Goal: Information Seeking & Learning: Learn about a topic

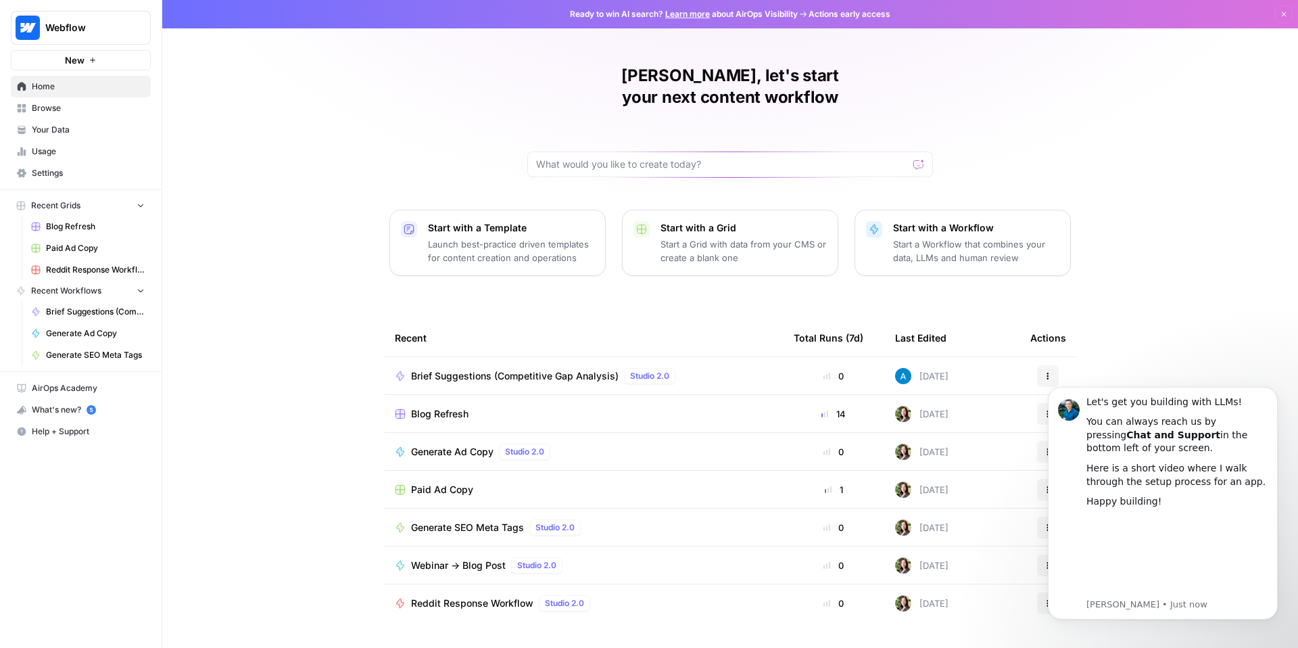
click at [76, 133] on span "Your Data" at bounding box center [88, 130] width 113 height 12
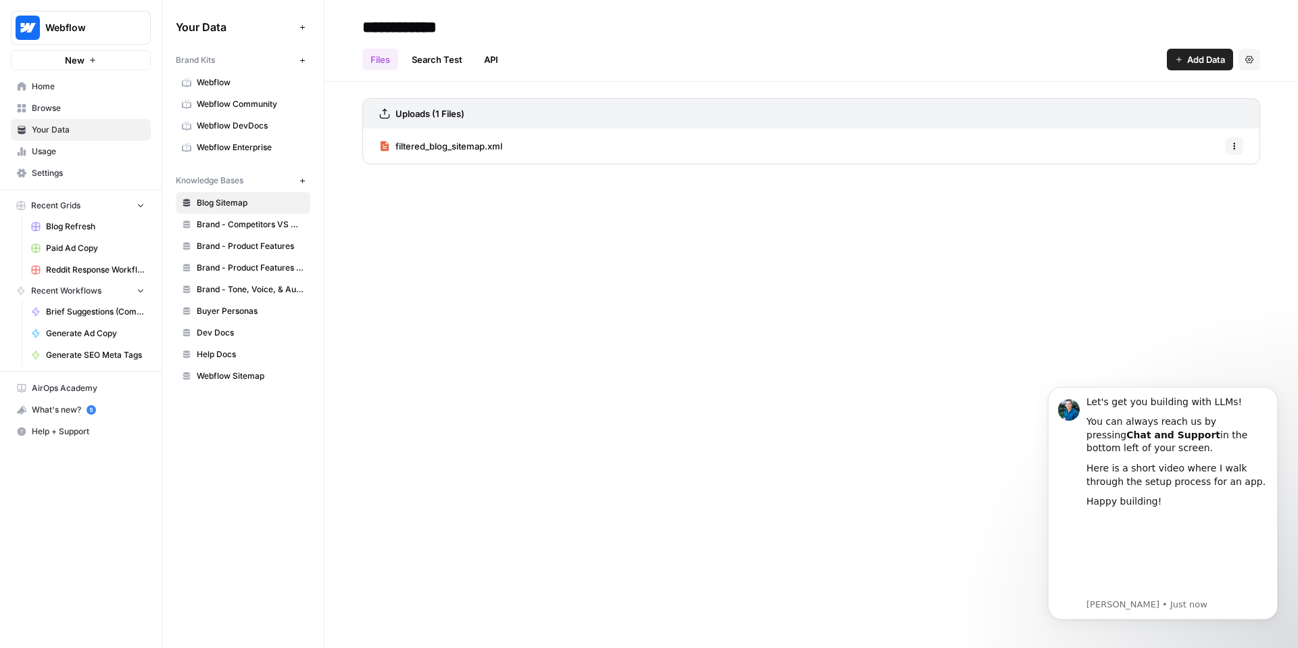
click at [252, 222] on span "Brand - Competitors VS Messaging Guidelines" at bounding box center [251, 224] width 108 height 12
click at [245, 245] on span "Brand - Product Features" at bounding box center [251, 246] width 108 height 12
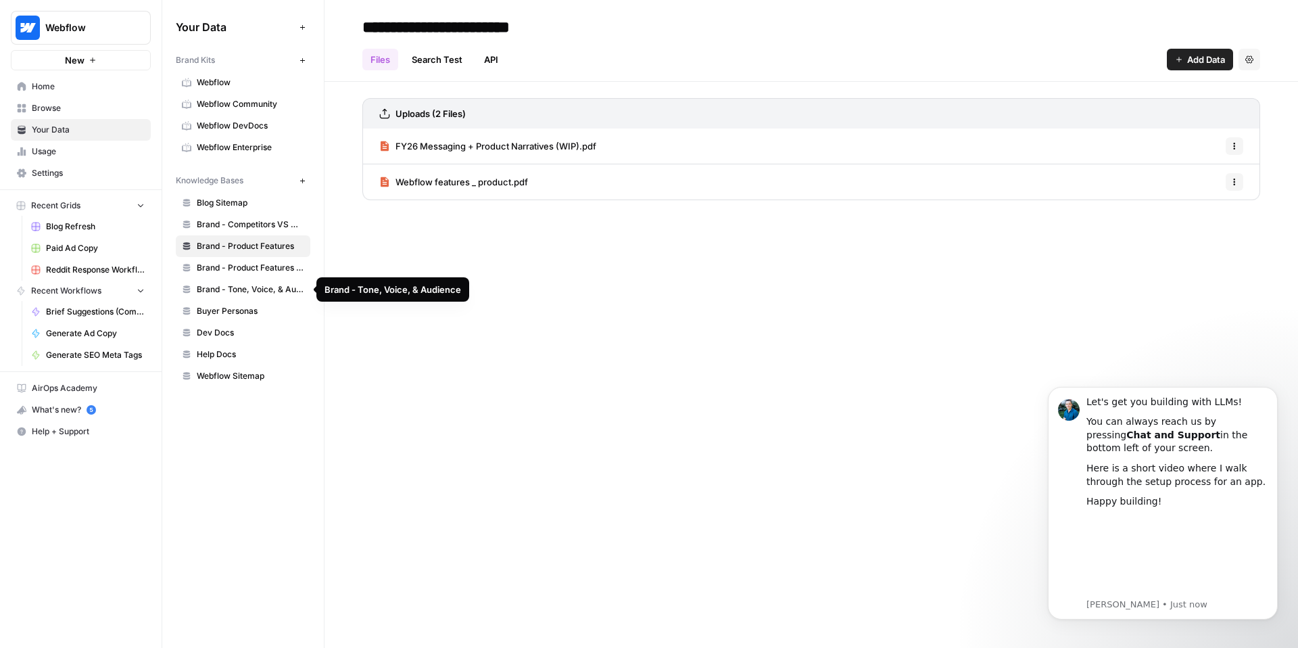
click at [246, 282] on link "Brand - Tone, Voice, & Audience" at bounding box center [243, 290] width 135 height 22
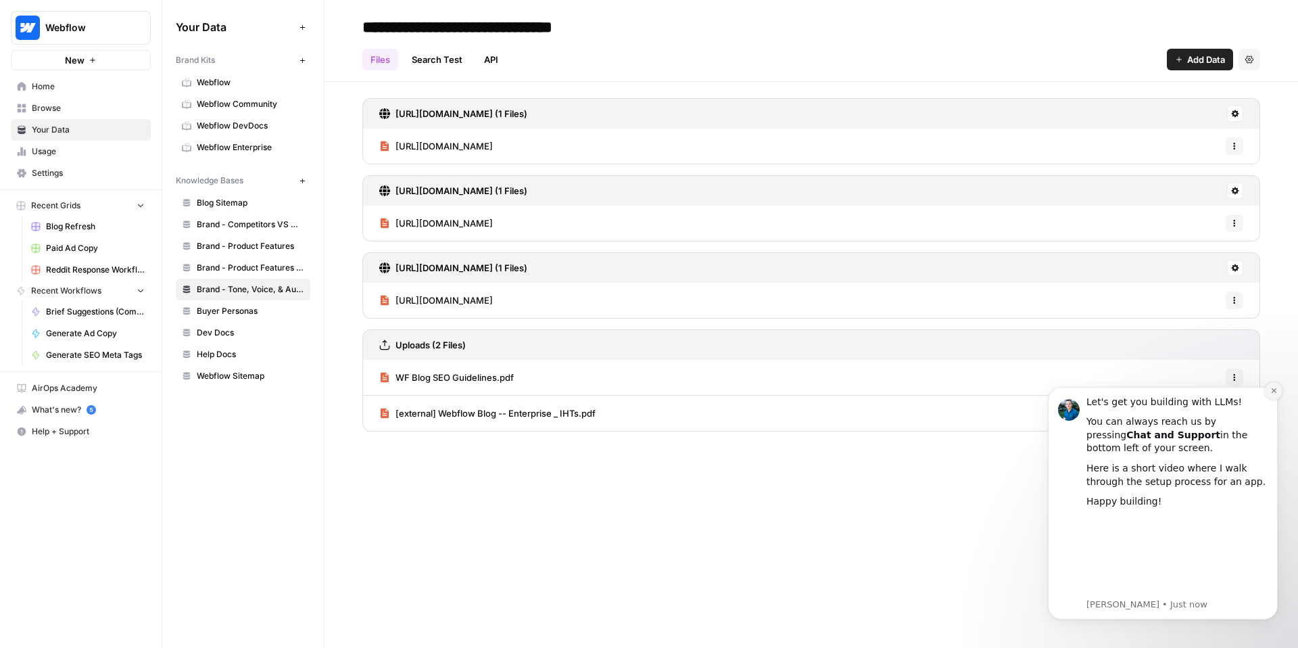
click at [1271, 392] on icon "Dismiss notification" at bounding box center [1274, 390] width 7 height 7
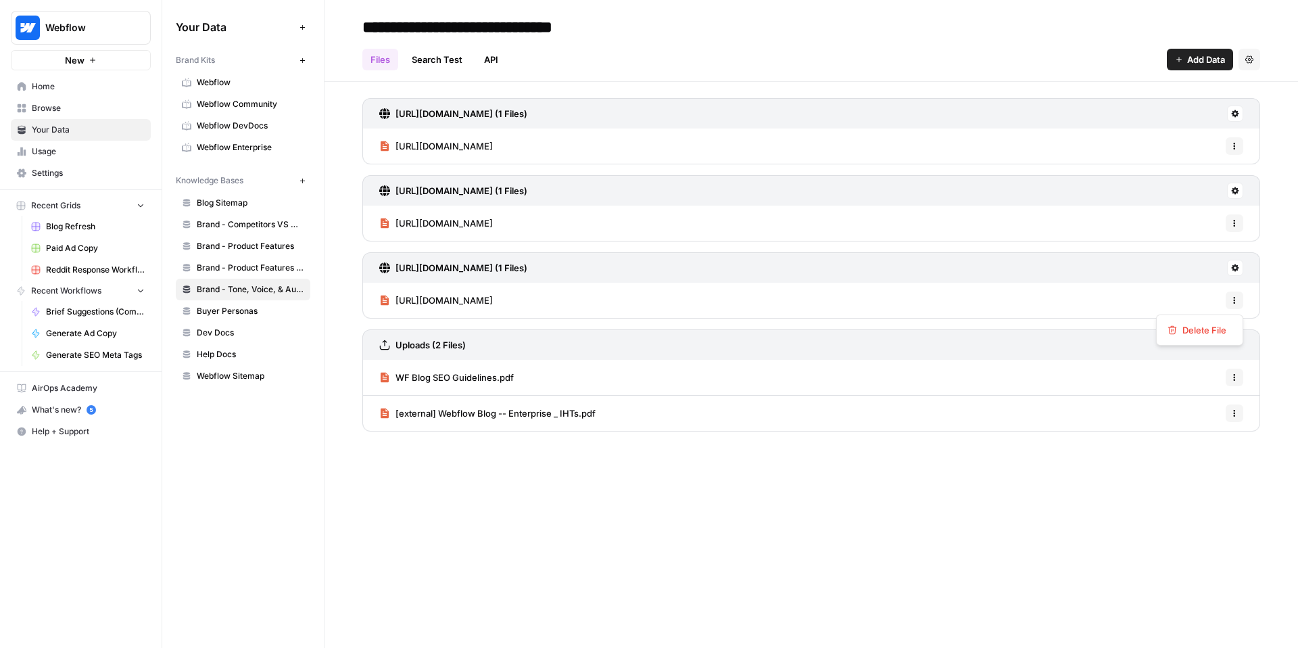
click at [1240, 299] on button "Options" at bounding box center [1235, 300] width 18 height 18
click at [1244, 268] on div "[URL][DOMAIN_NAME] (1 Files)" at bounding box center [811, 267] width 898 height 30
click at [1237, 270] on icon at bounding box center [1235, 267] width 7 height 7
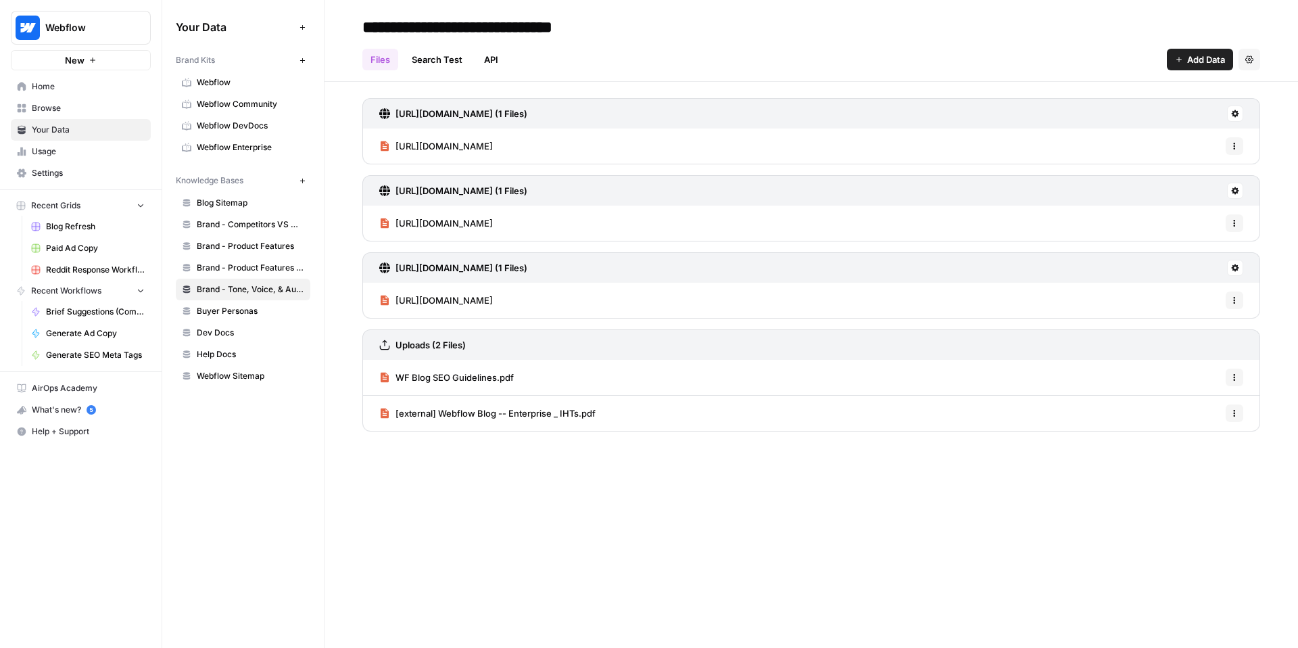
click at [493, 300] on span "[URL][DOMAIN_NAME]" at bounding box center [444, 300] width 97 height 14
click at [244, 89] on link "Webflow" at bounding box center [243, 83] width 135 height 22
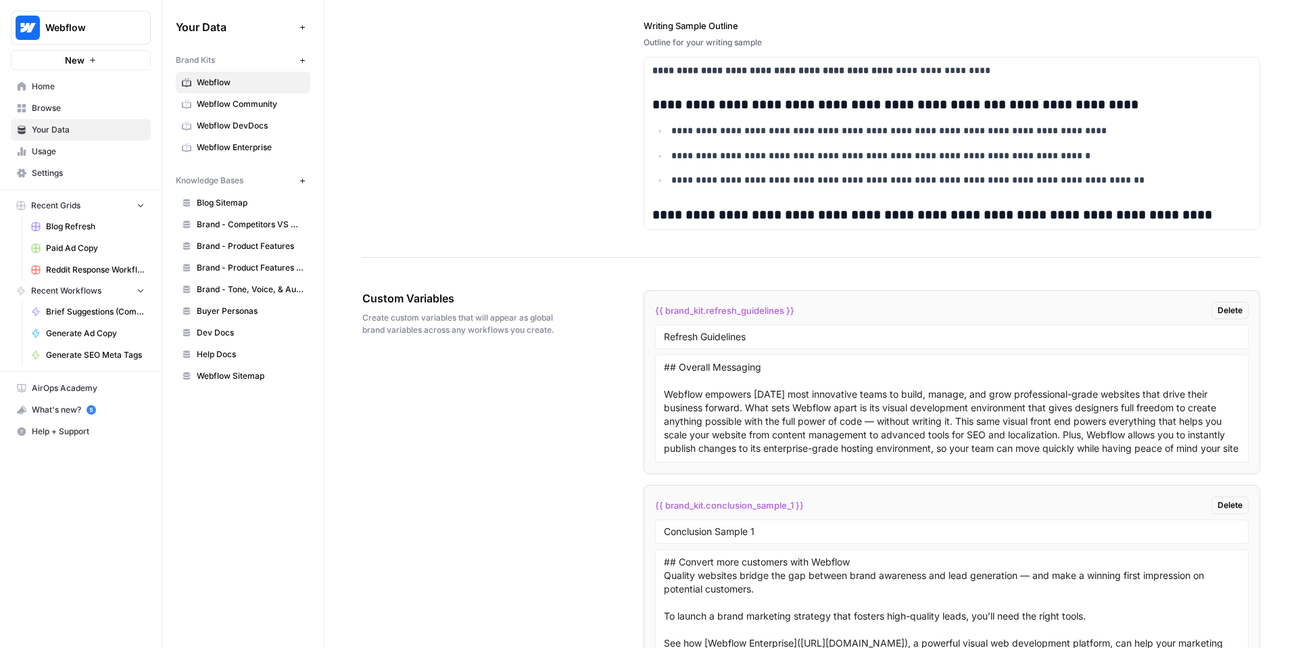
scroll to position [2081, 0]
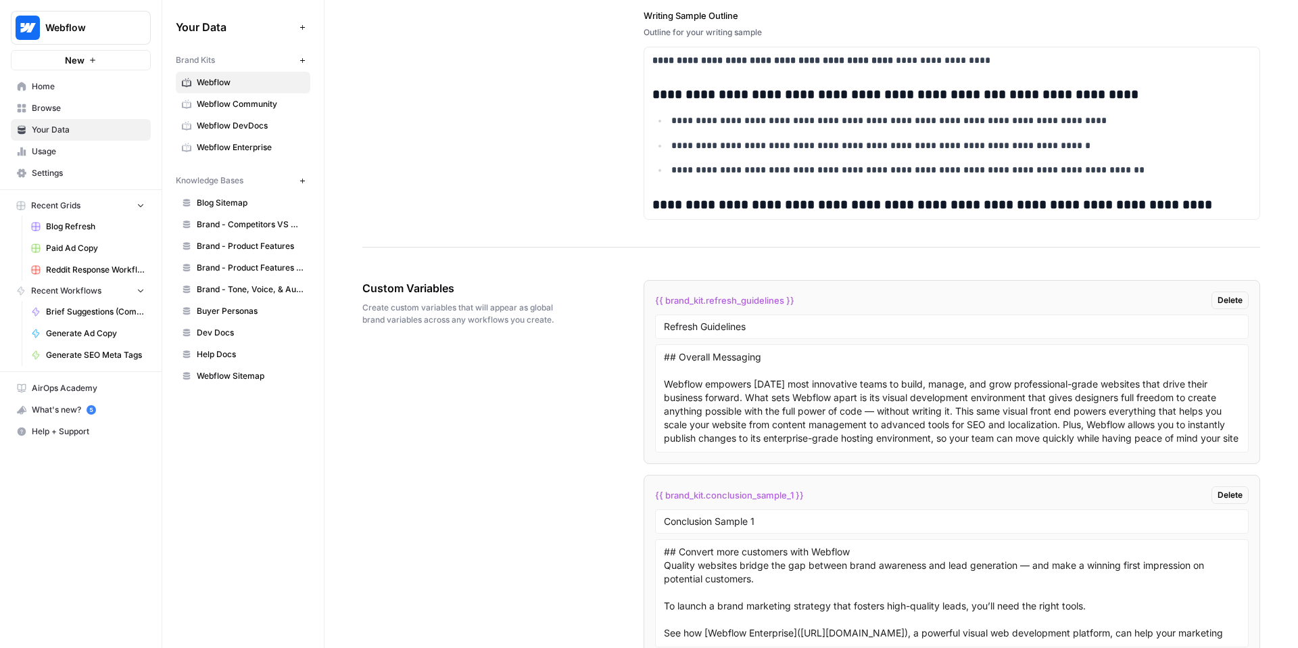
click at [233, 98] on span "Webflow Community" at bounding box center [251, 104] width 108 height 12
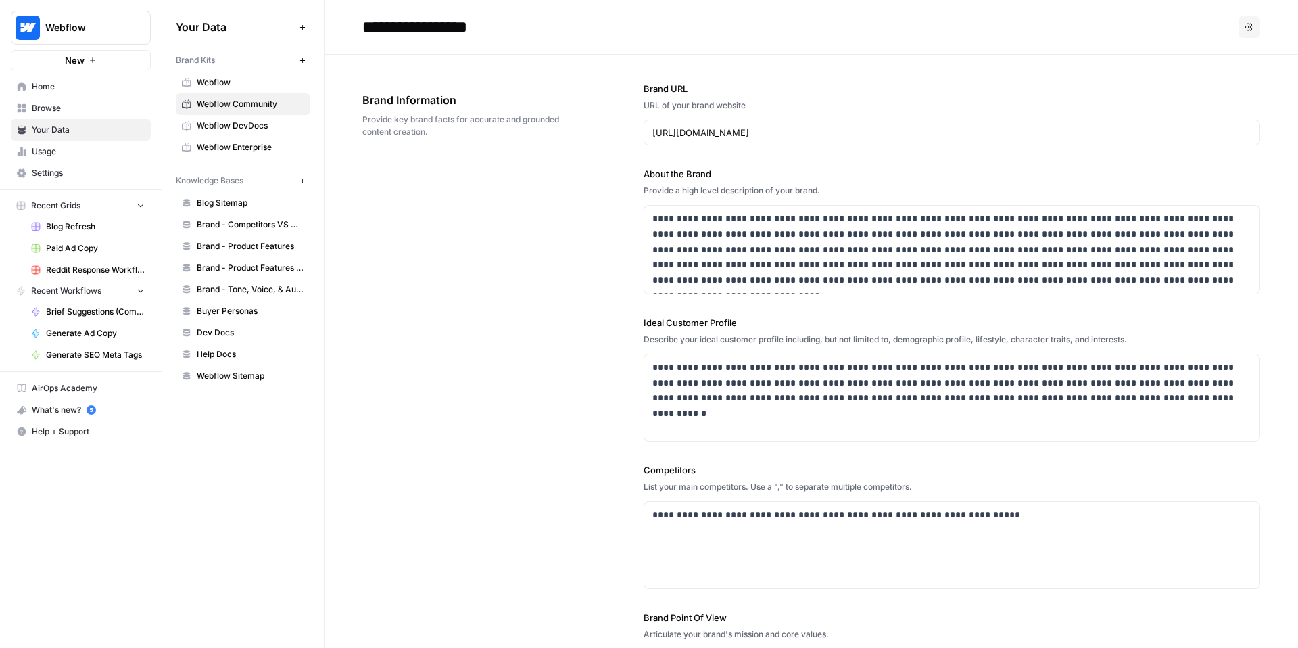
click at [240, 82] on span "Webflow" at bounding box center [251, 82] width 108 height 12
click at [418, 146] on div "Brand Information Provide key brand facts for accurate and grounded content cre…" at bounding box center [465, 115] width 206 height 100
click at [1246, 24] on icon "button" at bounding box center [1250, 26] width 8 height 7
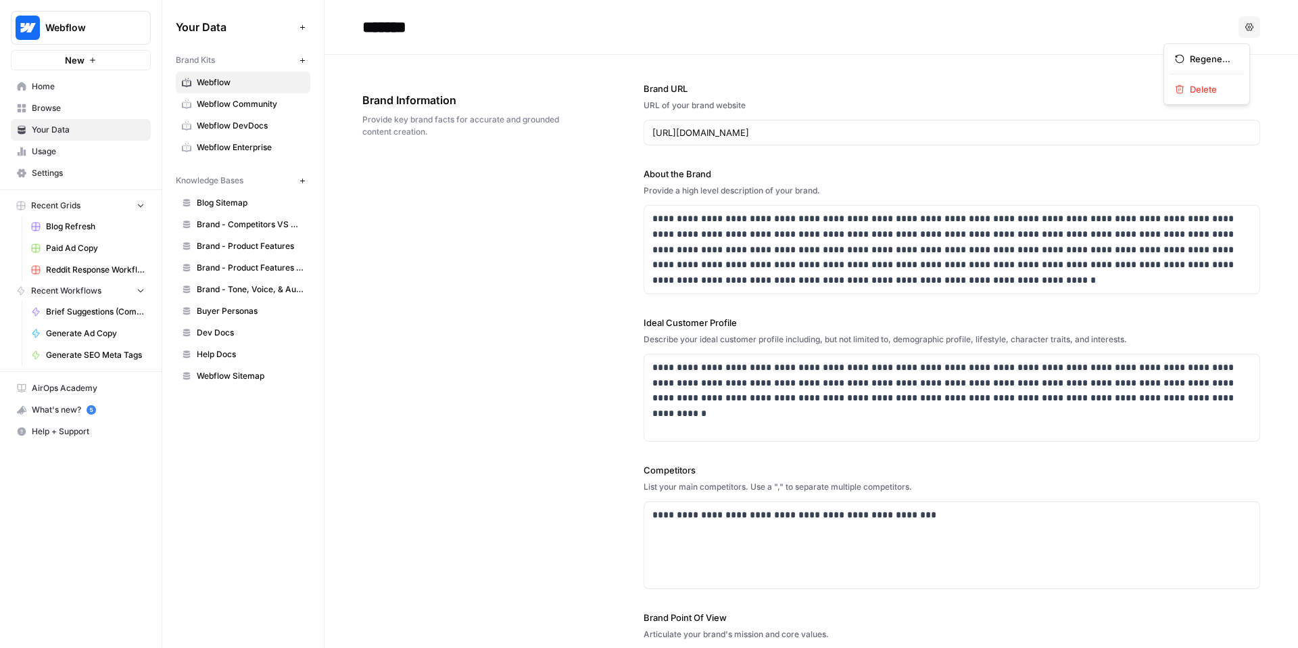
click at [1246, 24] on icon "button" at bounding box center [1250, 26] width 8 height 7
click at [683, 227] on p "**********" at bounding box center [949, 249] width 592 height 77
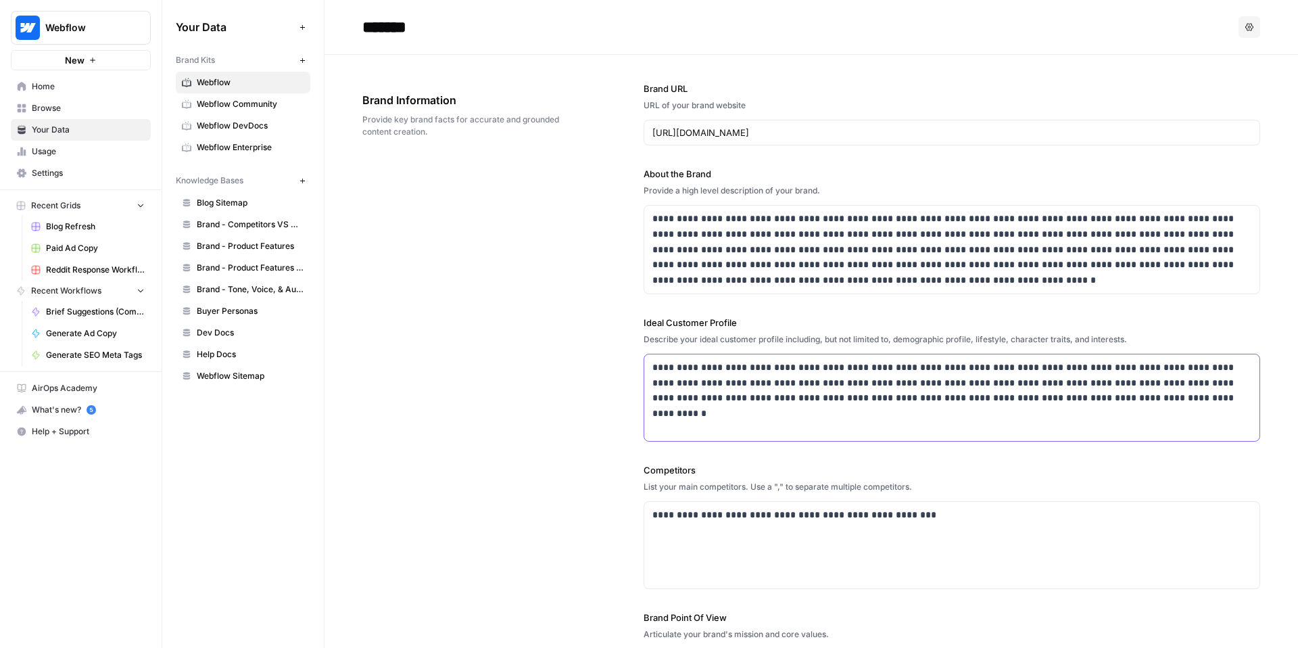
click at [746, 381] on p "**********" at bounding box center [949, 383] width 592 height 46
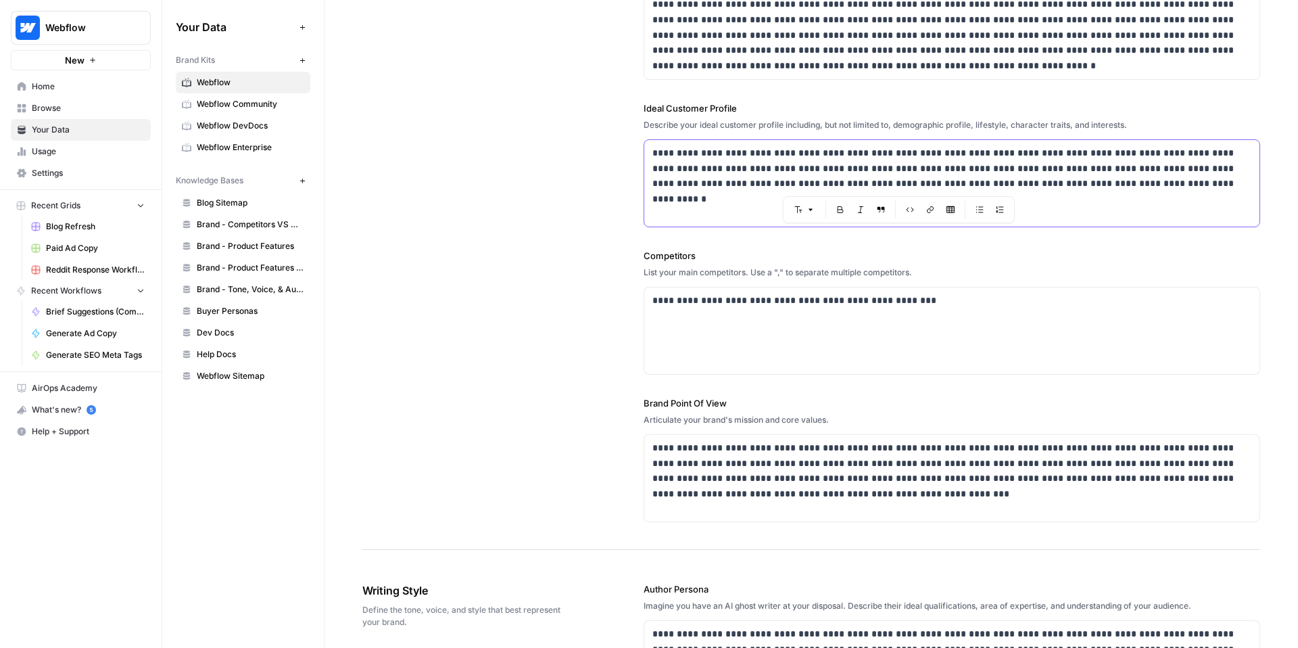
scroll to position [226, 0]
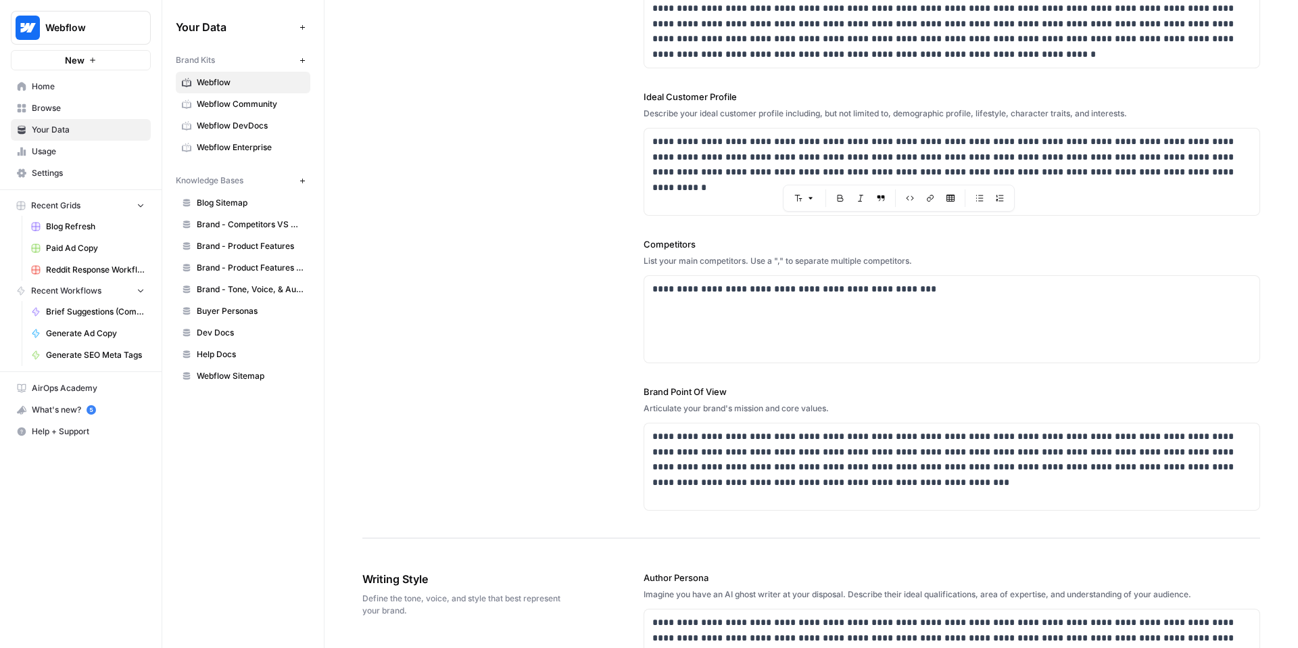
click at [733, 273] on div "**********" at bounding box center [952, 300] width 617 height 126
click at [735, 281] on p "**********" at bounding box center [949, 289] width 592 height 16
click at [832, 425] on div "**********" at bounding box center [951, 466] width 615 height 87
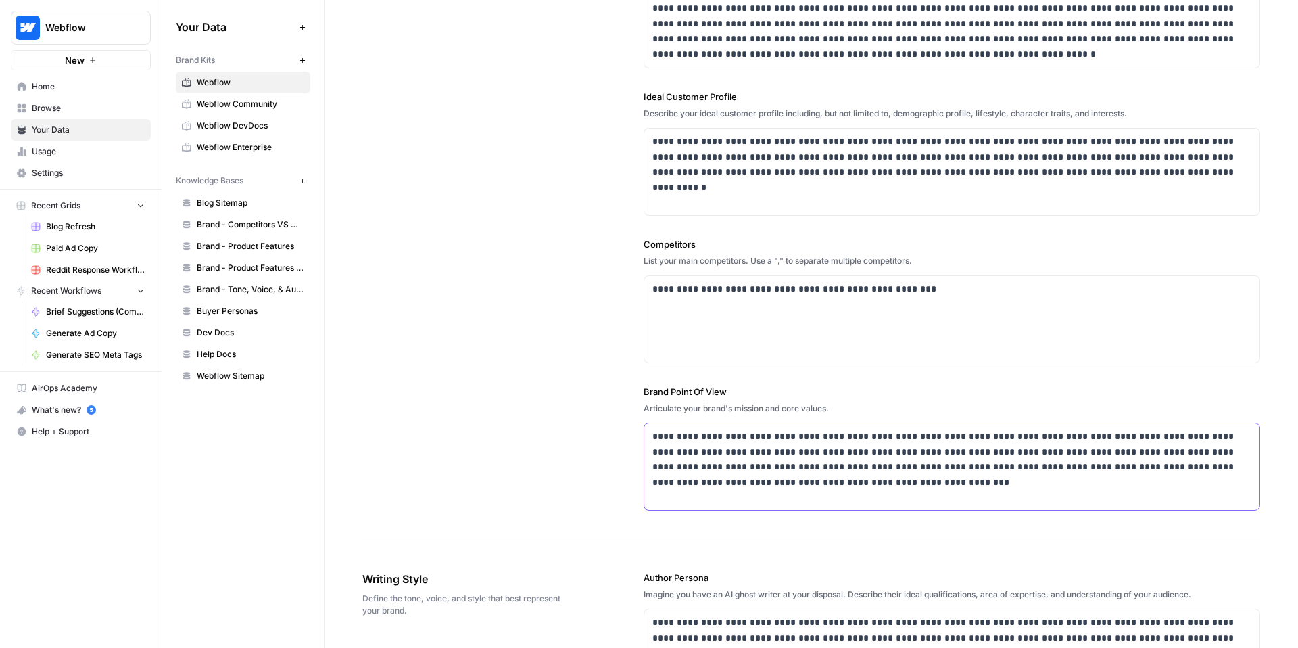
click at [832, 425] on div "**********" at bounding box center [951, 466] width 615 height 87
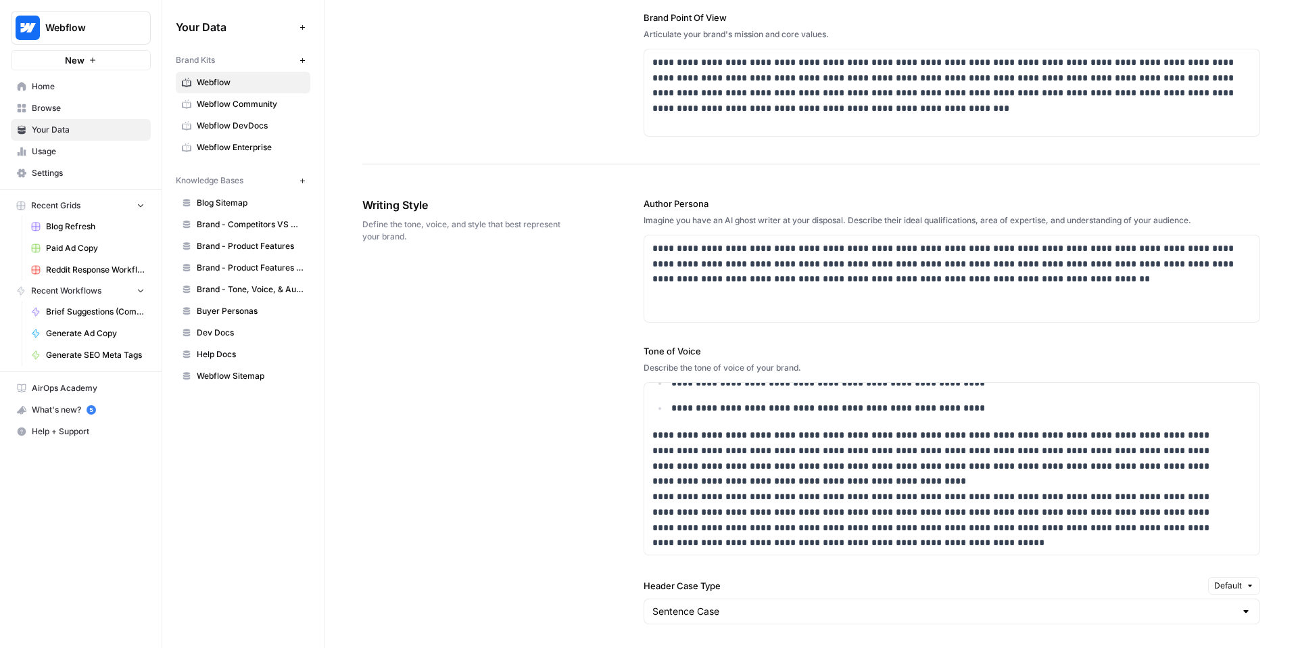
scroll to position [225, 0]
click at [240, 202] on span "Blog Sitemap" at bounding box center [251, 203] width 108 height 12
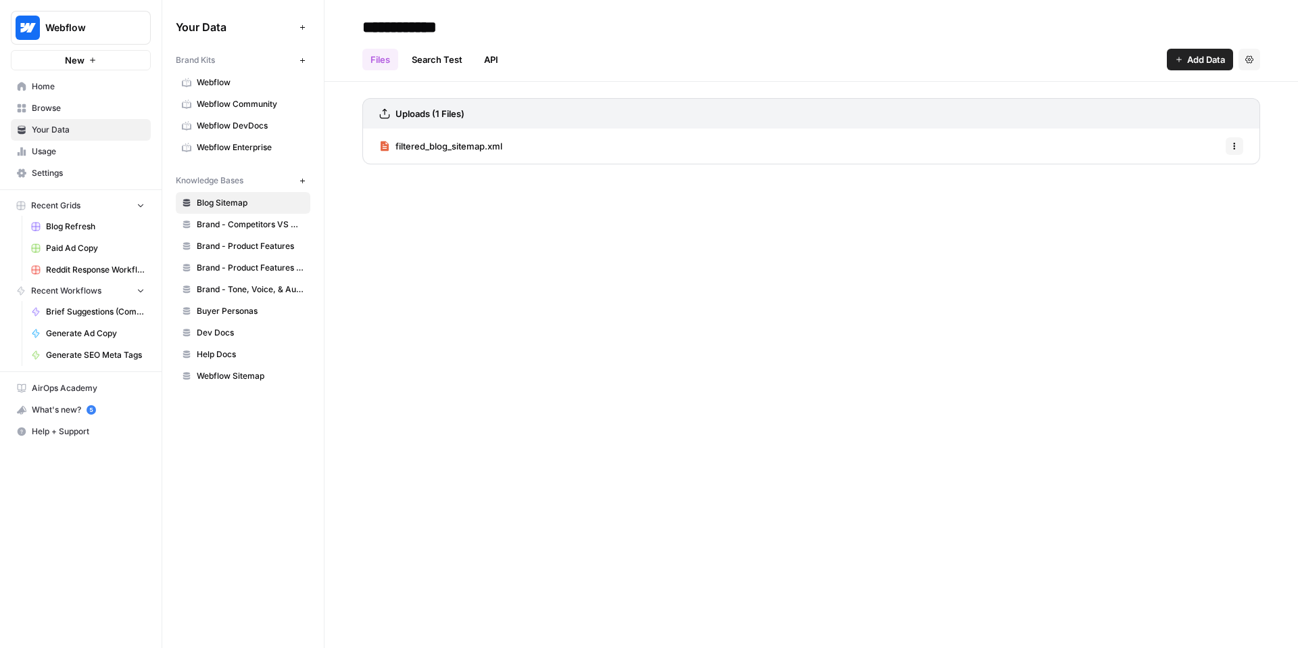
click at [571, 150] on div "filtered_blog_sitemap.xml Options" at bounding box center [811, 145] width 898 height 35
click at [481, 147] on span "filtered_blog_sitemap.xml" at bounding box center [449, 146] width 107 height 14
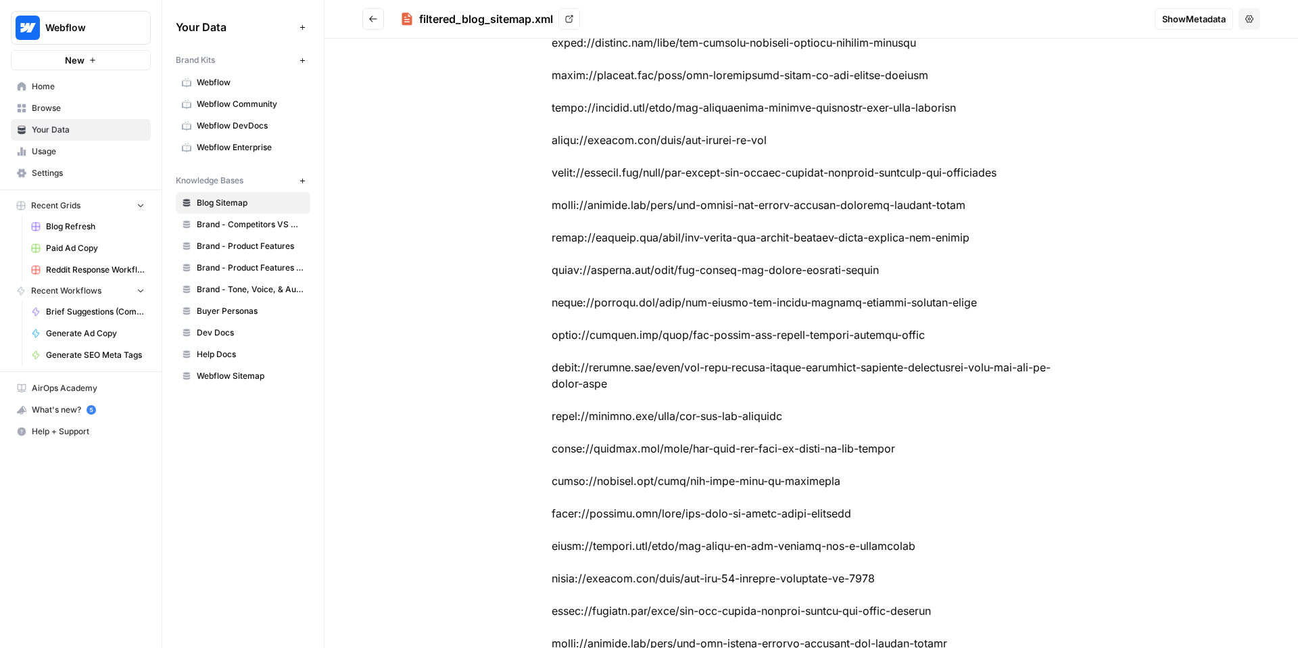
scroll to position [35176, 0]
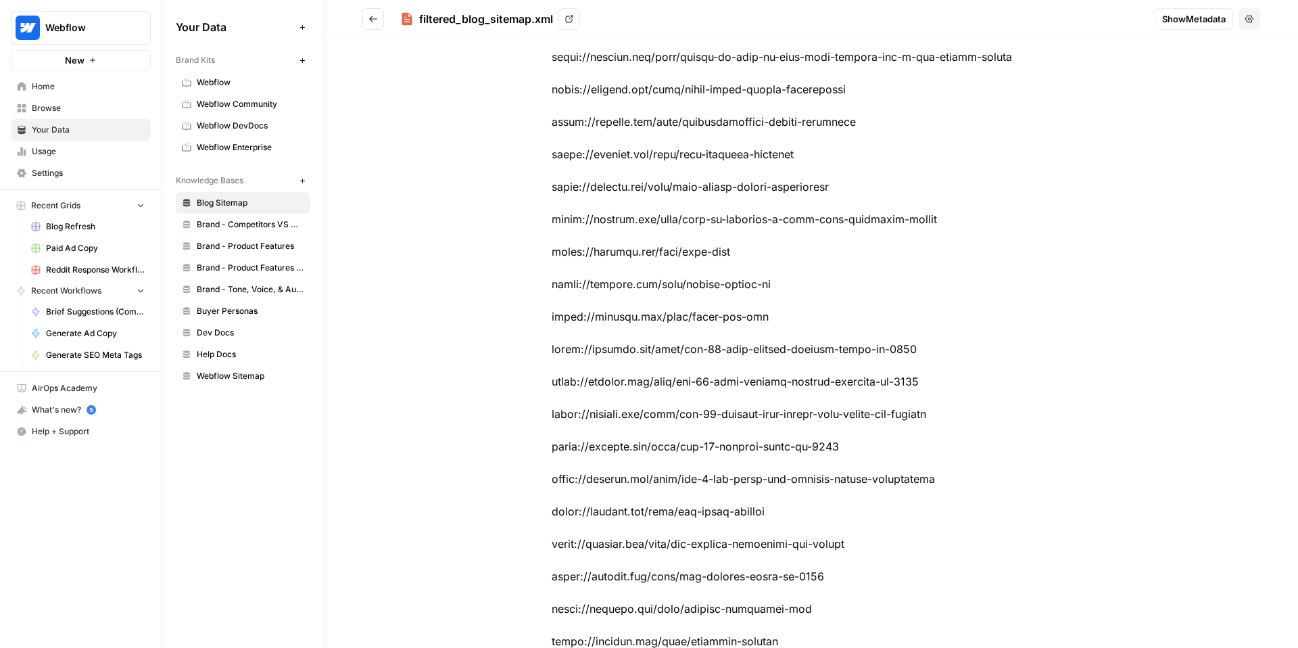
click at [244, 228] on span "Brand - Competitors VS Messaging Guidelines" at bounding box center [251, 224] width 108 height 12
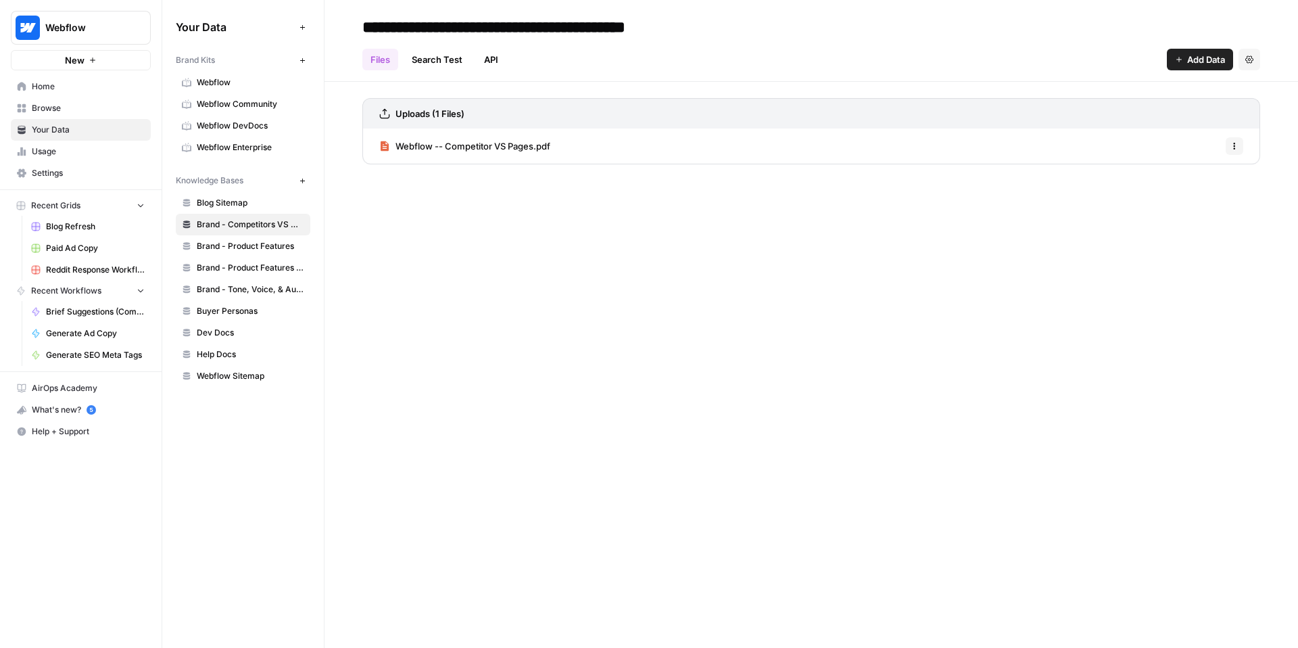
click at [692, 144] on div "Webflow -- Competitor VS Pages.pdf Options" at bounding box center [811, 145] width 898 height 35
click at [664, 146] on div "Webflow -- Competitor VS Pages.pdf Options" at bounding box center [811, 145] width 898 height 35
click at [460, 143] on span "Webflow -- Competitor VS Pages.pdf" at bounding box center [473, 146] width 155 height 14
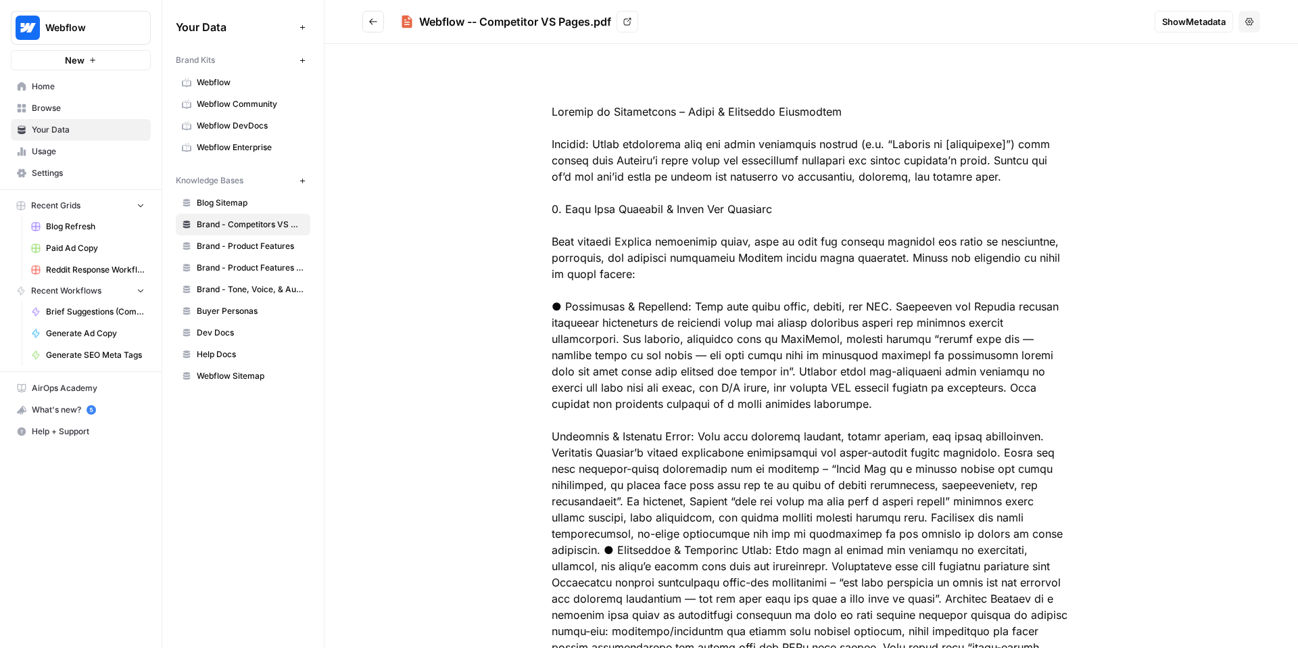
click at [264, 241] on span "Brand - Product Features" at bounding box center [251, 246] width 108 height 12
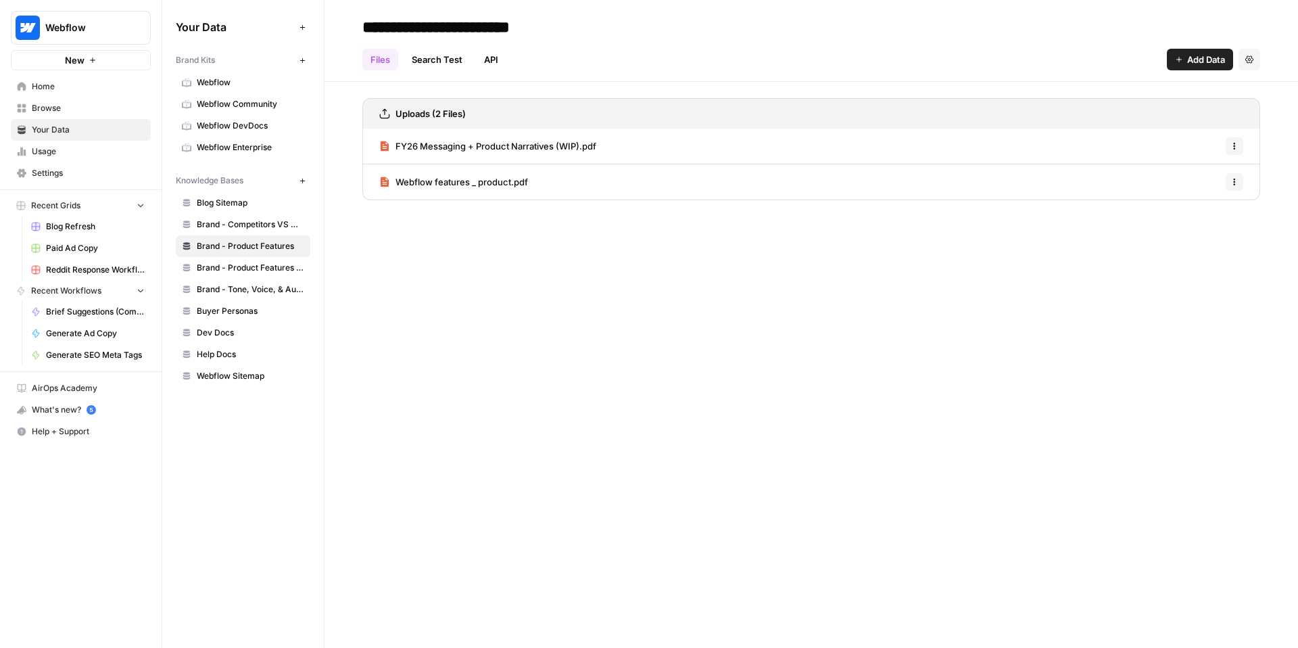
click at [566, 143] on span "FY26 Messaging + Product Narratives (WIP).pdf" at bounding box center [496, 146] width 201 height 14
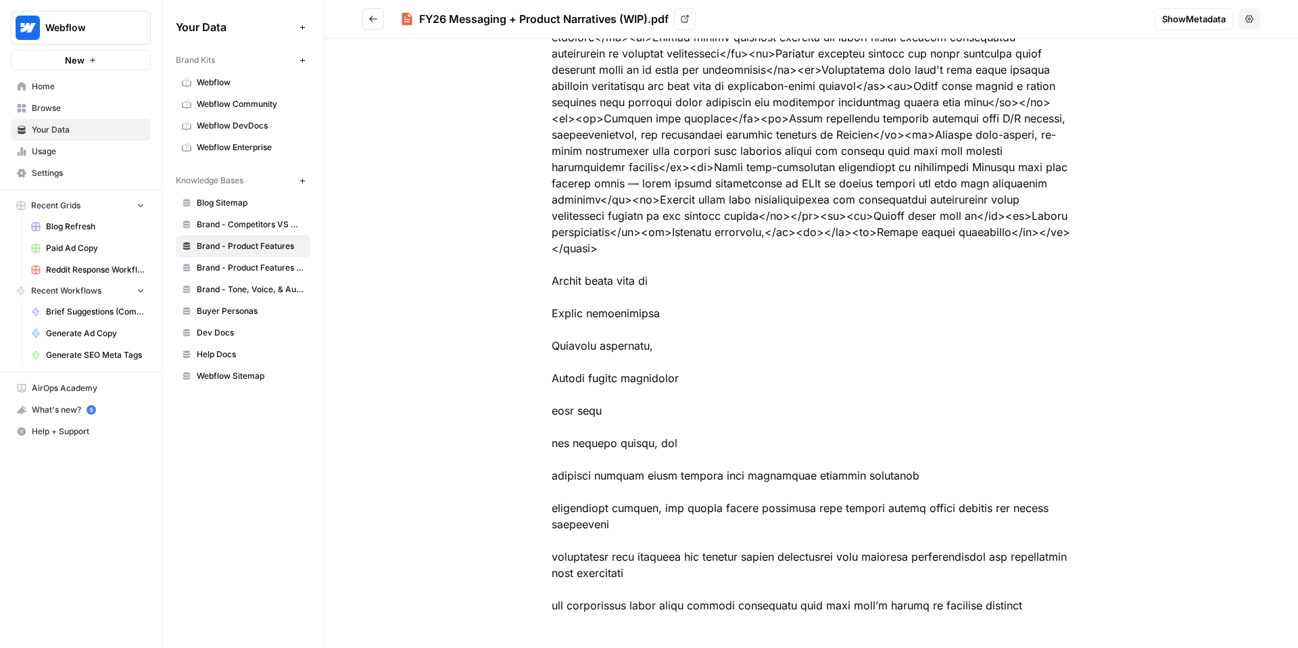
scroll to position [2712, 0]
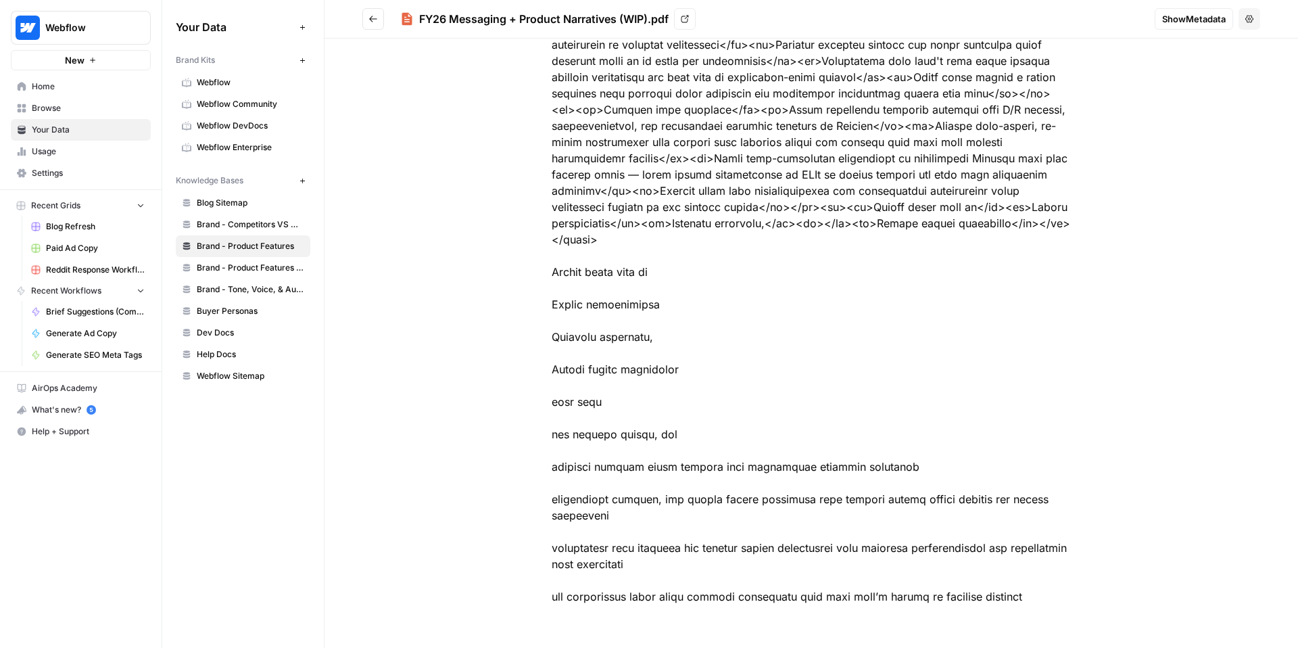
click at [258, 271] on span "Brand - Product Features Scrape (old)" at bounding box center [251, 268] width 108 height 12
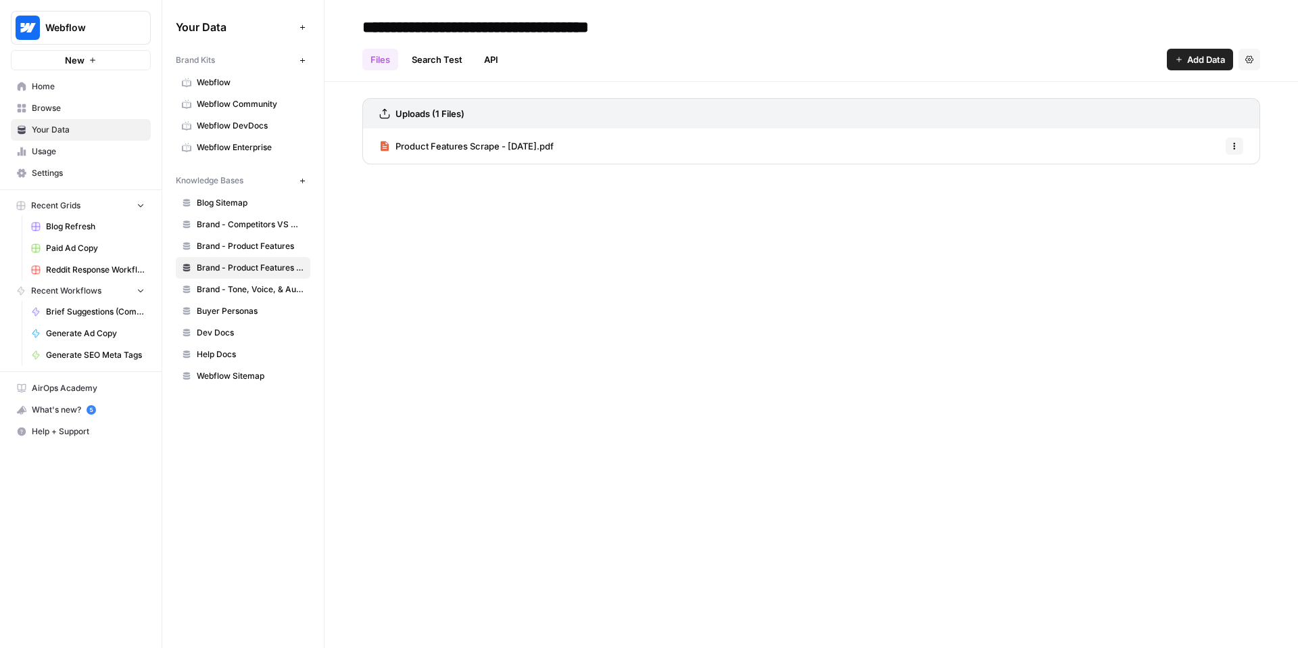
click at [252, 257] on link "Brand - Product Features Scrape (old)" at bounding box center [243, 268] width 135 height 22
click at [259, 249] on span "Brand - Product Features" at bounding box center [251, 246] width 108 height 12
click at [256, 300] on link "Buyer Personas" at bounding box center [243, 311] width 135 height 22
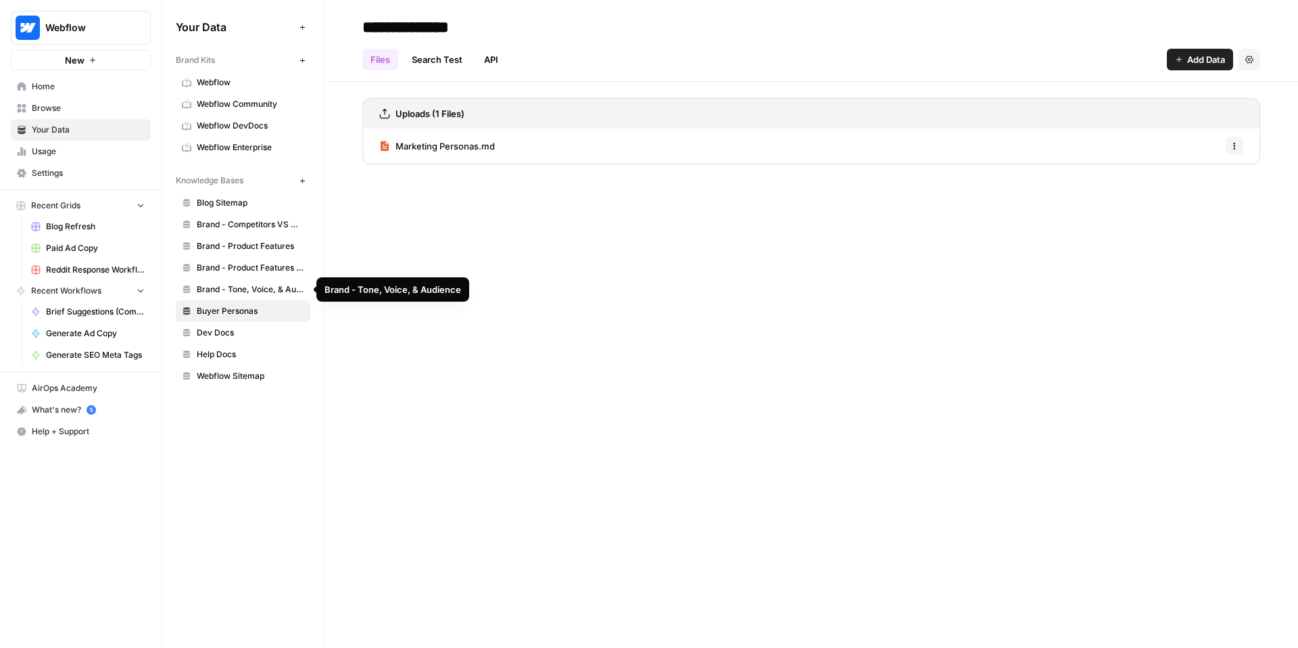
click at [529, 138] on div "Marketing Personas.md Options" at bounding box center [811, 145] width 898 height 35
click at [491, 147] on span "Marketing Personas.md" at bounding box center [445, 146] width 99 height 14
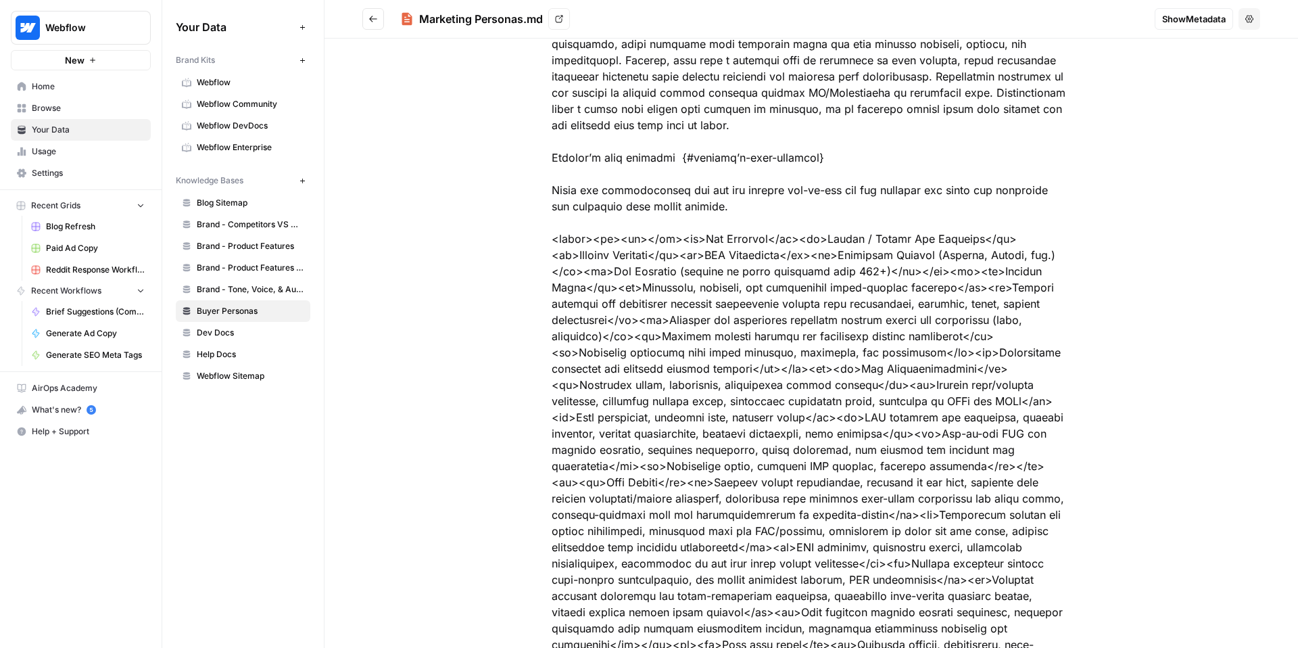
scroll to position [5407, 0]
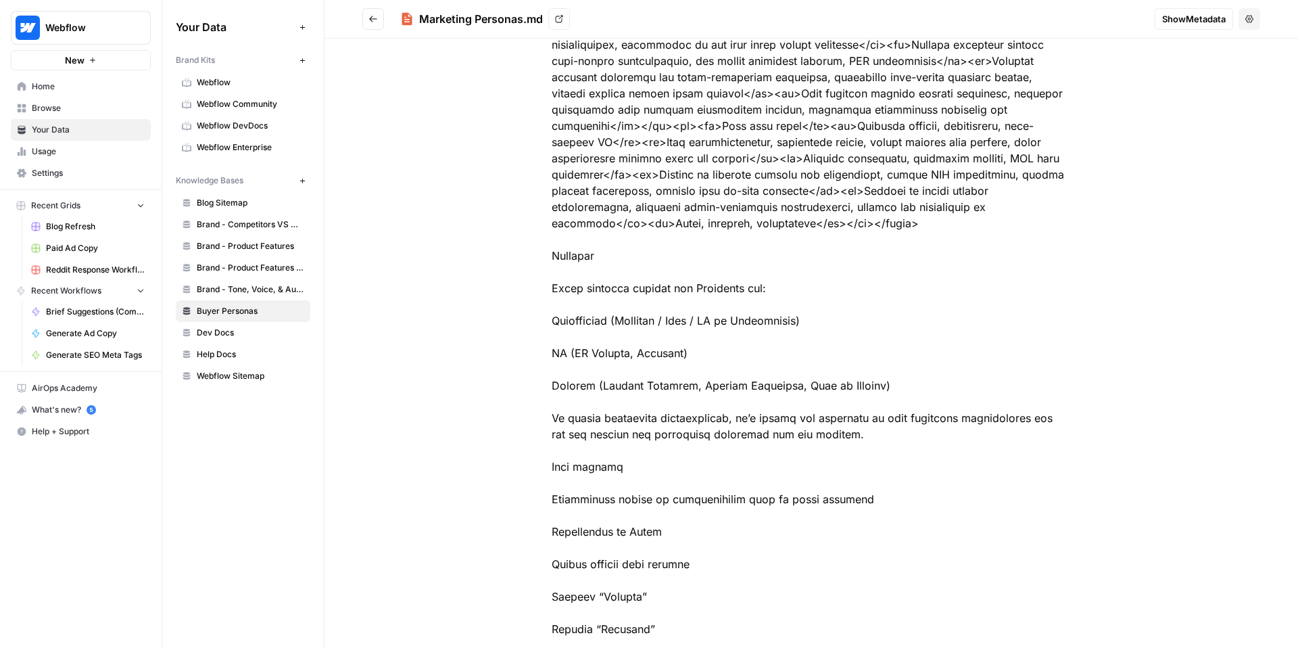
click at [250, 329] on span "Dev Docs" at bounding box center [251, 333] width 108 height 12
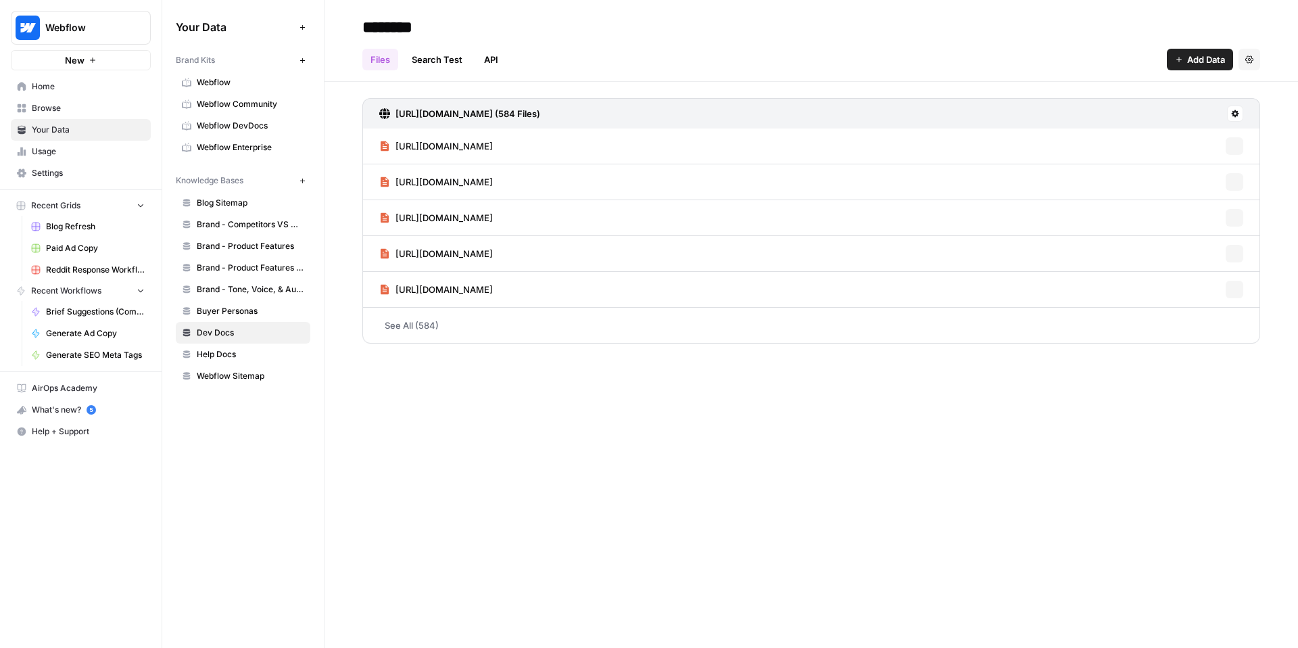
click at [239, 362] on link "Help Docs" at bounding box center [243, 355] width 135 height 22
click at [236, 379] on span "Webflow Sitemap" at bounding box center [251, 376] width 108 height 12
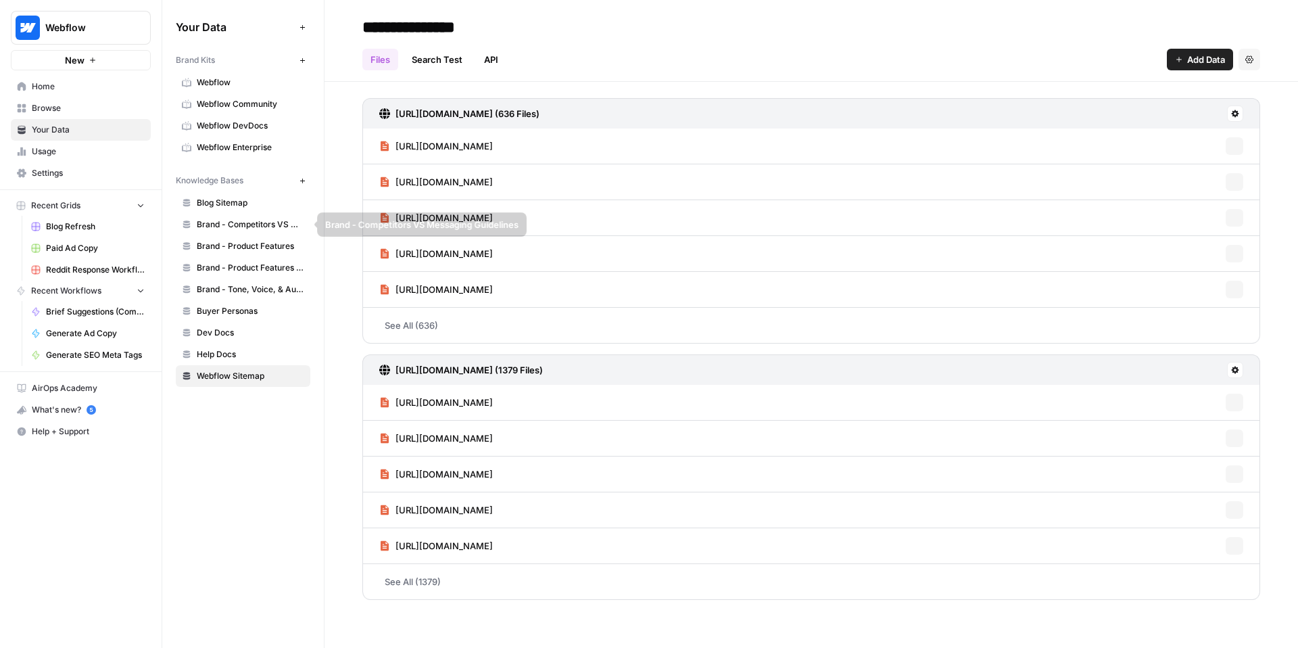
click at [237, 199] on span "Blog Sitemap" at bounding box center [251, 203] width 108 height 12
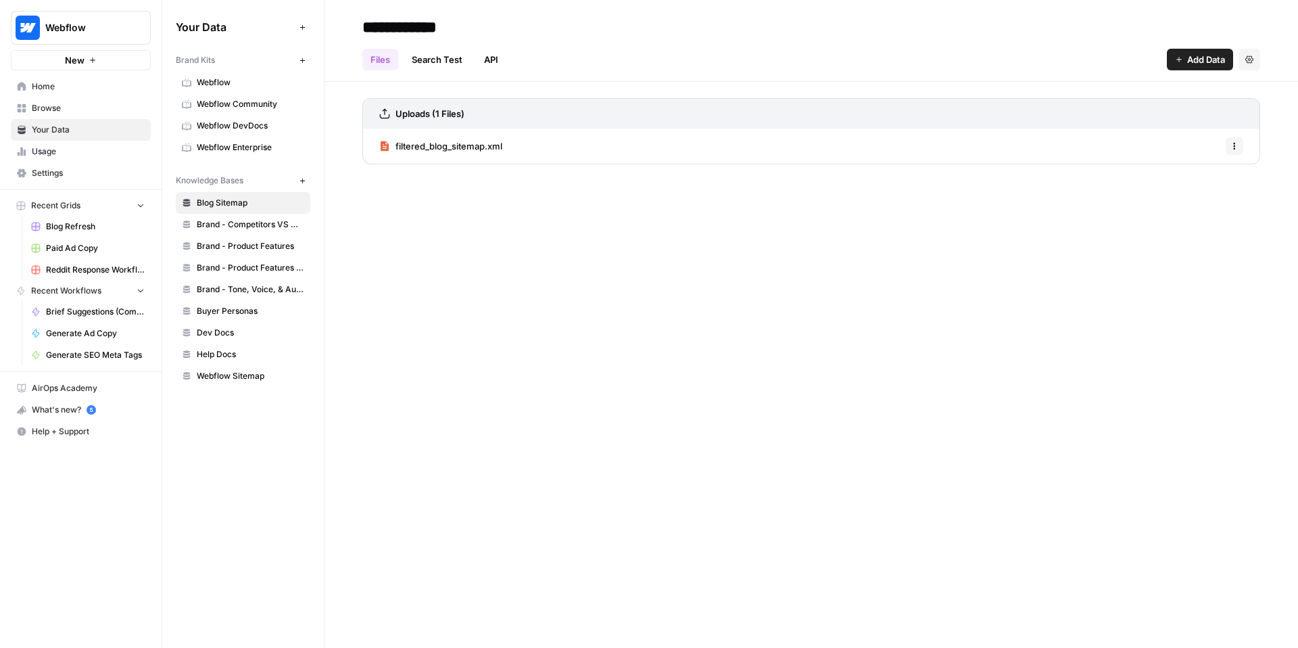
click at [252, 74] on link "Webflow" at bounding box center [243, 83] width 135 height 22
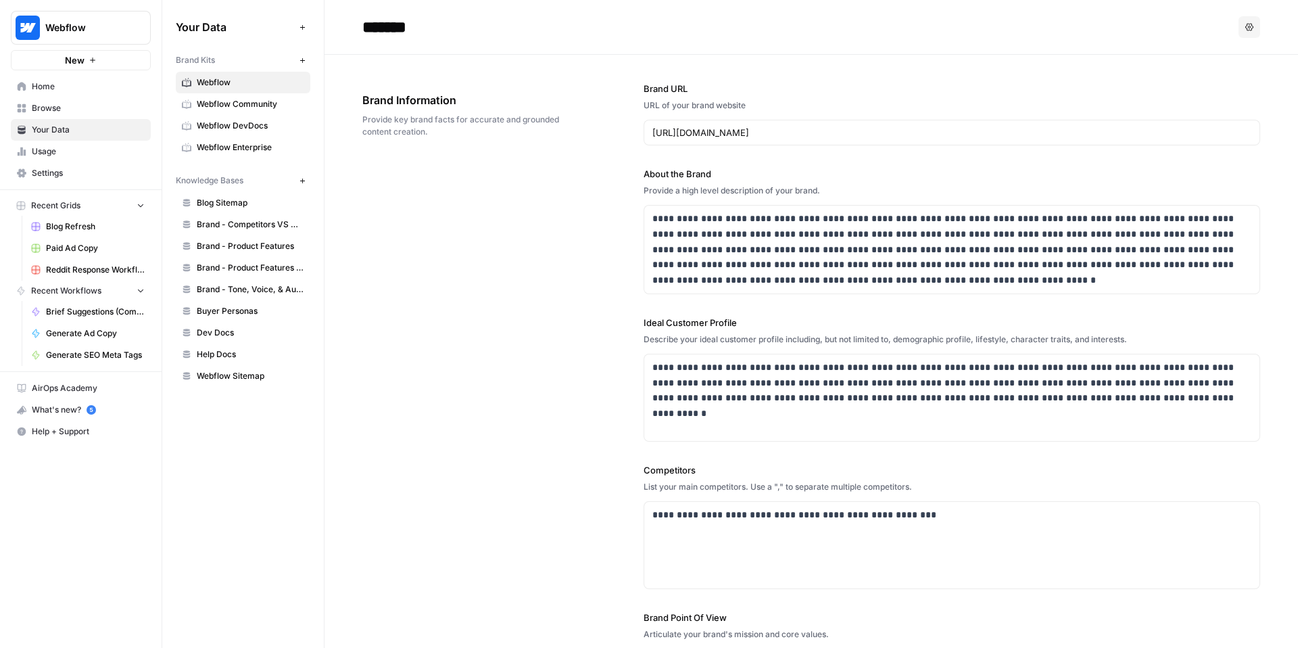
click at [236, 113] on link "Webflow Community" at bounding box center [243, 104] width 135 height 22
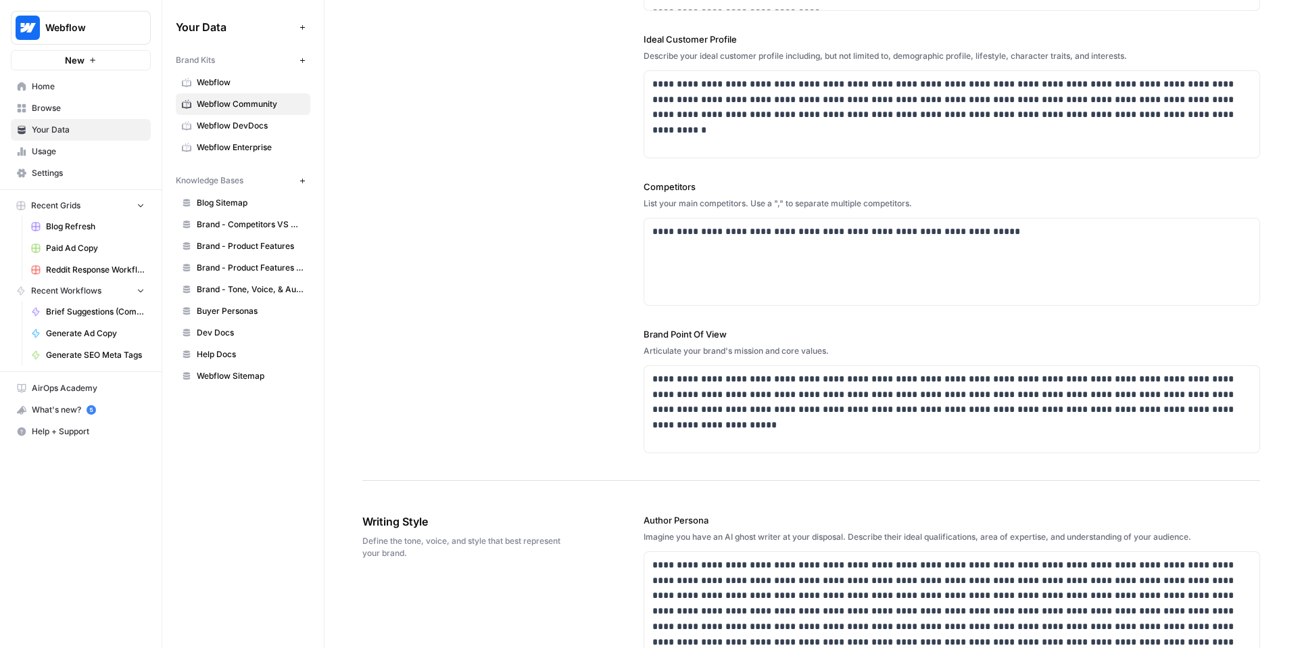
click at [237, 129] on span "Webflow DevDocs" at bounding box center [251, 126] width 108 height 12
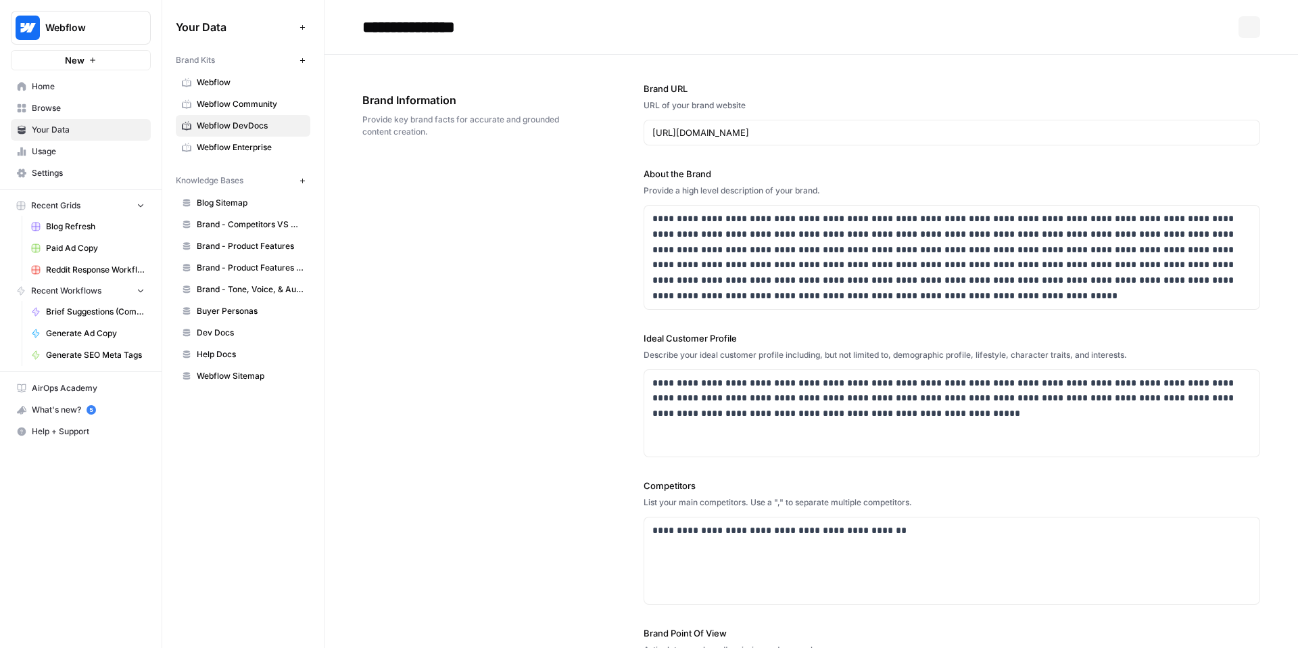
click at [235, 141] on link "Webflow Enterprise" at bounding box center [243, 148] width 135 height 22
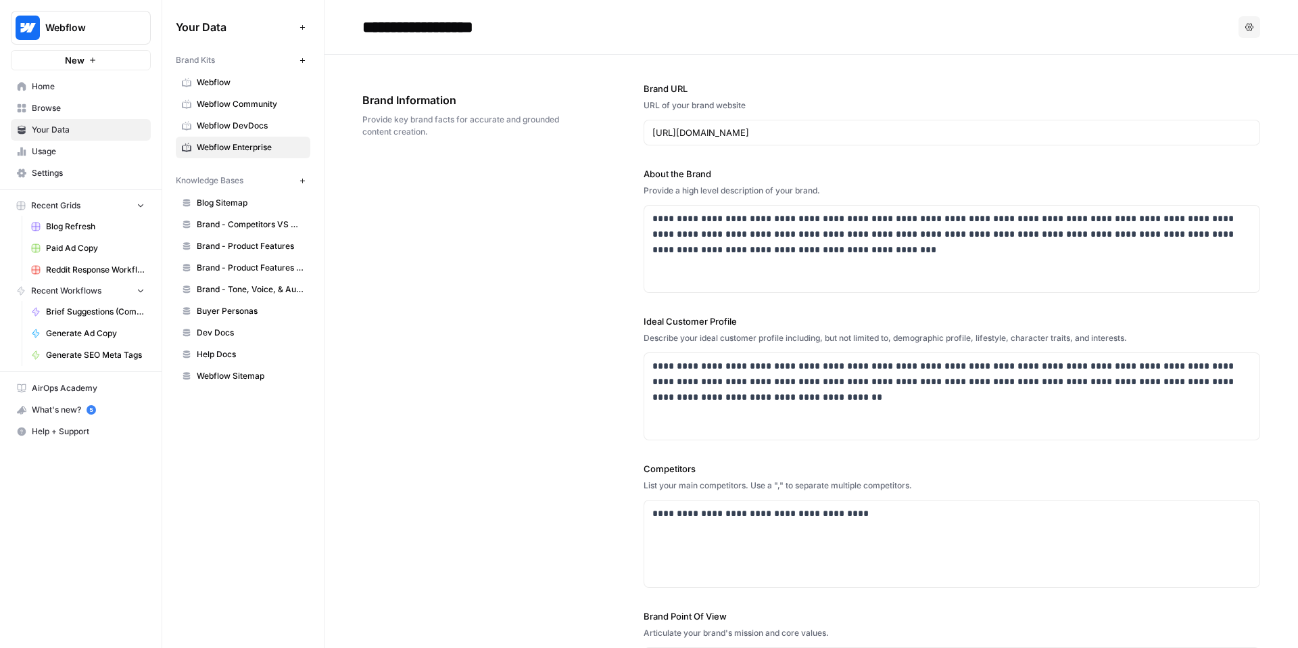
click at [238, 208] on span "Blog Sitemap" at bounding box center [251, 203] width 108 height 12
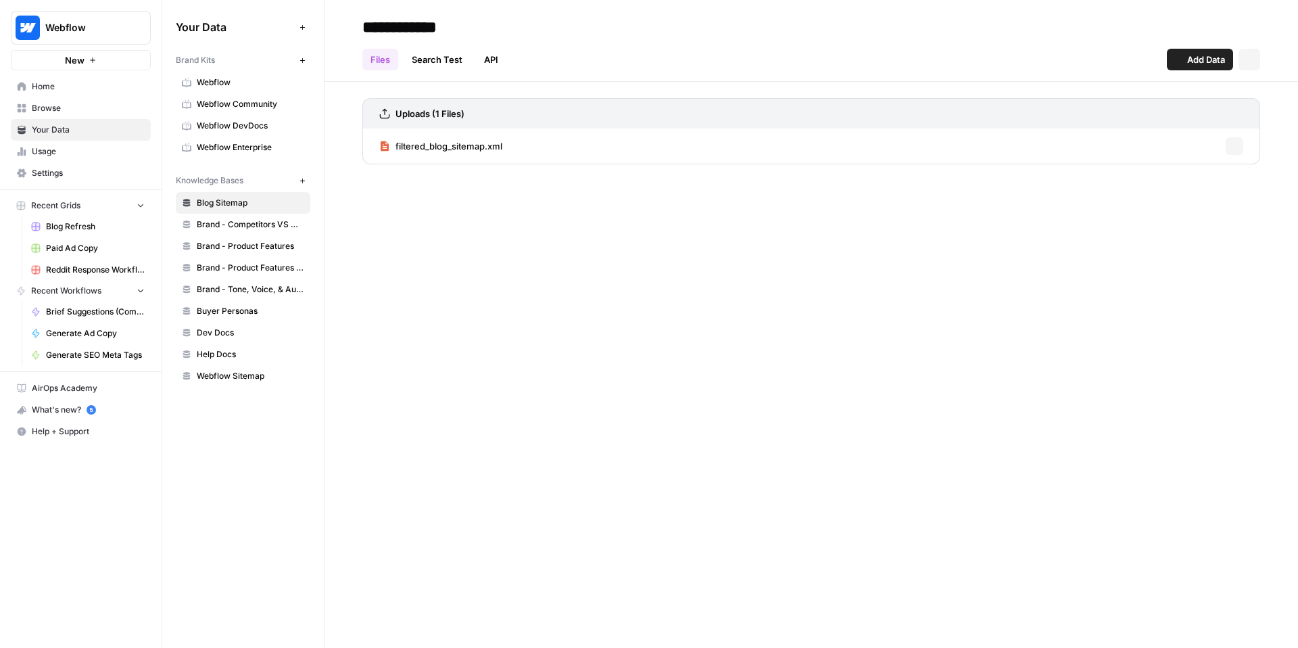
click at [238, 232] on link "Brand - Competitors VS Messaging Guidelines" at bounding box center [243, 225] width 135 height 22
click at [226, 74] on link "Webflow" at bounding box center [243, 83] width 135 height 22
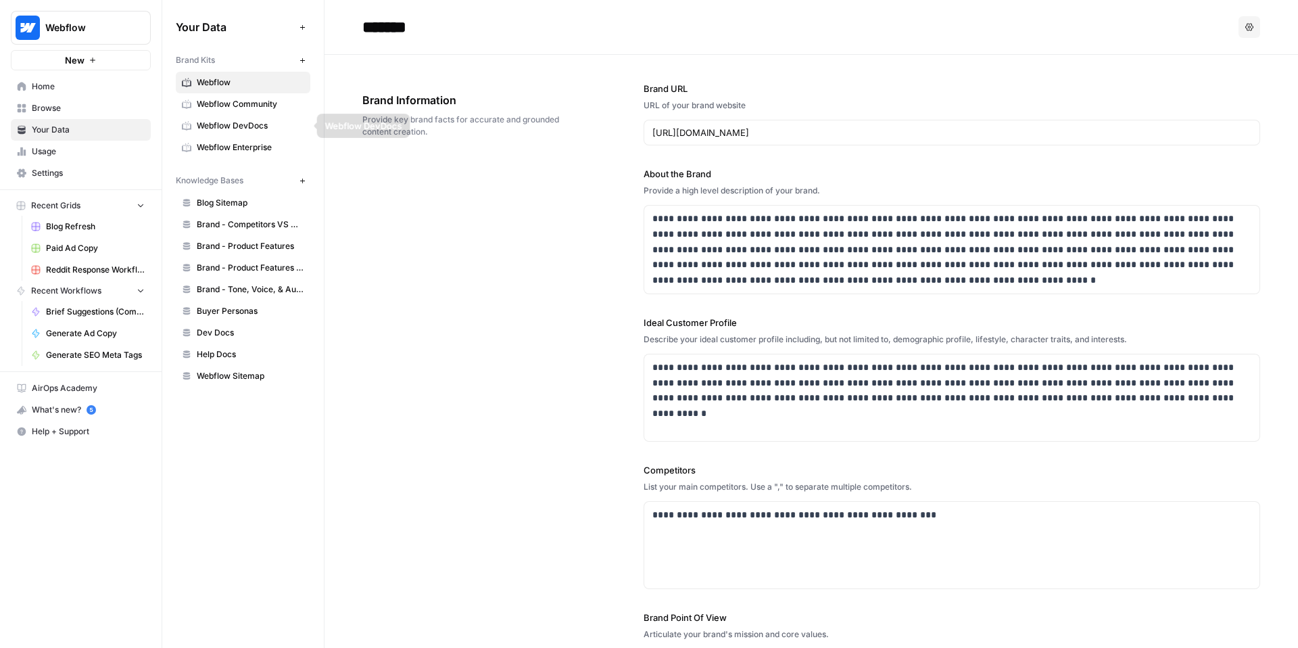
click at [237, 109] on span "Webflow Community" at bounding box center [251, 104] width 108 height 12
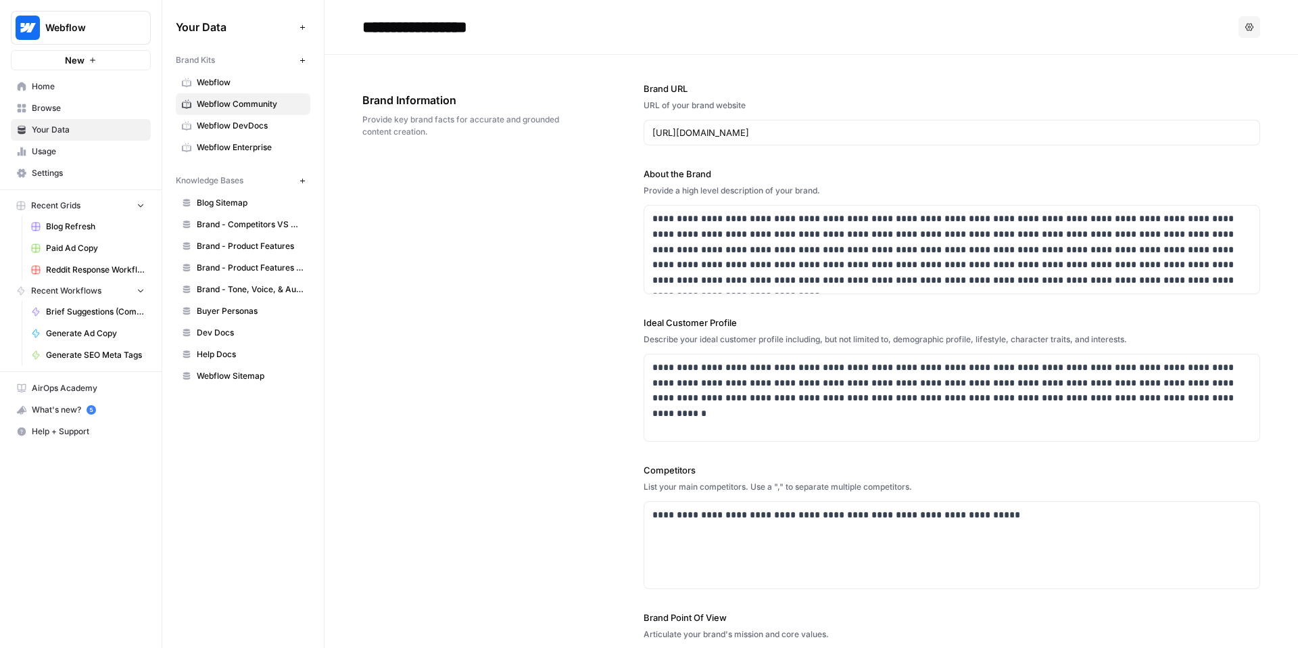
click at [225, 131] on span "Webflow DevDocs" at bounding box center [251, 126] width 108 height 12
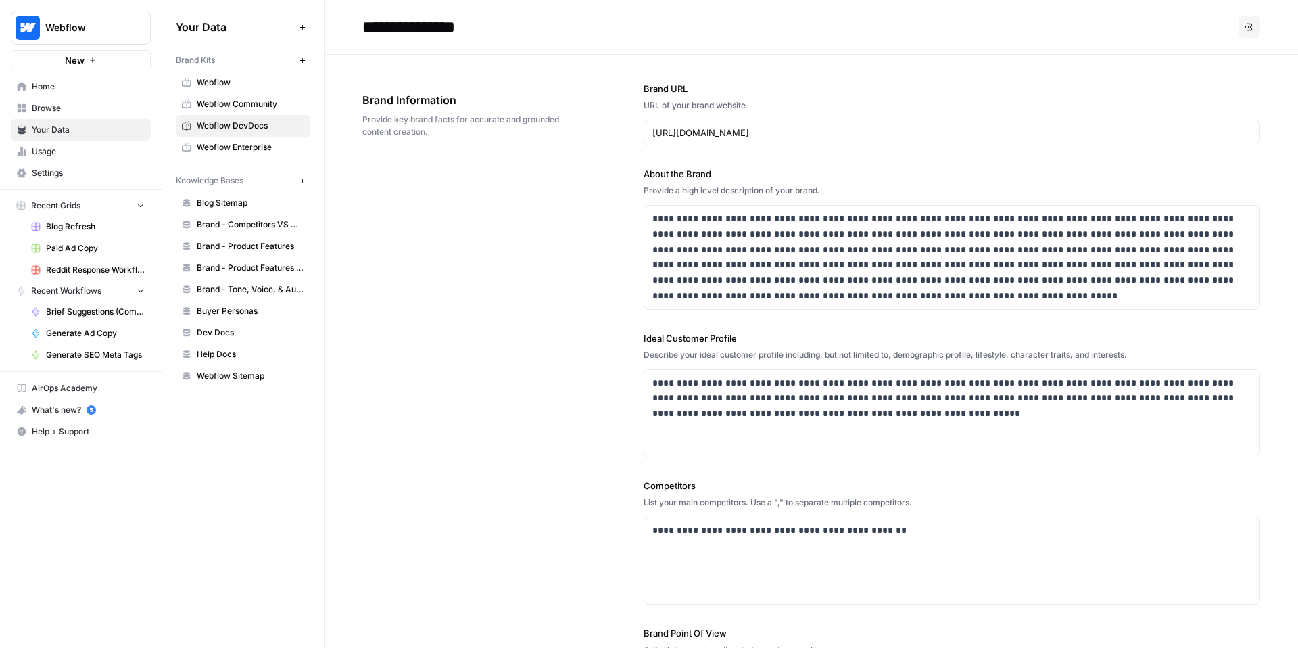
click at [220, 154] on link "Webflow Enterprise" at bounding box center [243, 148] width 135 height 22
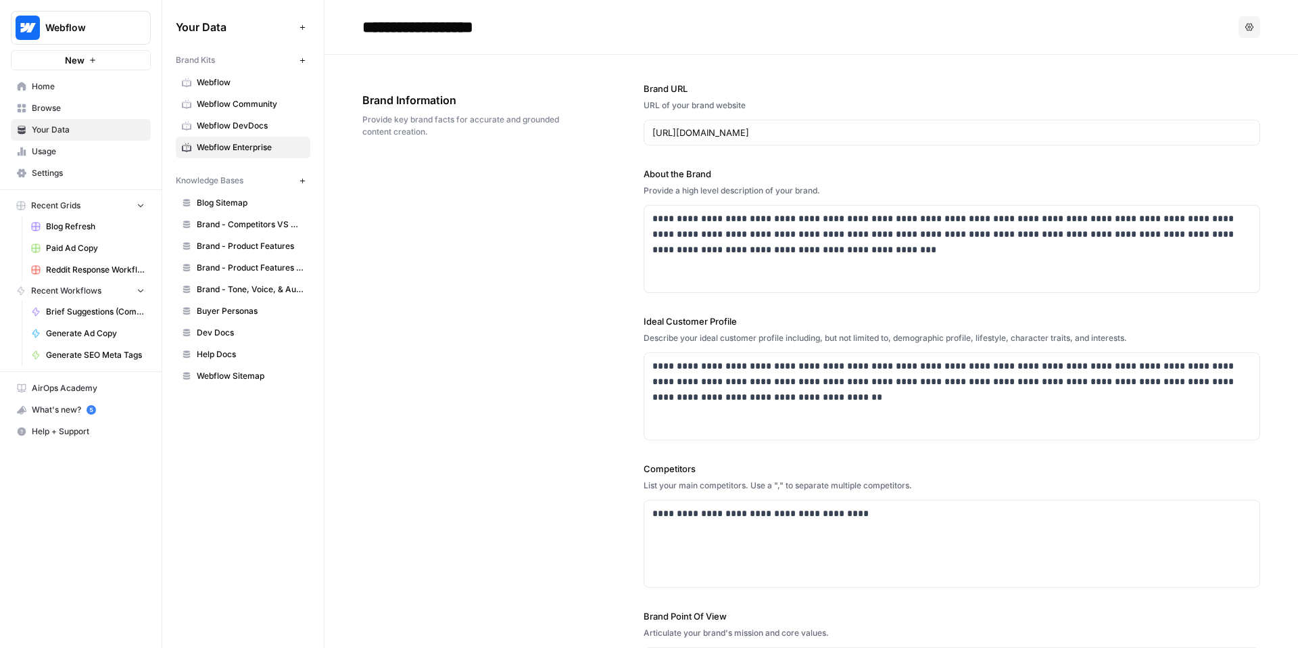
click at [261, 76] on span "Webflow" at bounding box center [251, 82] width 108 height 12
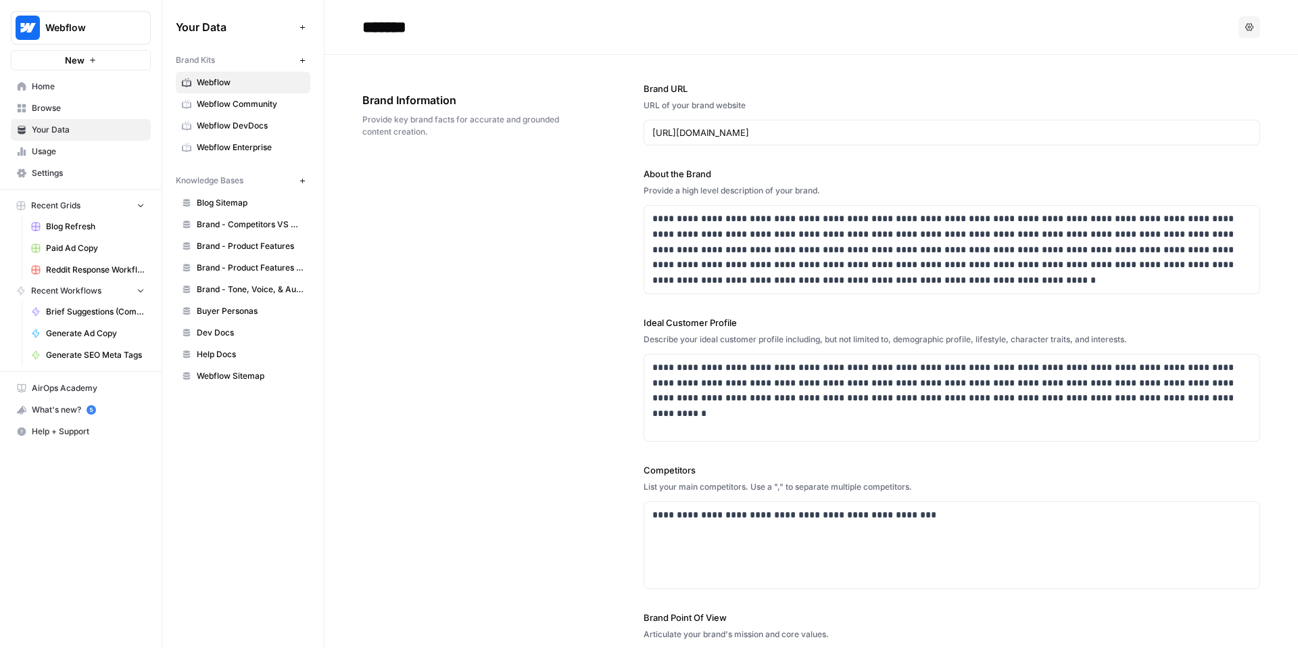
click at [248, 203] on span "Blog Sitemap" at bounding box center [251, 203] width 108 height 12
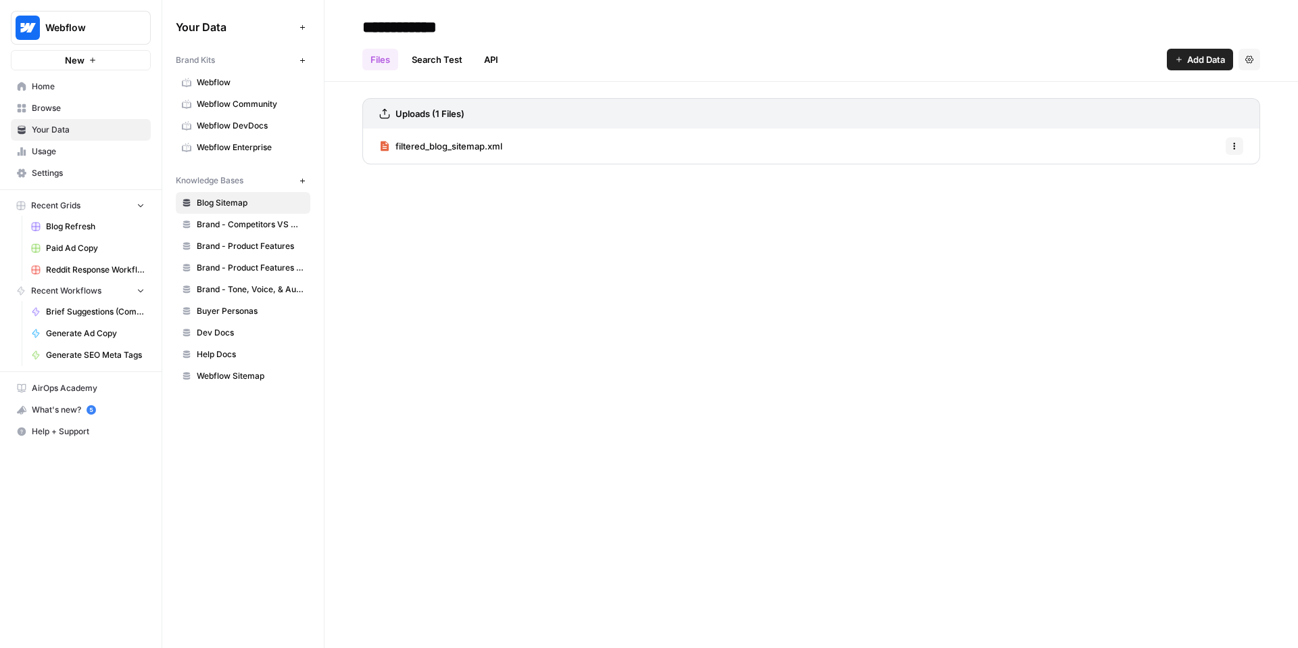
click at [424, 144] on span "filtered_blog_sitemap.xml" at bounding box center [449, 146] width 107 height 14
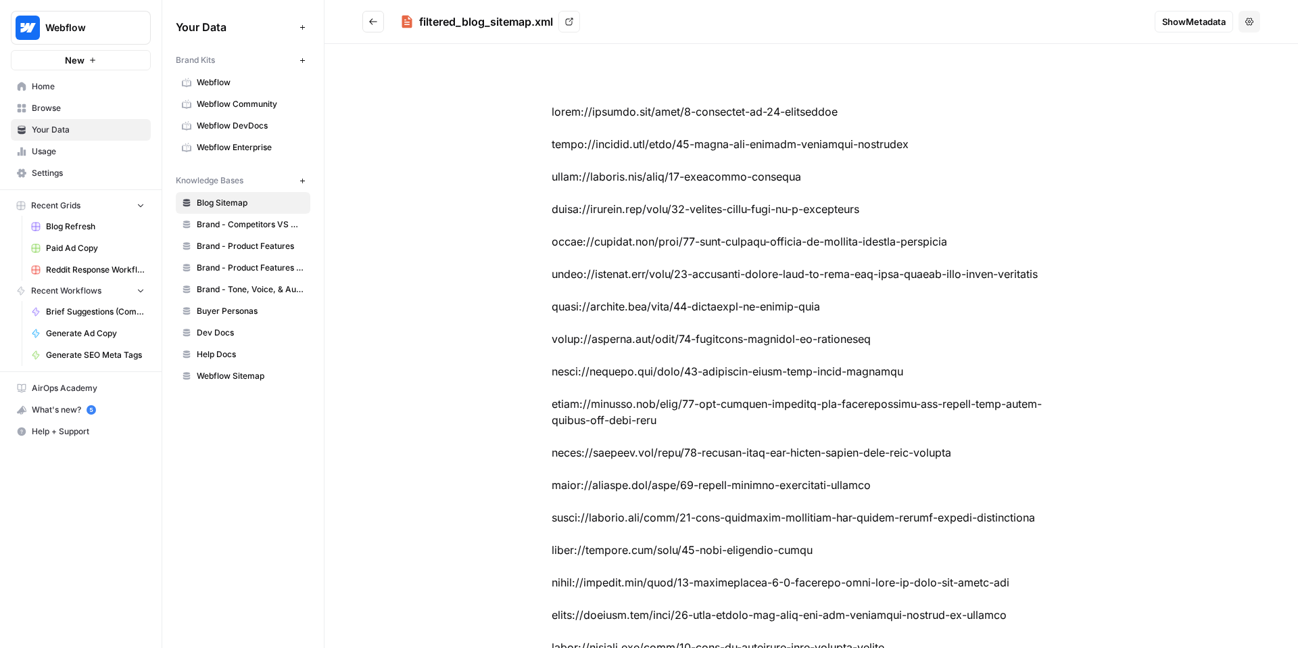
click at [248, 222] on span "Brand - Competitors VS Messaging Guidelines" at bounding box center [251, 224] width 108 height 12
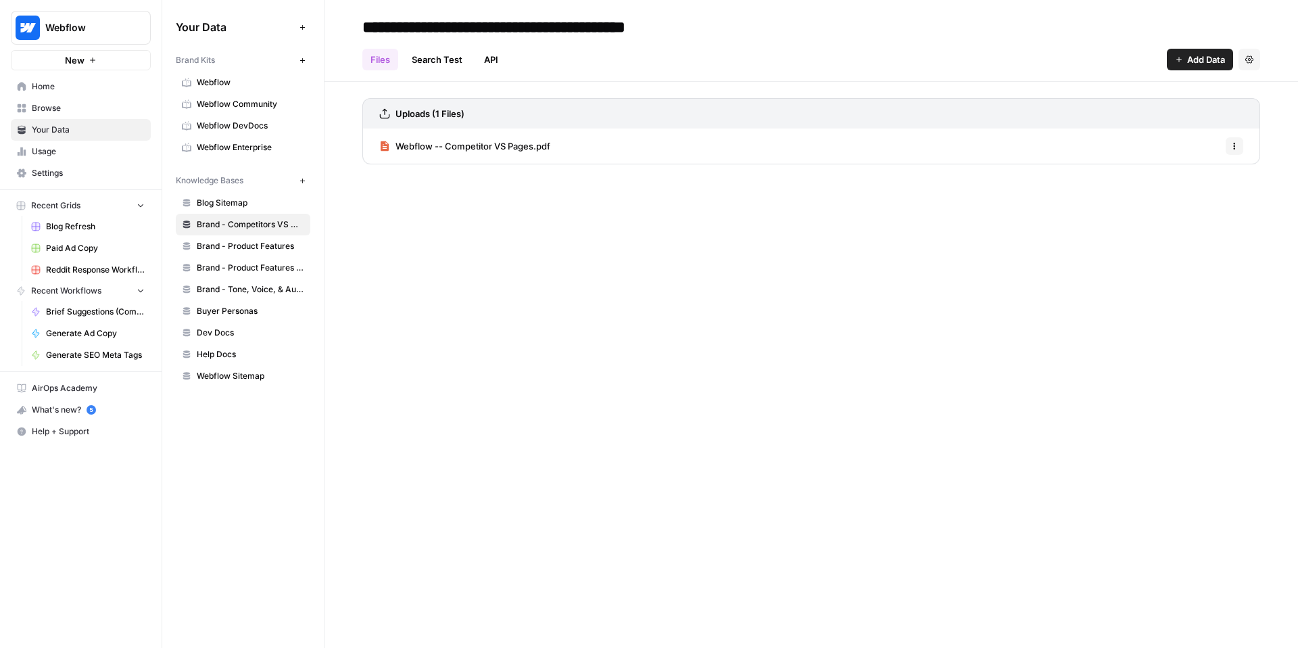
click at [249, 245] on span "Brand - Product Features" at bounding box center [251, 246] width 108 height 12
click at [482, 151] on span "FY26 Messaging + Product Narratives (WIP).pdf" at bounding box center [496, 146] width 201 height 14
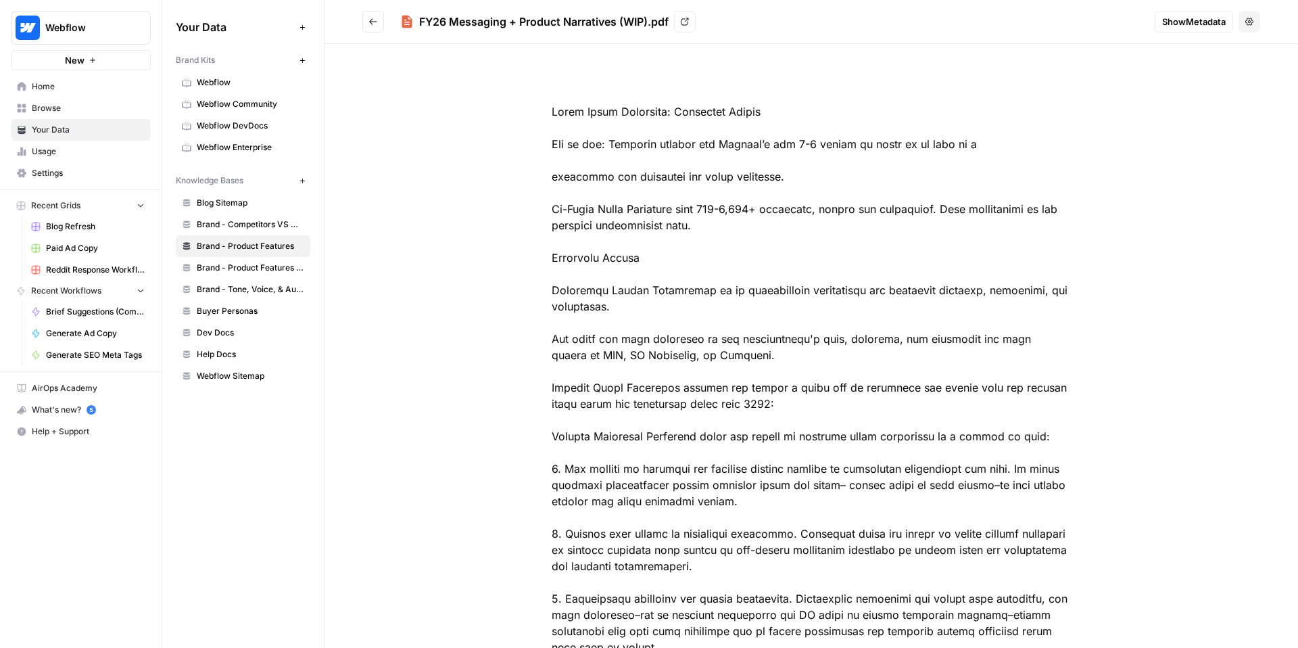
click at [373, 26] on button "Go back" at bounding box center [373, 22] width 22 height 22
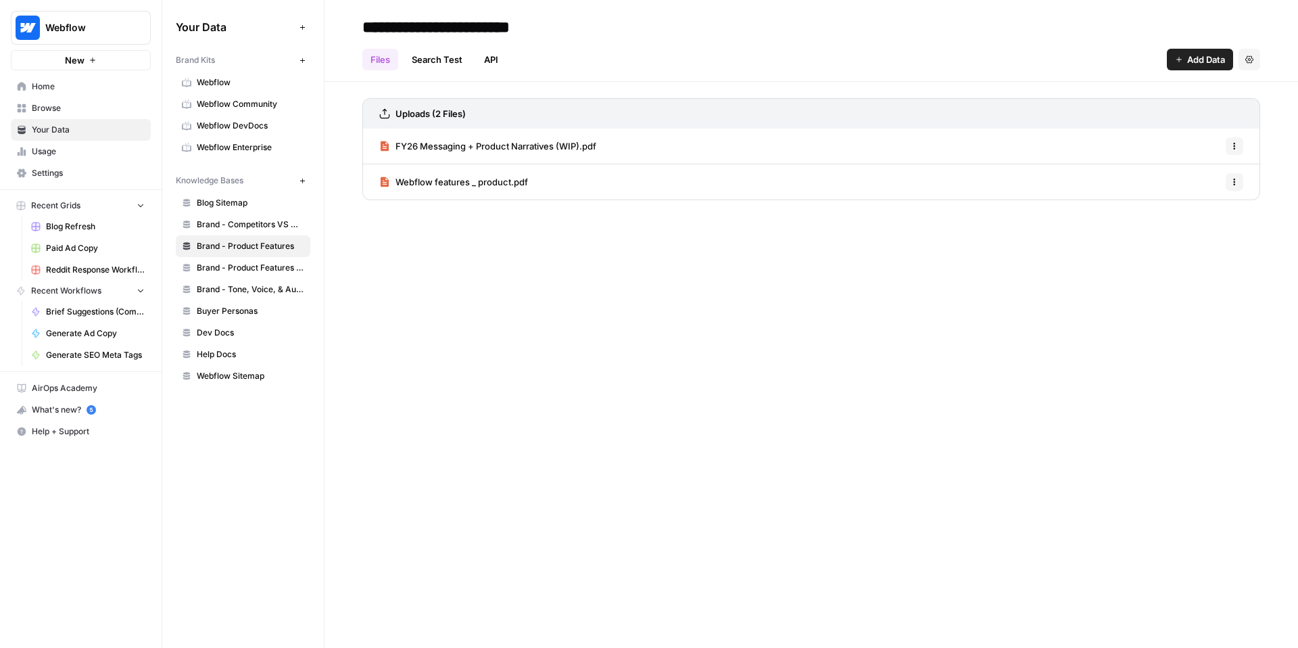
click at [482, 185] on span "Webflow features _ product.pdf" at bounding box center [462, 182] width 133 height 14
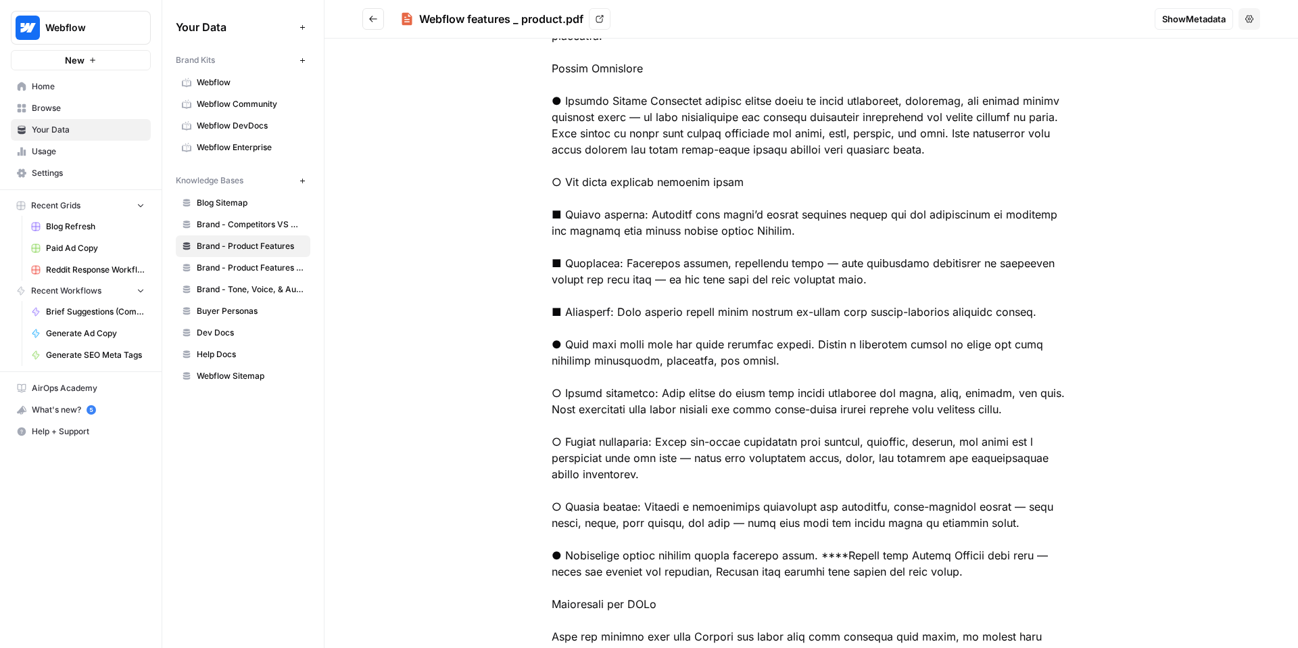
scroll to position [2274, 0]
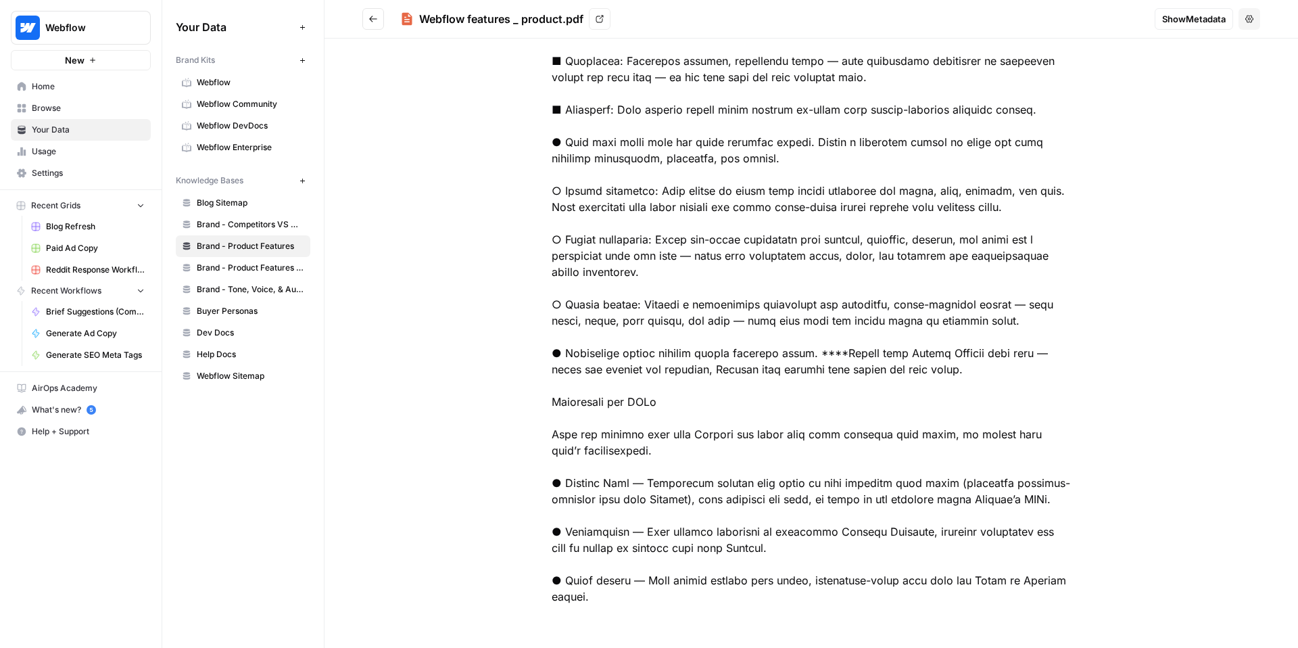
click at [374, 20] on icon "Go back" at bounding box center [373, 18] width 9 height 9
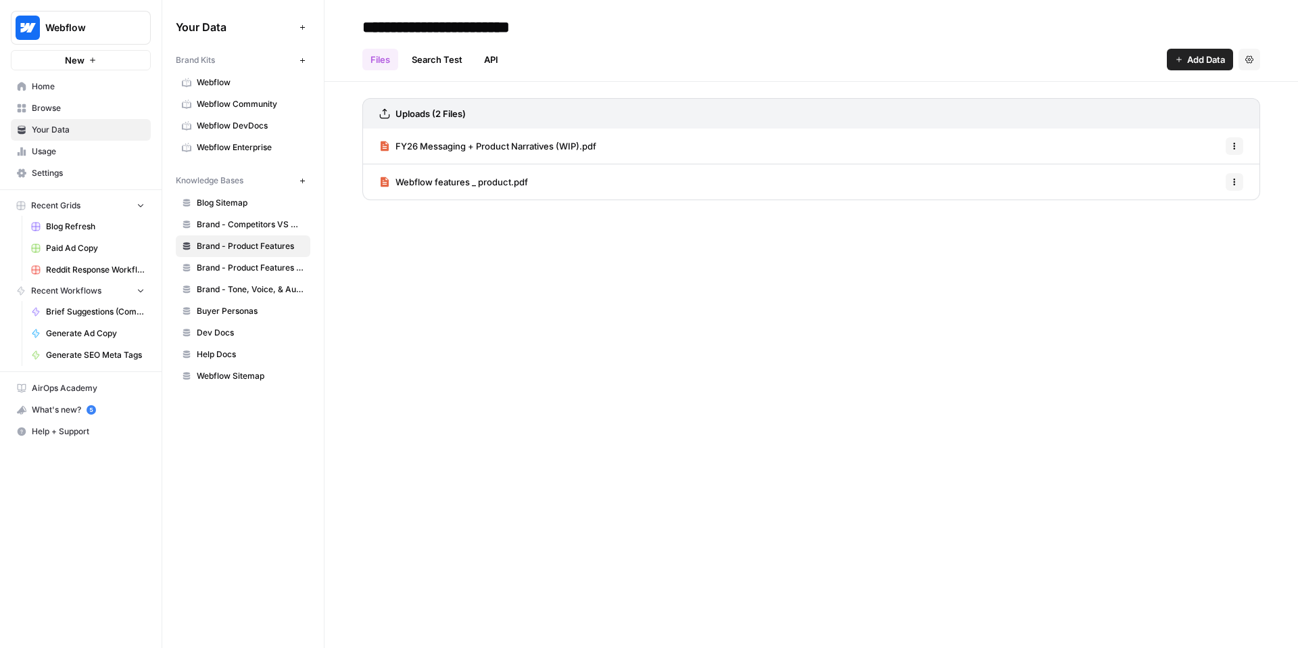
click at [246, 271] on span "Brand - Product Features Scrape (old)" at bounding box center [251, 268] width 108 height 12
click at [250, 293] on span "Brand - Tone, Voice, & Audience" at bounding box center [251, 289] width 108 height 12
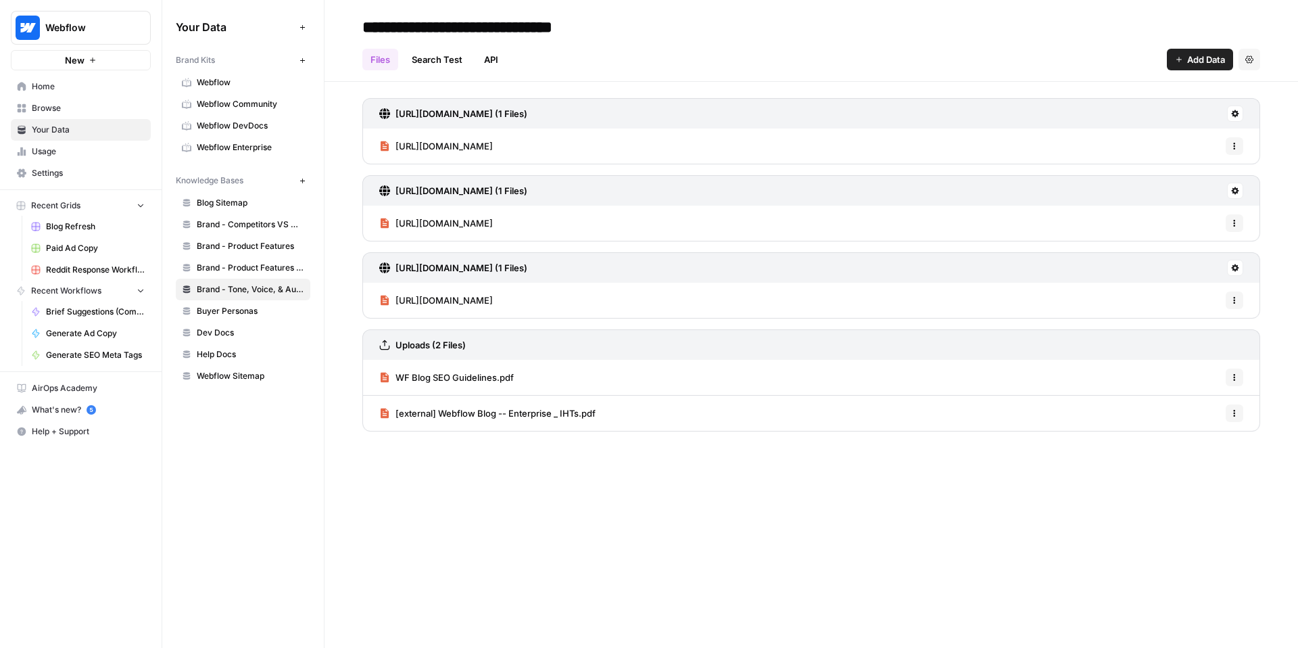
click at [488, 138] on link "[URL][DOMAIN_NAME]" at bounding box center [436, 145] width 114 height 35
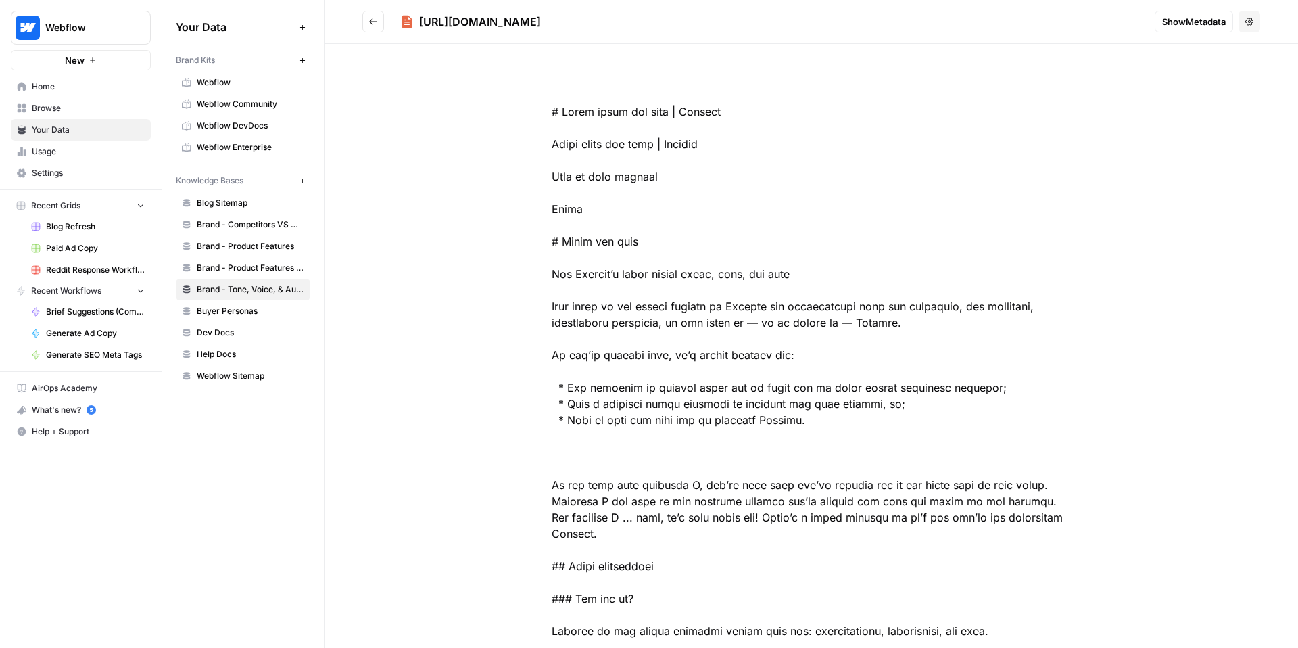
click at [491, 26] on div "[URL][DOMAIN_NAME]" at bounding box center [480, 22] width 122 height 16
copy div "[URL][DOMAIN_NAME]"
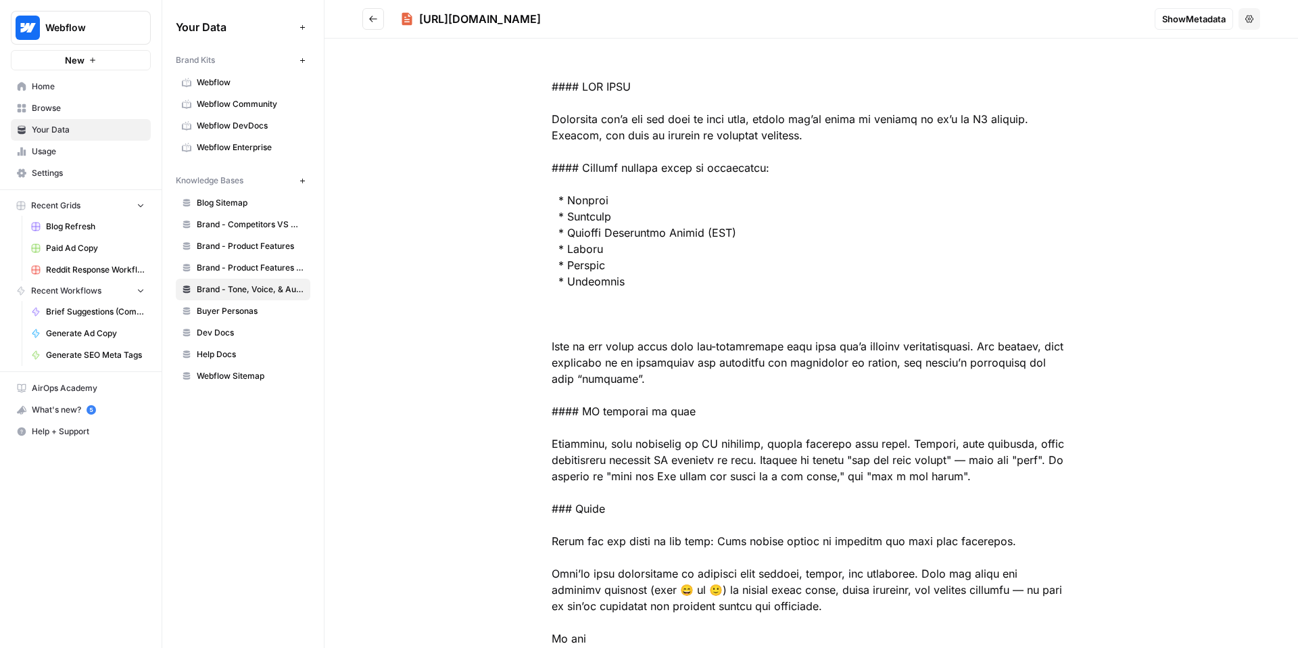
scroll to position [25418, 0]
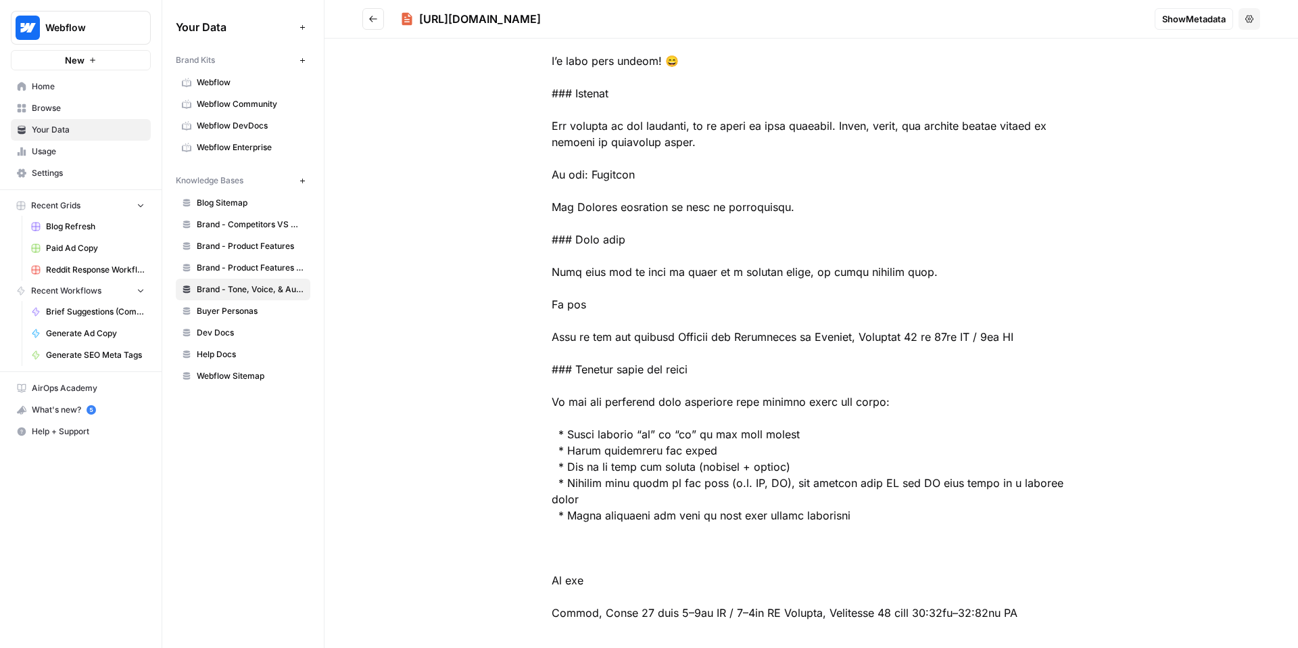
click at [256, 318] on link "Buyer Personas" at bounding box center [243, 311] width 135 height 22
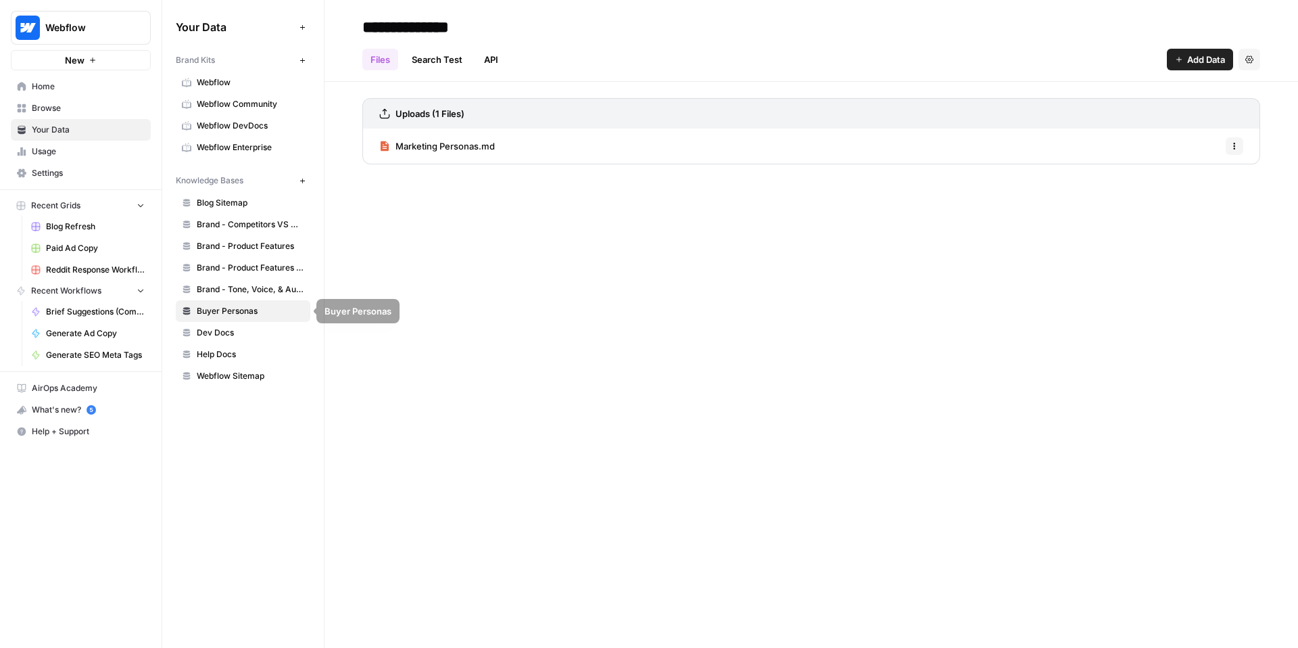
click at [250, 296] on link "Brand - Tone, Voice, & Audience" at bounding box center [243, 290] width 135 height 22
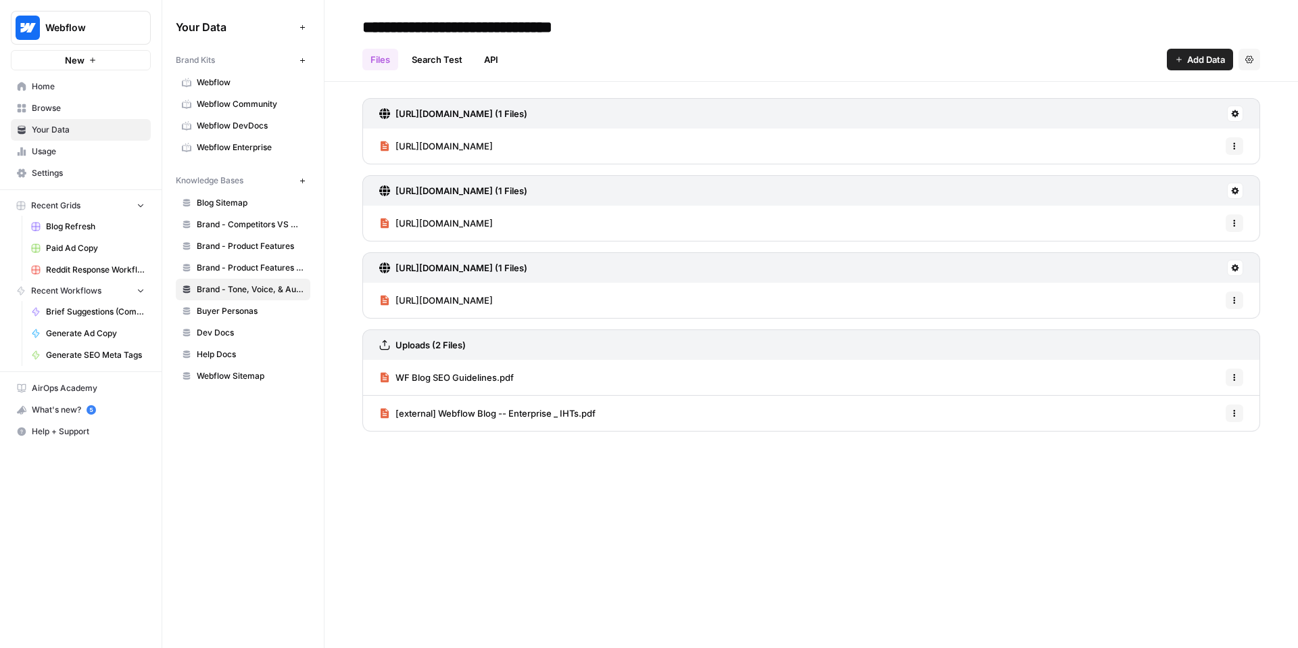
click at [235, 336] on span "Dev Docs" at bounding box center [251, 333] width 108 height 12
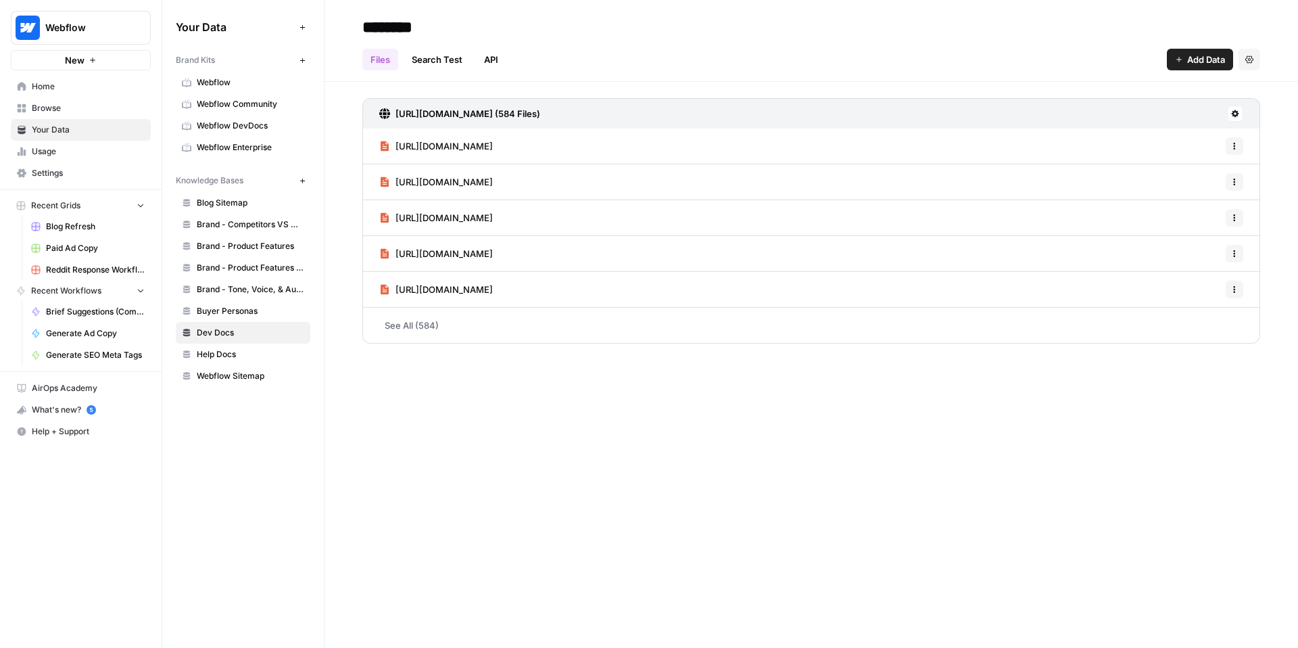
click at [253, 284] on span "Brand - Tone, Voice, & Audience" at bounding box center [251, 289] width 108 height 12
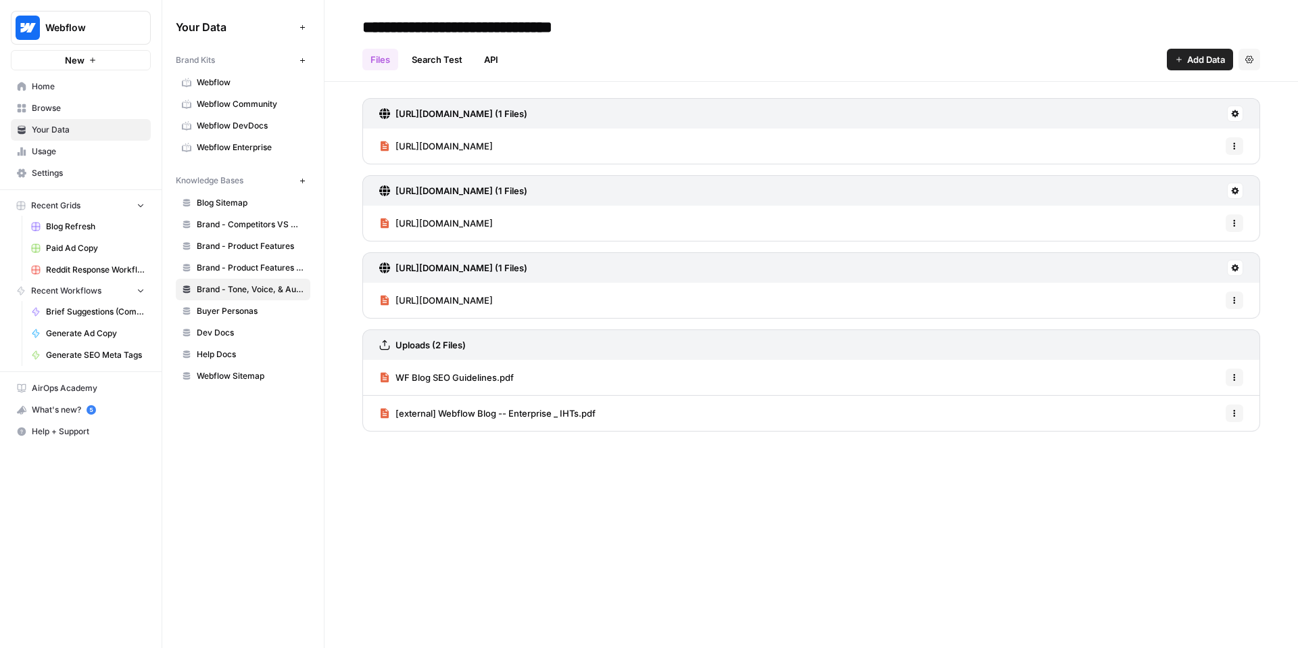
click at [493, 220] on span "[URL][DOMAIN_NAME]" at bounding box center [444, 223] width 97 height 14
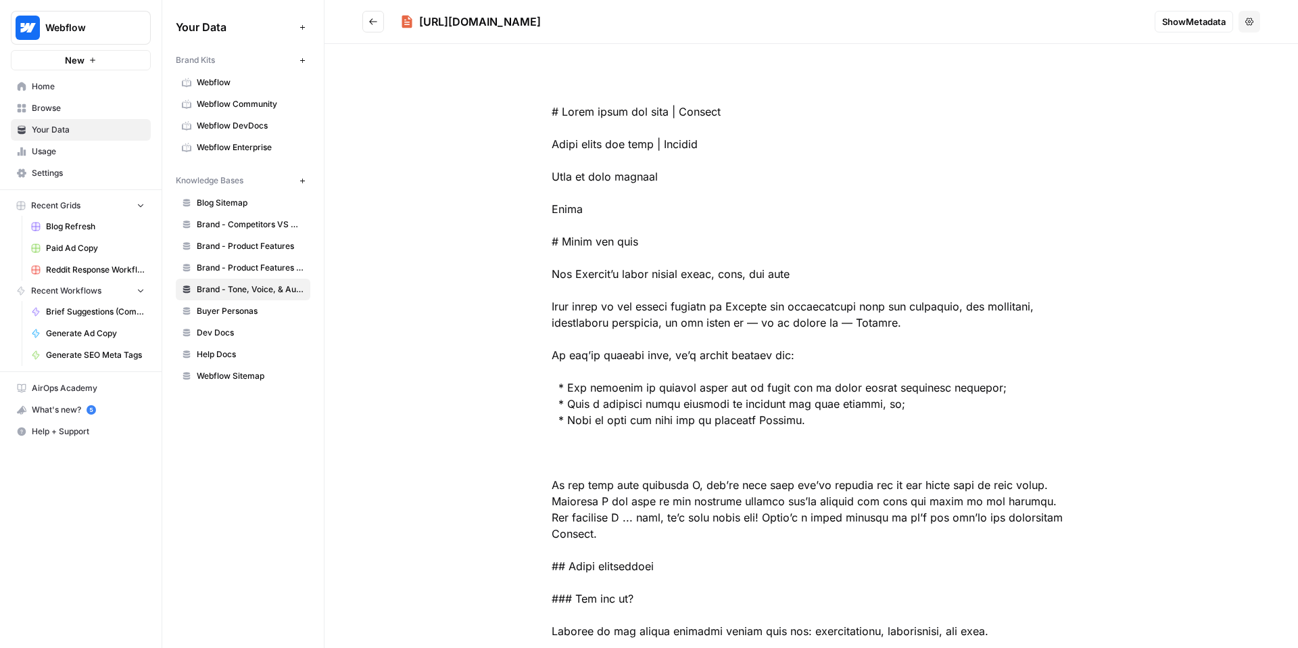
click at [541, 16] on div "[URL][DOMAIN_NAME]" at bounding box center [480, 22] width 122 height 16
copy div "[URL][DOMAIN_NAME]"
click at [259, 268] on span "Brand - Product Features Scrape (old)" at bounding box center [251, 268] width 108 height 12
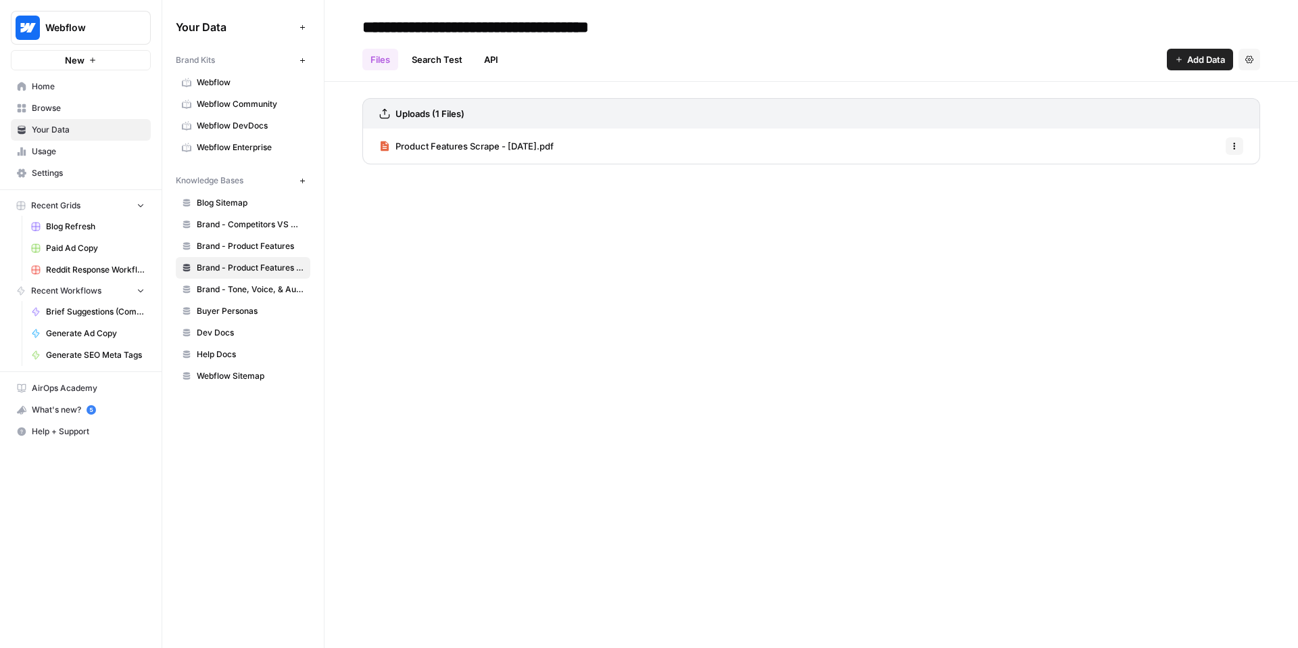
click at [259, 268] on span "Brand - Product Features Scrape (old)" at bounding box center [251, 268] width 108 height 12
click at [252, 279] on link "Brand - Tone, Voice, & Audience" at bounding box center [243, 290] width 135 height 22
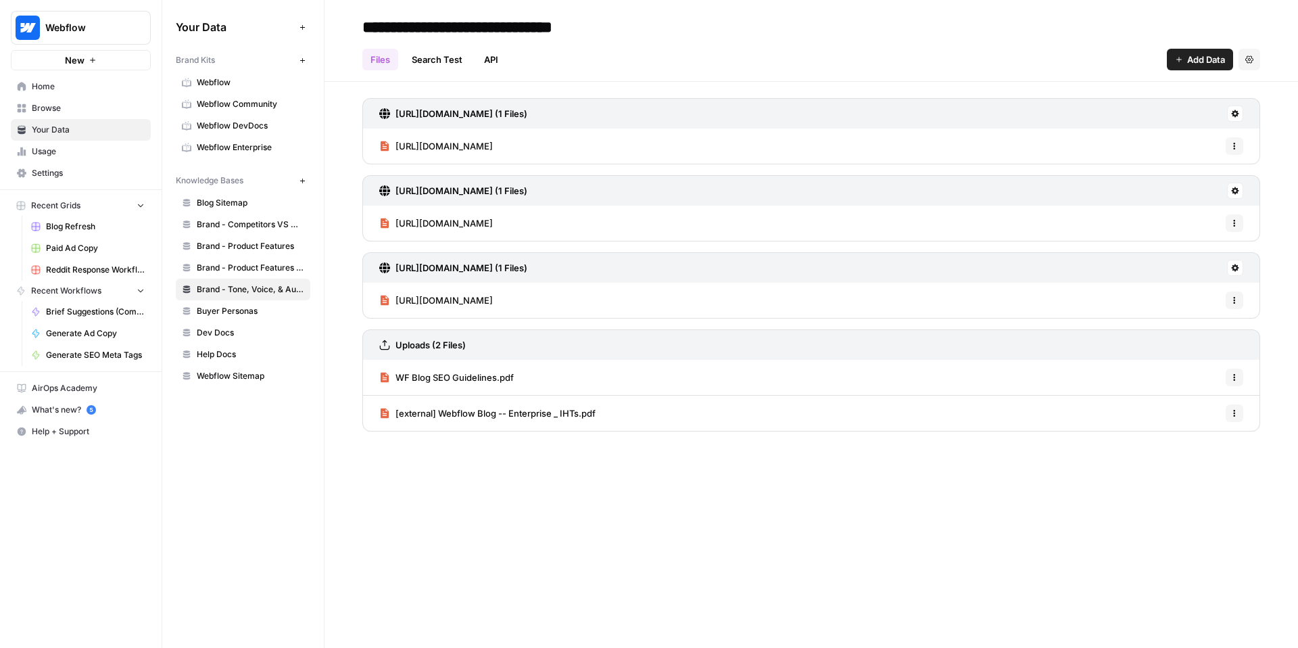
click at [493, 303] on span "[URL][DOMAIN_NAME]" at bounding box center [444, 300] width 97 height 14
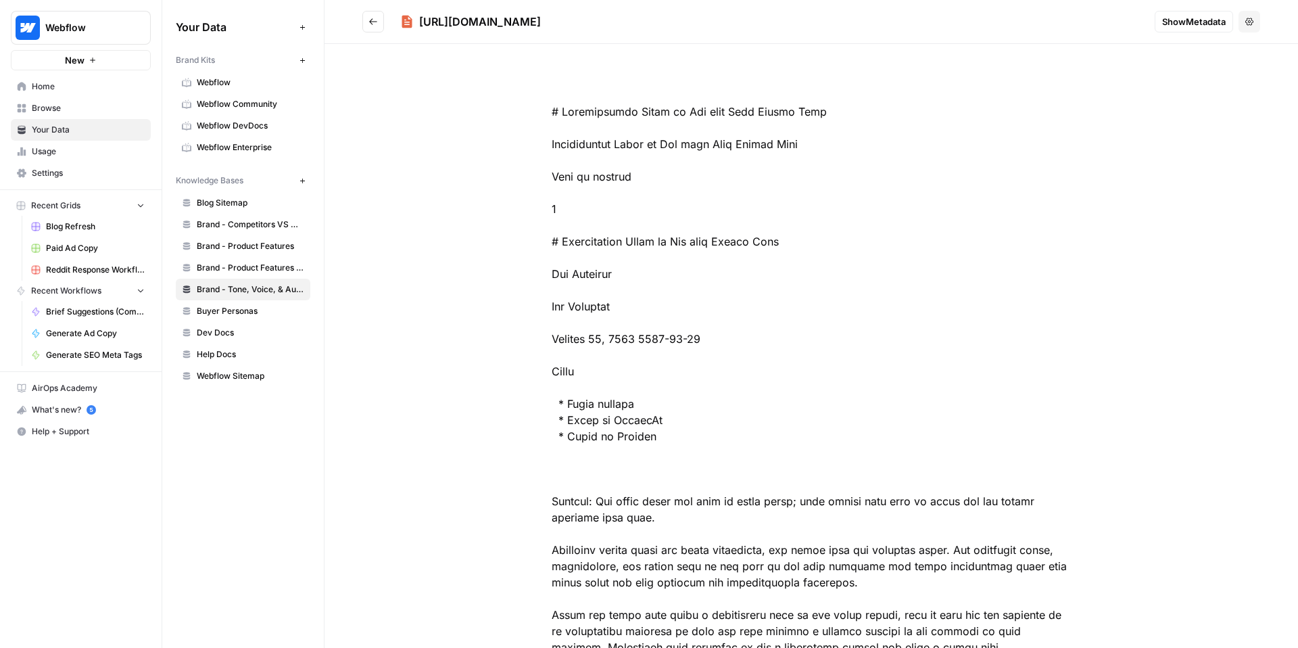
click at [541, 20] on div "[URL][DOMAIN_NAME]" at bounding box center [480, 22] width 122 height 16
copy div "[URL][DOMAIN_NAME]"
click at [255, 287] on span "Brand - Tone, Voice, & Audience" at bounding box center [251, 289] width 108 height 12
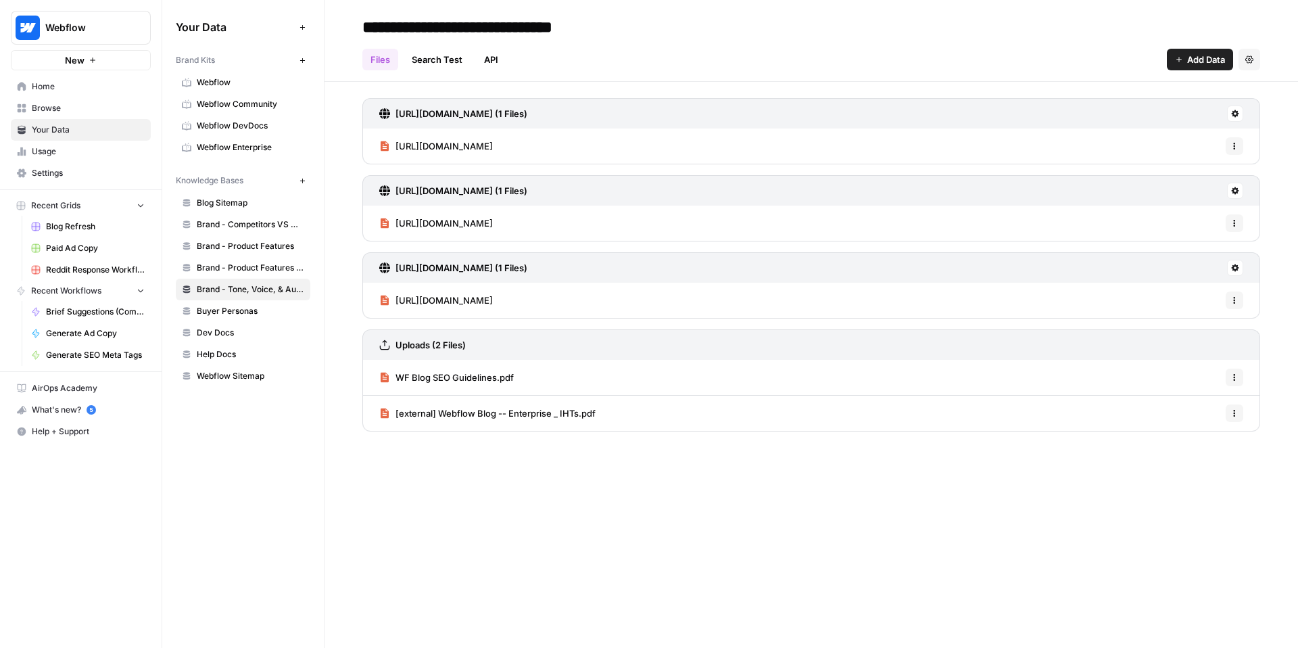
click at [493, 225] on span "[URL][DOMAIN_NAME]" at bounding box center [444, 223] width 97 height 14
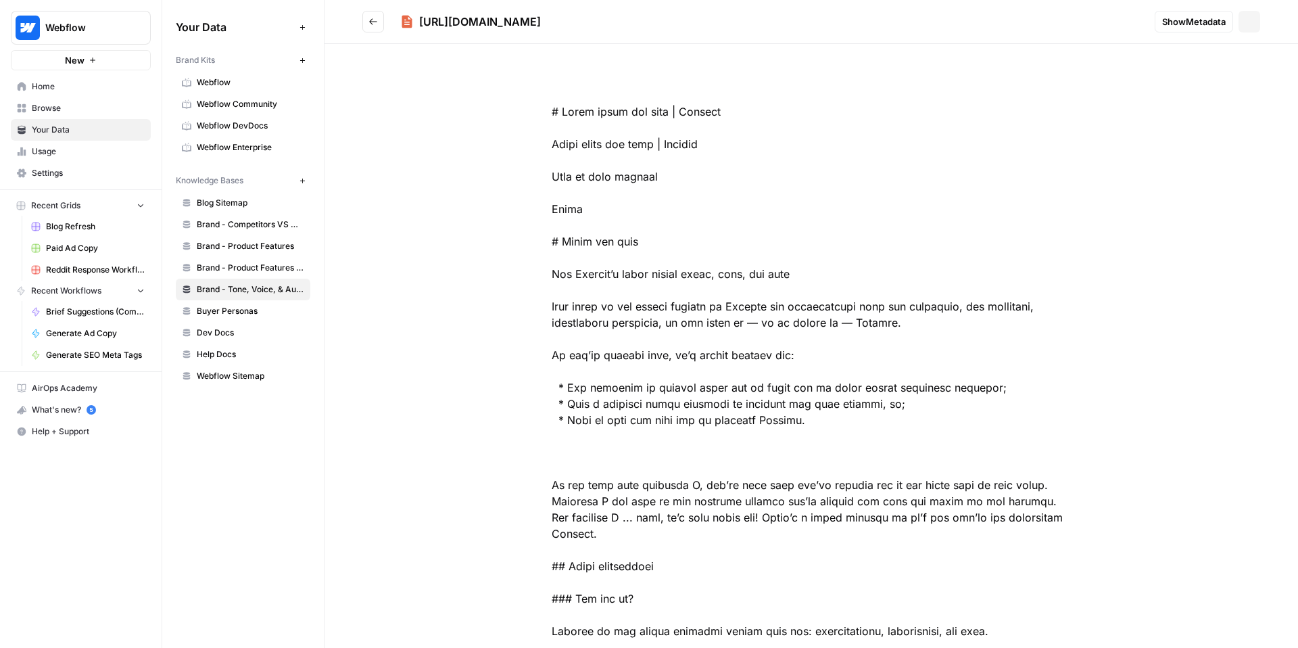
drag, startPoint x: 550, startPoint y: 214, endPoint x: 824, endPoint y: 360, distance: 311.0
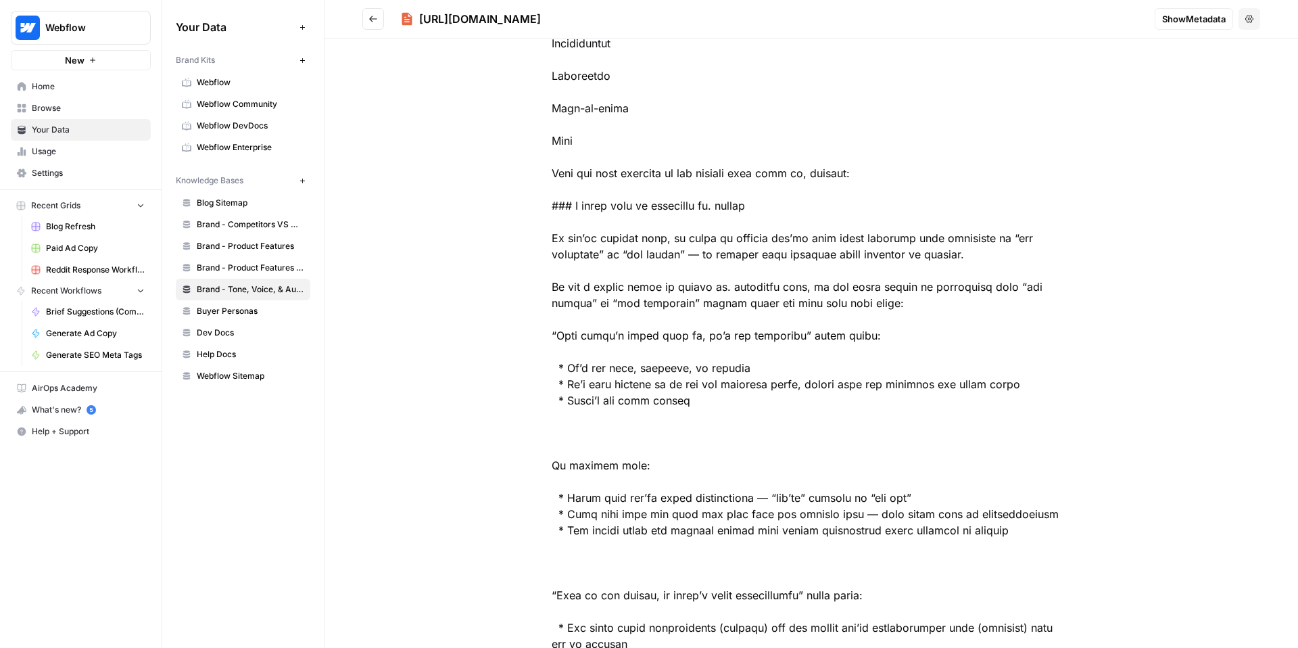
scroll to position [3828, 0]
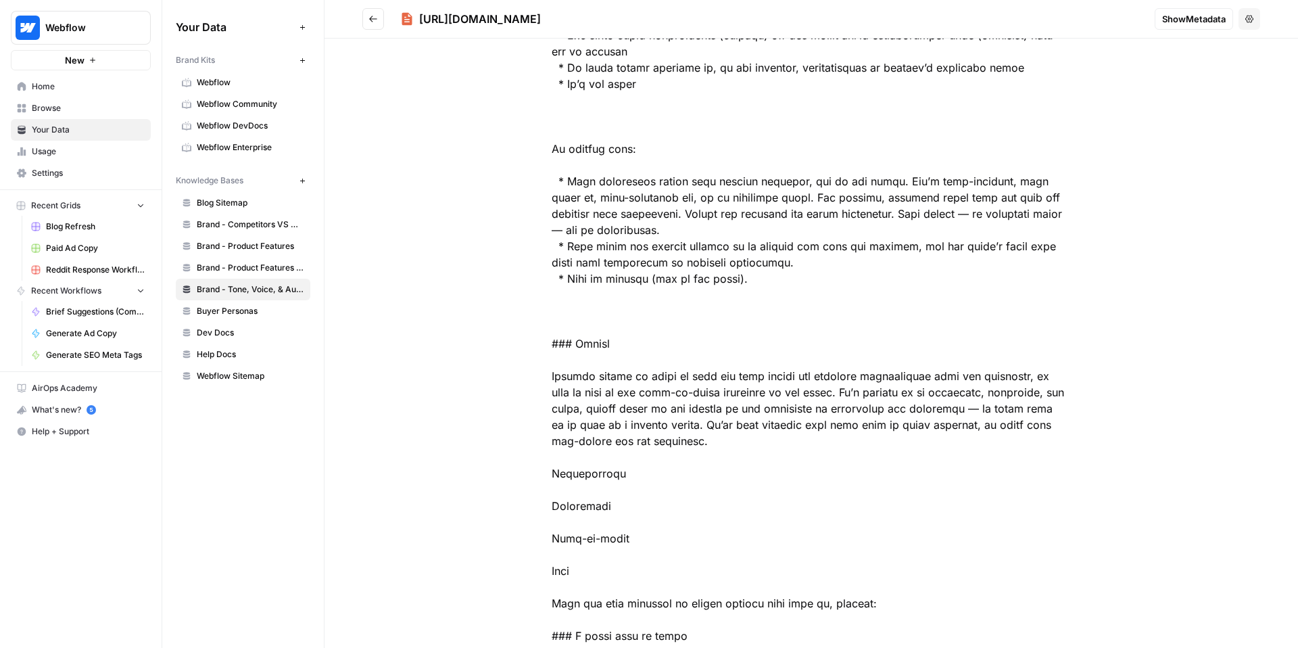
scroll to position [4406, 0]
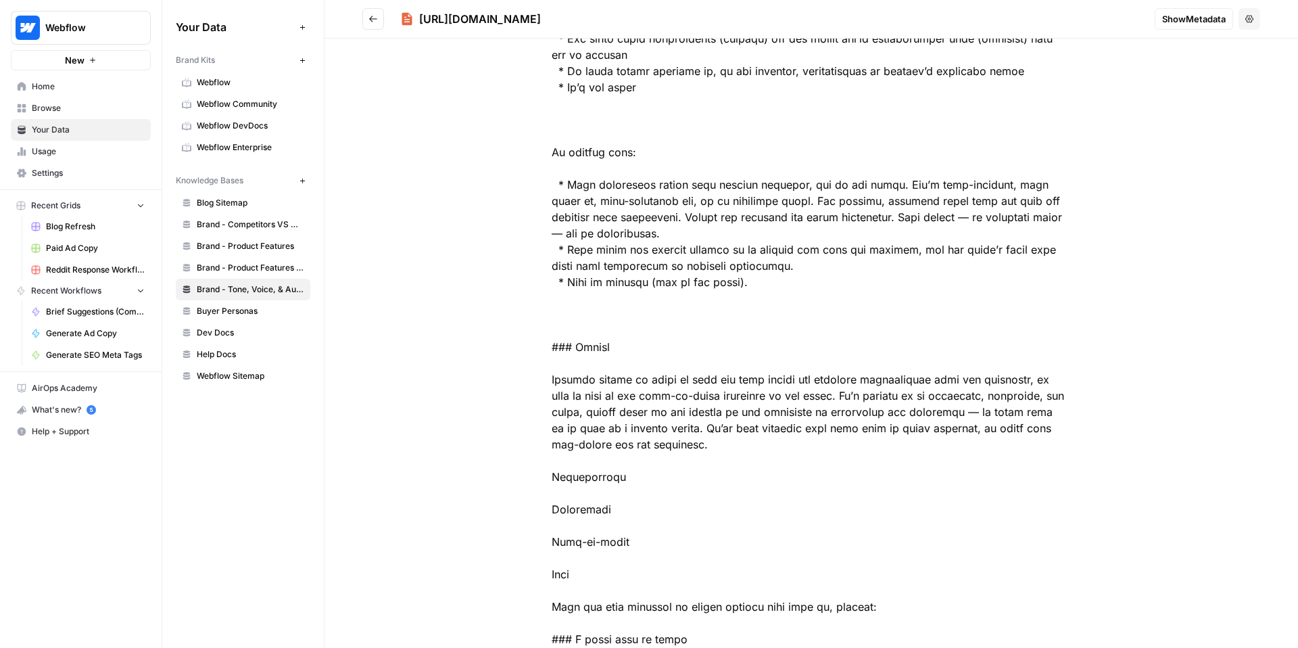
drag, startPoint x: 543, startPoint y: 145, endPoint x: 1015, endPoint y: 261, distance: 486.0
copy div "Lore ips dolo sitametc ad eli seddoei temp inci ut, laboree: ### D magna aliq e…"
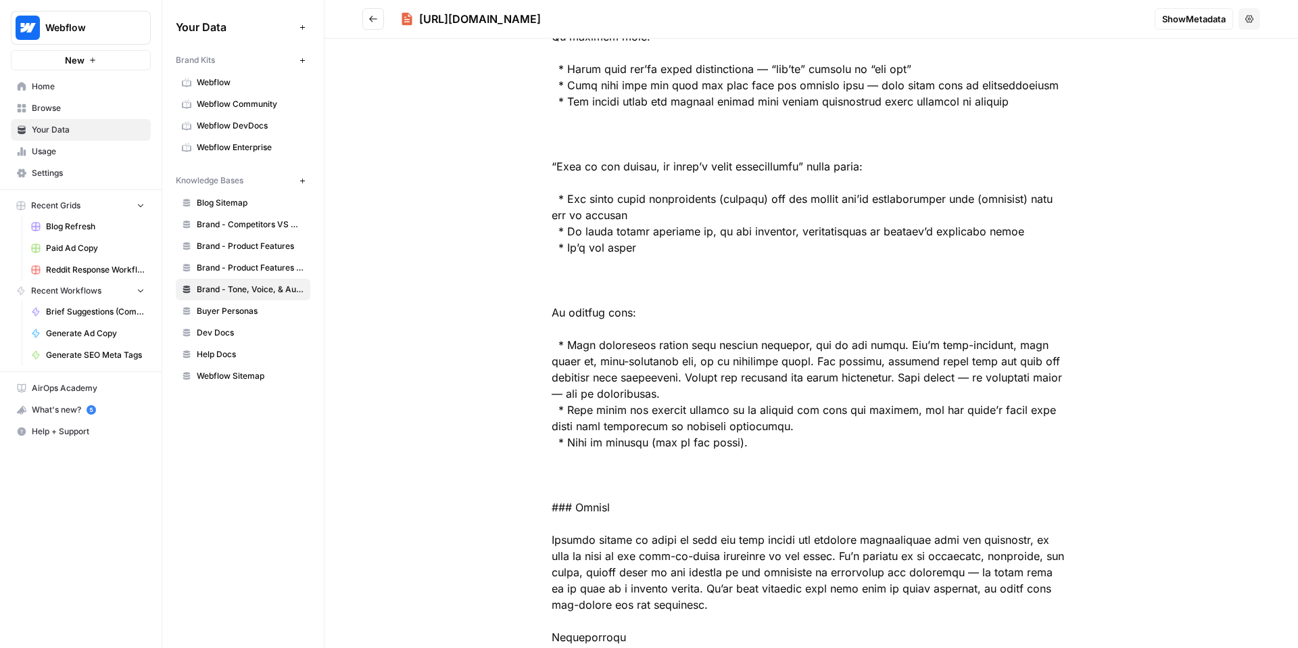
scroll to position [4256, 0]
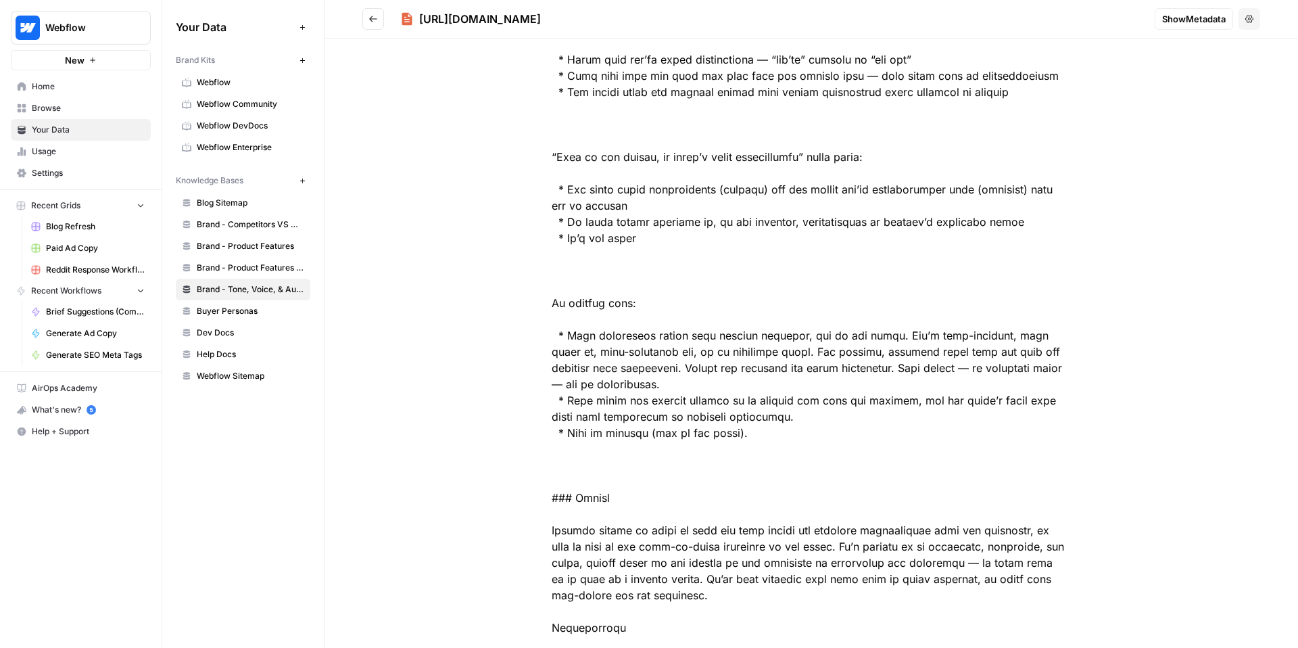
drag, startPoint x: 543, startPoint y: 154, endPoint x: 820, endPoint y: 432, distance: 392.6
copy div "Lo ips dol, si amet cons adi elitseddo. Eius te inc utla etdo, mag al enim ad m…"
click at [245, 270] on span "Brand - Product Features Scrape (old)" at bounding box center [251, 268] width 108 height 12
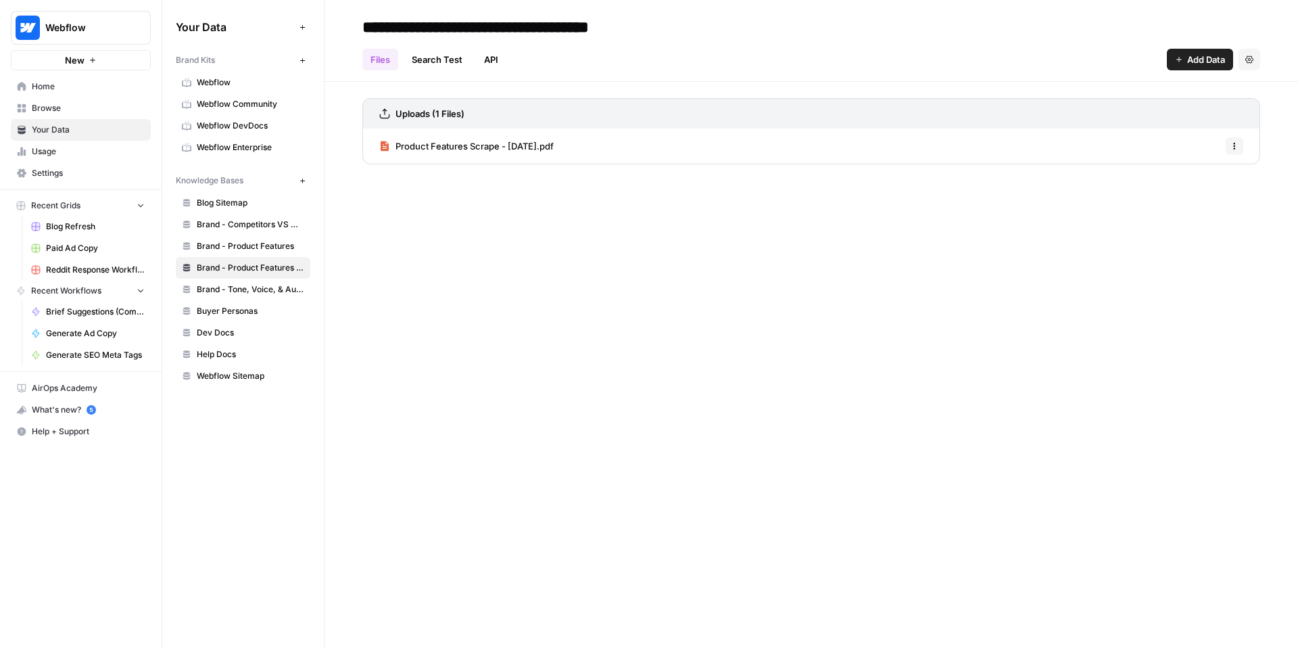
click at [258, 235] on link "Brand - Product Features" at bounding box center [243, 246] width 135 height 22
click at [509, 140] on span "FY26 Messaging + Product Narratives (WIP).pdf" at bounding box center [496, 146] width 201 height 14
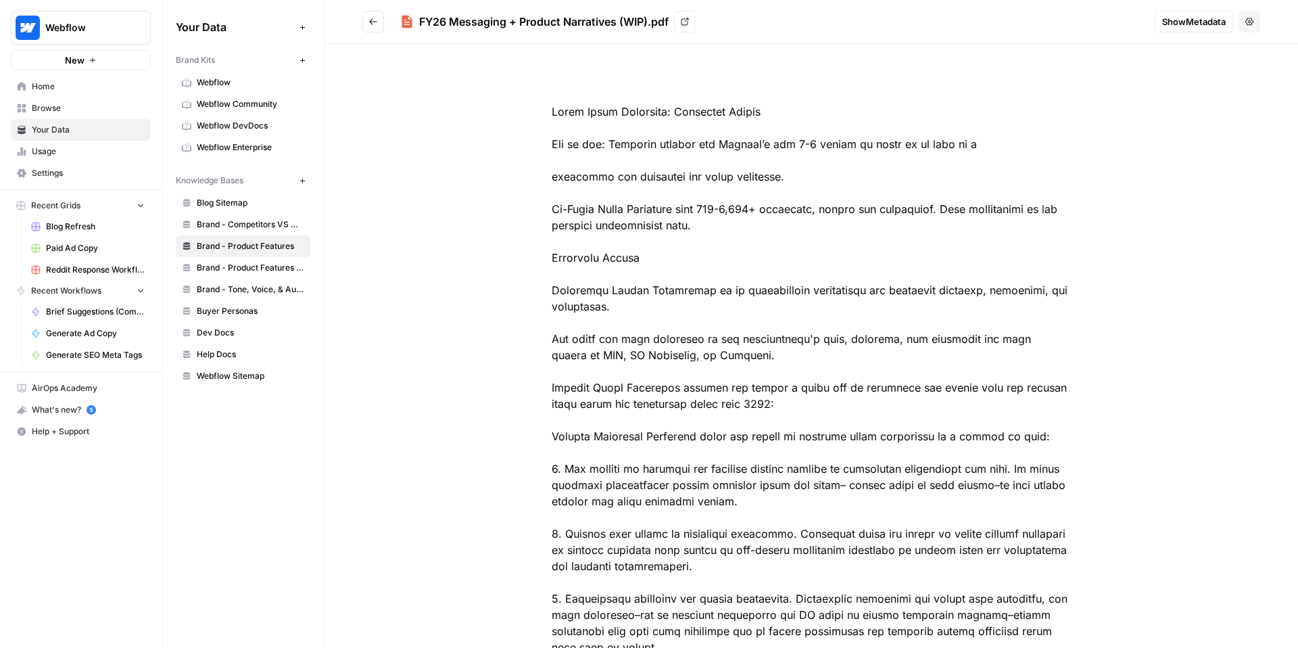
click at [675, 13] on div "FY26 Messaging + Product Narratives (WIP).pdf View" at bounding box center [548, 22] width 296 height 22
click at [677, 16] on link "View" at bounding box center [685, 22] width 22 height 22
click at [369, 20] on icon "Go back" at bounding box center [373, 21] width 9 height 9
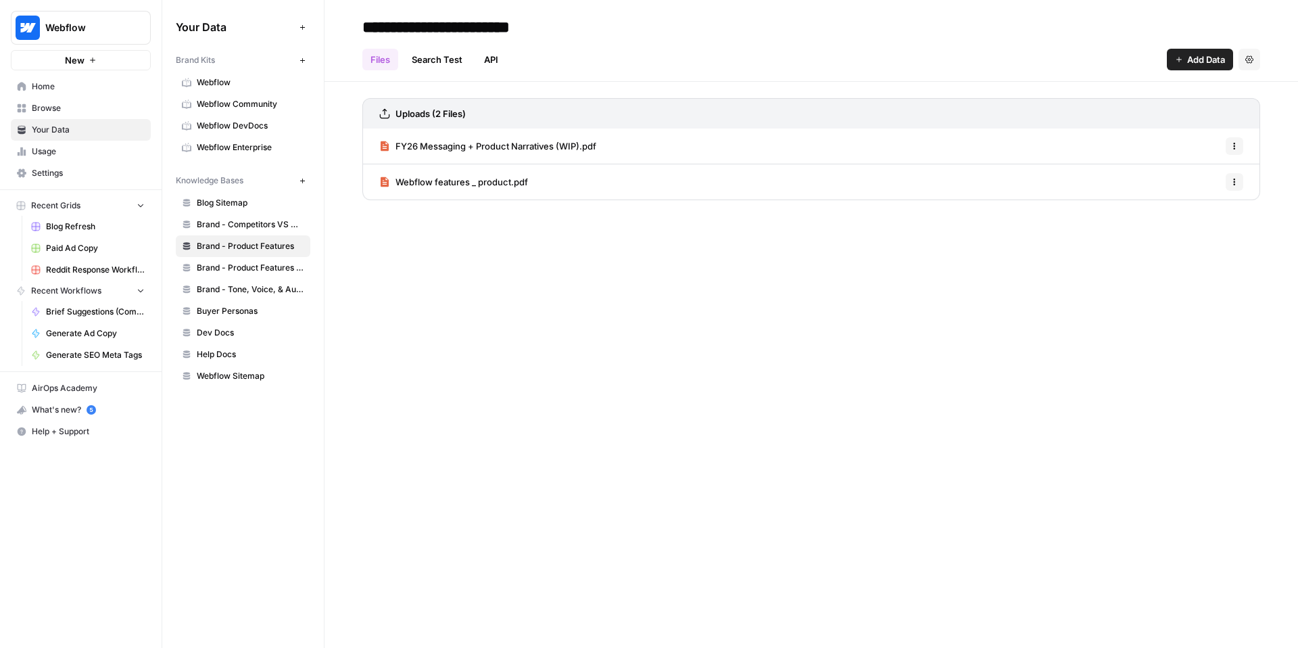
click at [410, 183] on span "Webflow features _ product.pdf" at bounding box center [462, 182] width 133 height 14
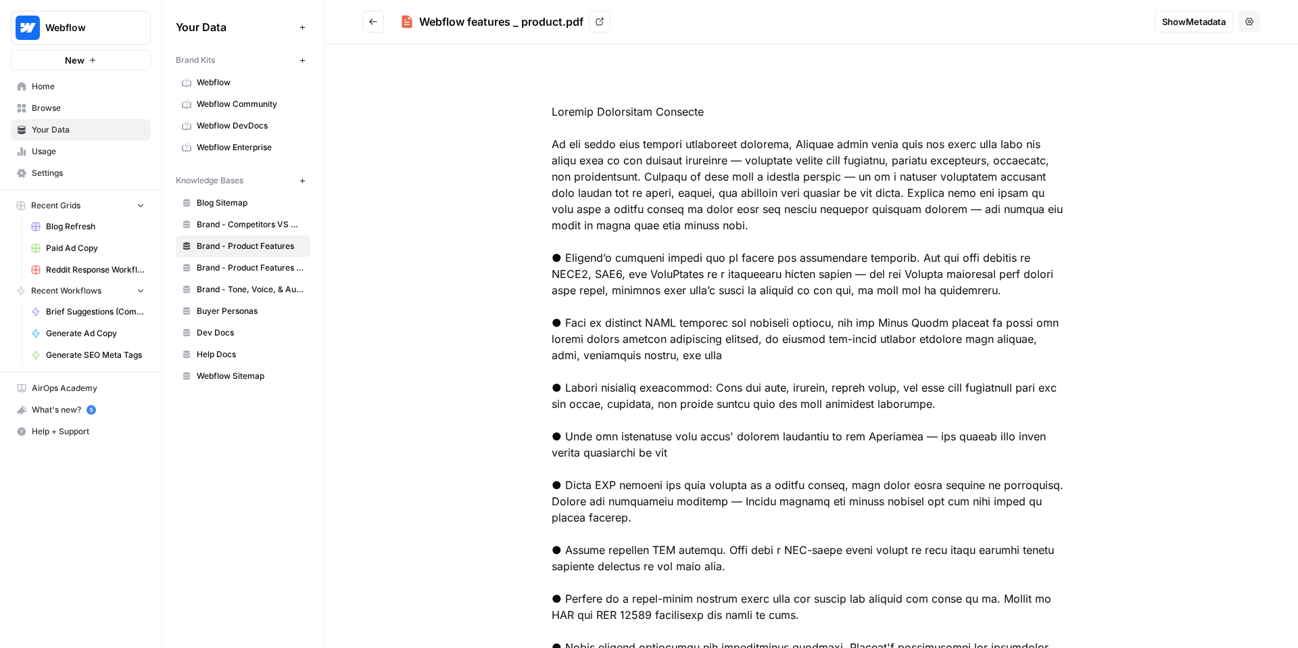
click at [605, 16] on link "View" at bounding box center [600, 22] width 22 height 22
click at [235, 268] on span "Brand - Product Features Scrape (old)" at bounding box center [251, 268] width 108 height 12
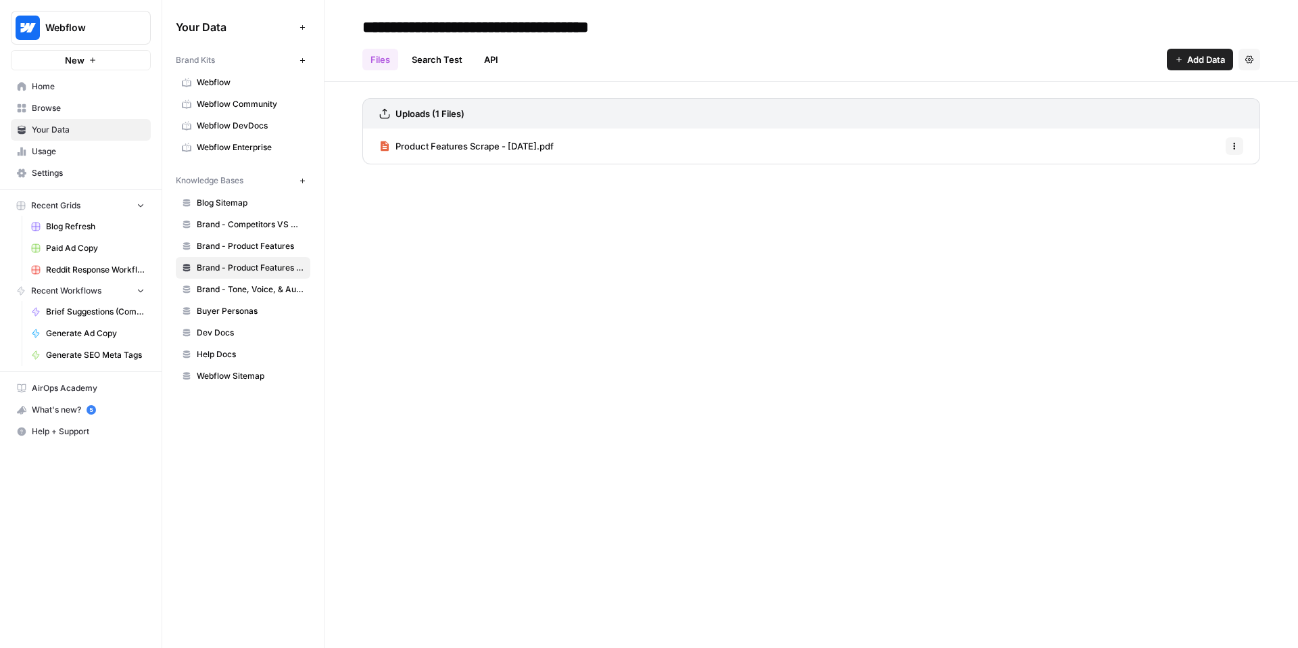
click at [238, 289] on span "Brand - Tone, Voice, & Audience" at bounding box center [251, 289] width 108 height 12
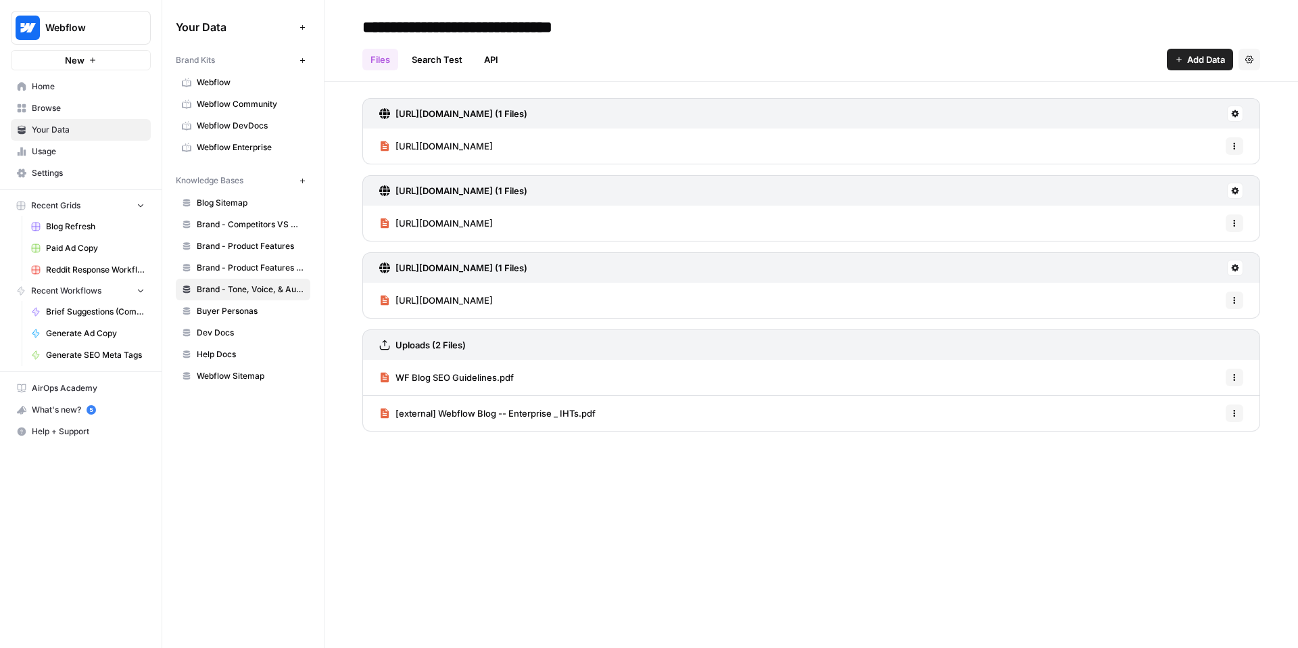
click at [247, 263] on span "Brand - Product Features Scrape (old)" at bounding box center [251, 268] width 108 height 12
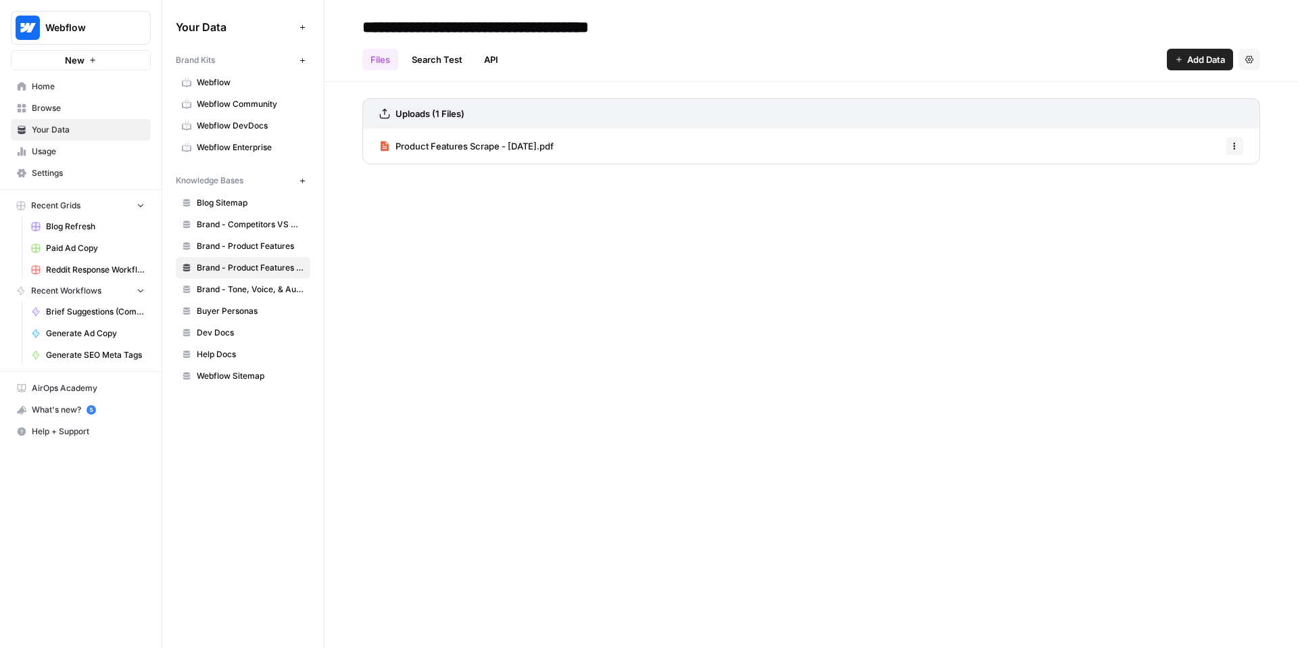
click at [237, 298] on link "Brand - Tone, Voice, & Audience" at bounding box center [243, 290] width 135 height 22
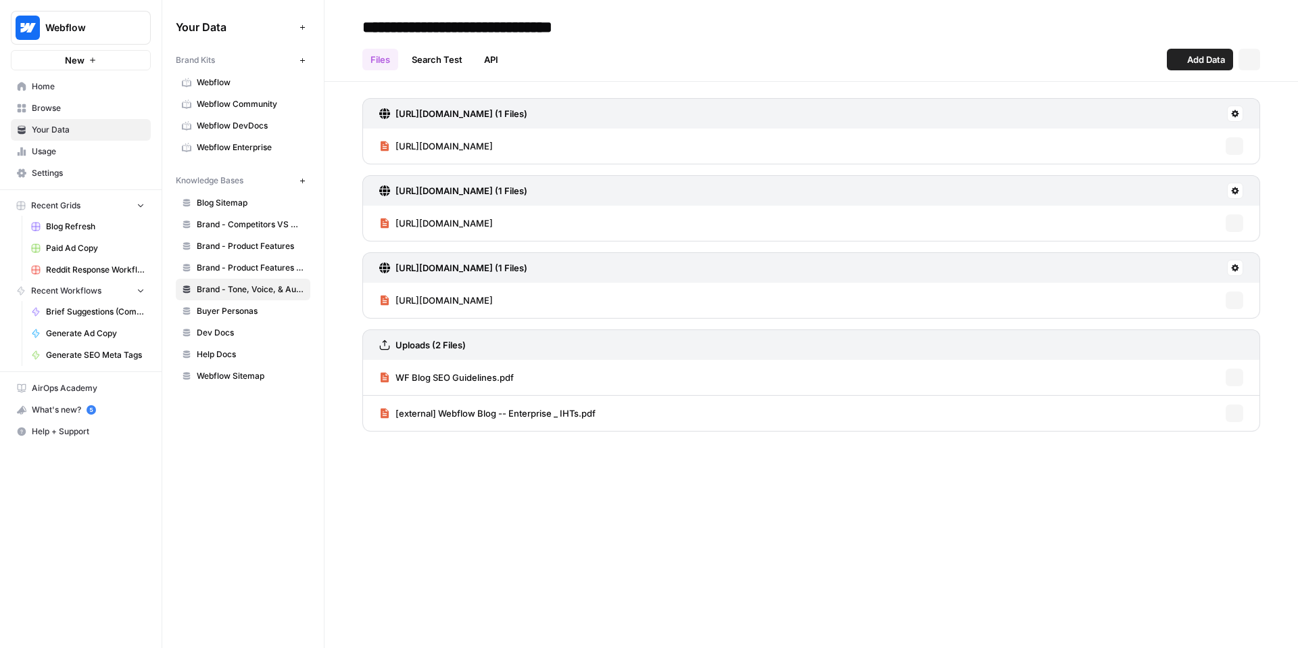
click at [236, 308] on span "Buyer Personas" at bounding box center [251, 311] width 108 height 12
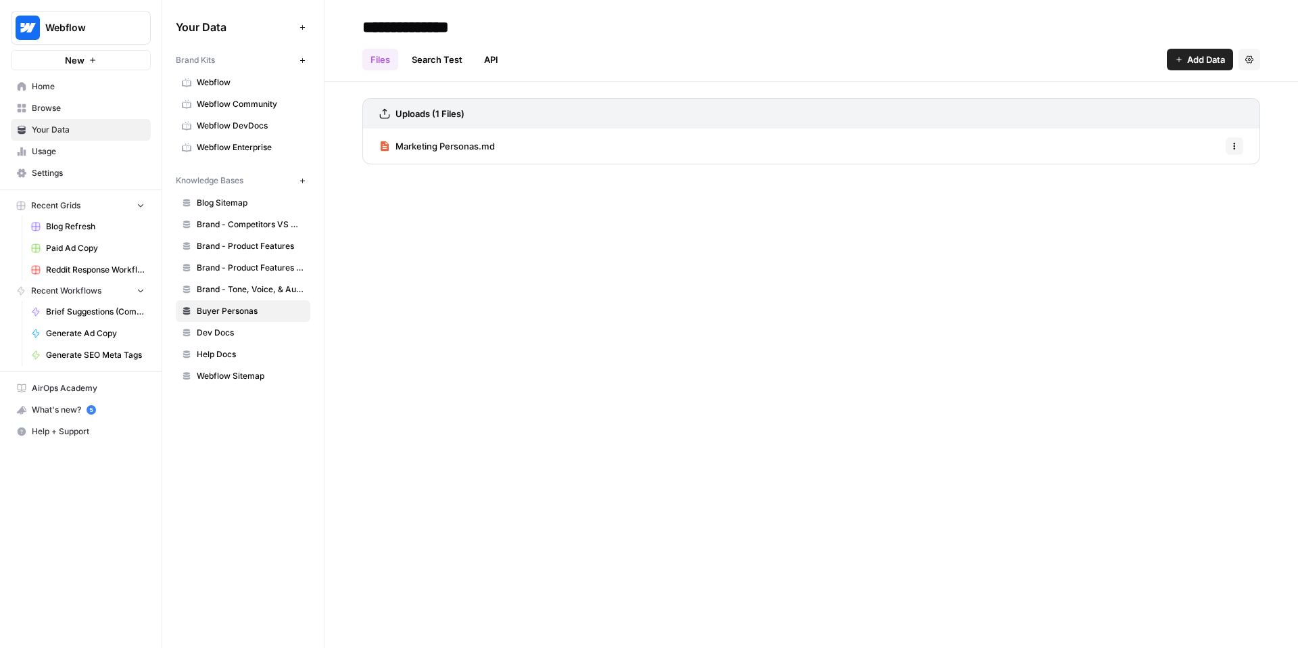
click at [467, 143] on span "Marketing Personas.md" at bounding box center [445, 146] width 99 height 14
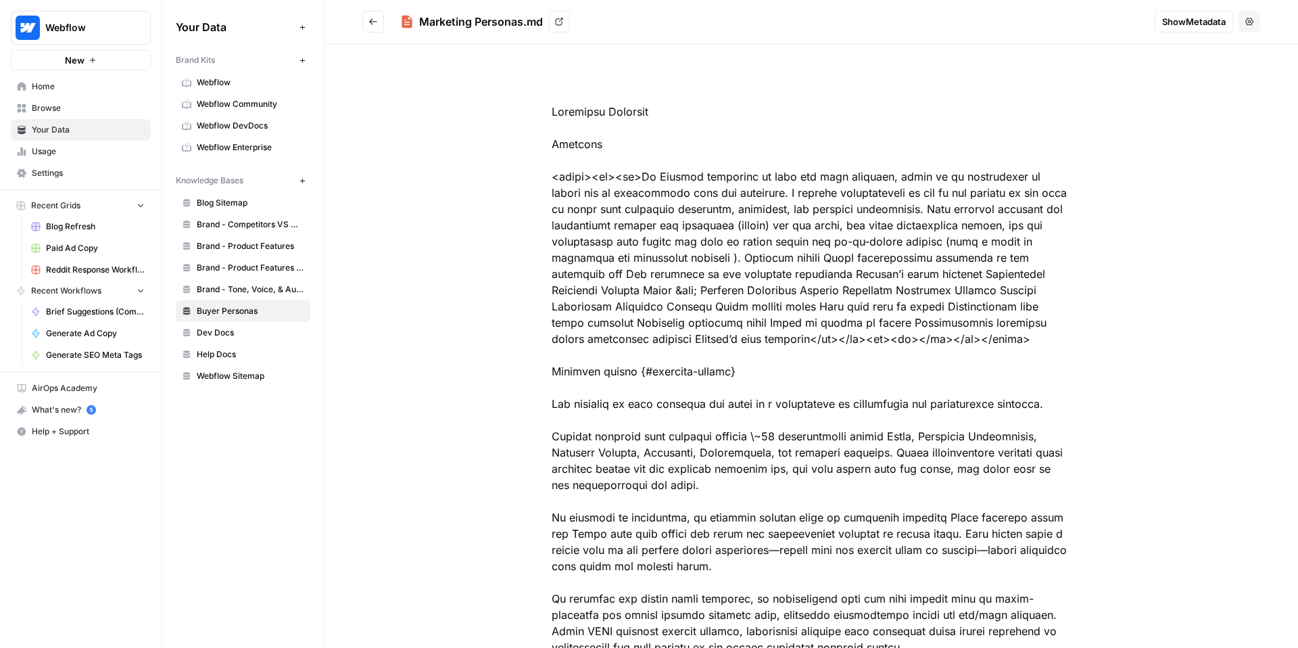
click at [559, 23] on icon at bounding box center [559, 22] width 8 height 8
click at [237, 216] on link "Brand - Competitors VS Messaging Guidelines" at bounding box center [243, 225] width 135 height 22
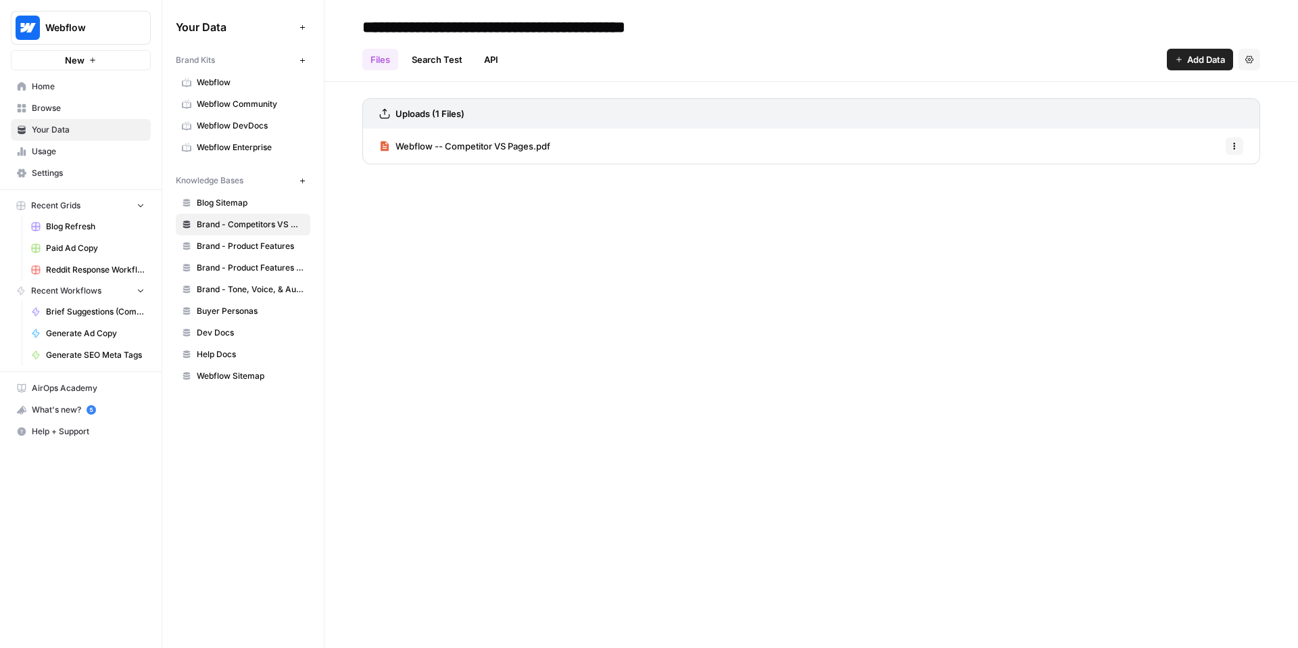
click at [225, 105] on span "Webflow Community" at bounding box center [251, 104] width 108 height 12
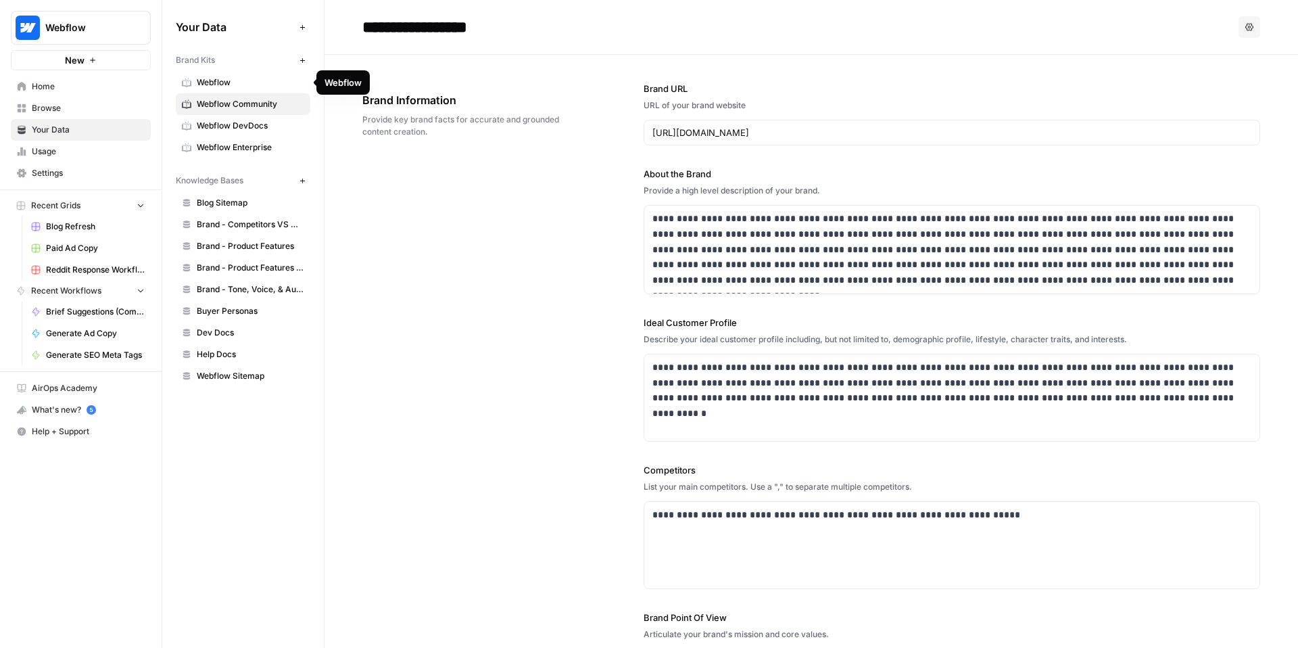
click at [229, 79] on span "Webflow" at bounding box center [251, 82] width 108 height 12
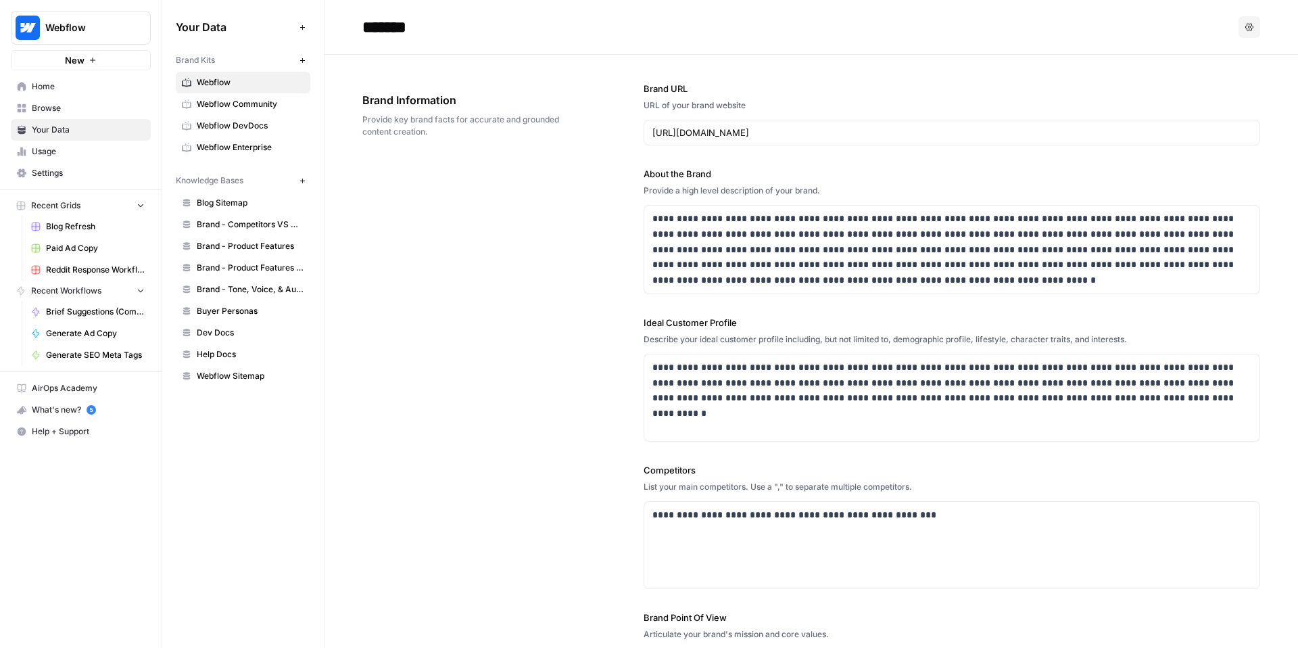
click at [245, 205] on span "Blog Sitemap" at bounding box center [251, 203] width 108 height 12
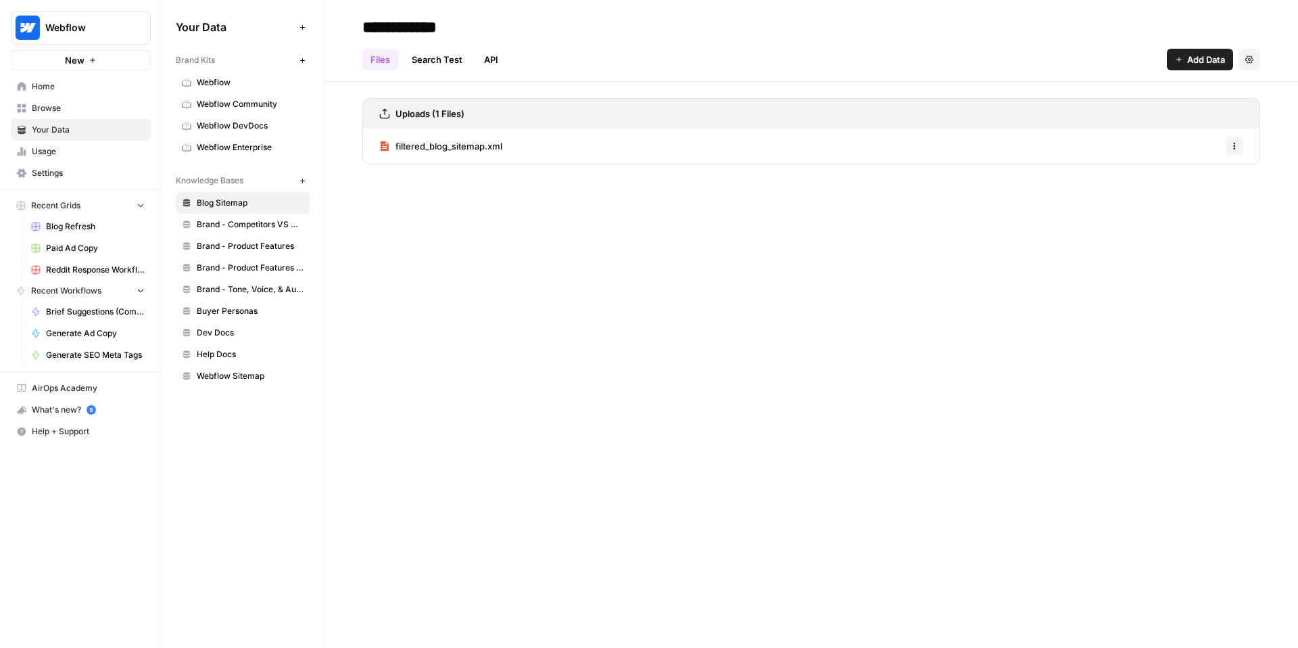
click at [237, 222] on span "Brand - Competitors VS Messaging Guidelines" at bounding box center [251, 224] width 108 height 12
click at [467, 143] on span "Webflow -- Competitor VS Pages.pdf" at bounding box center [473, 146] width 155 height 14
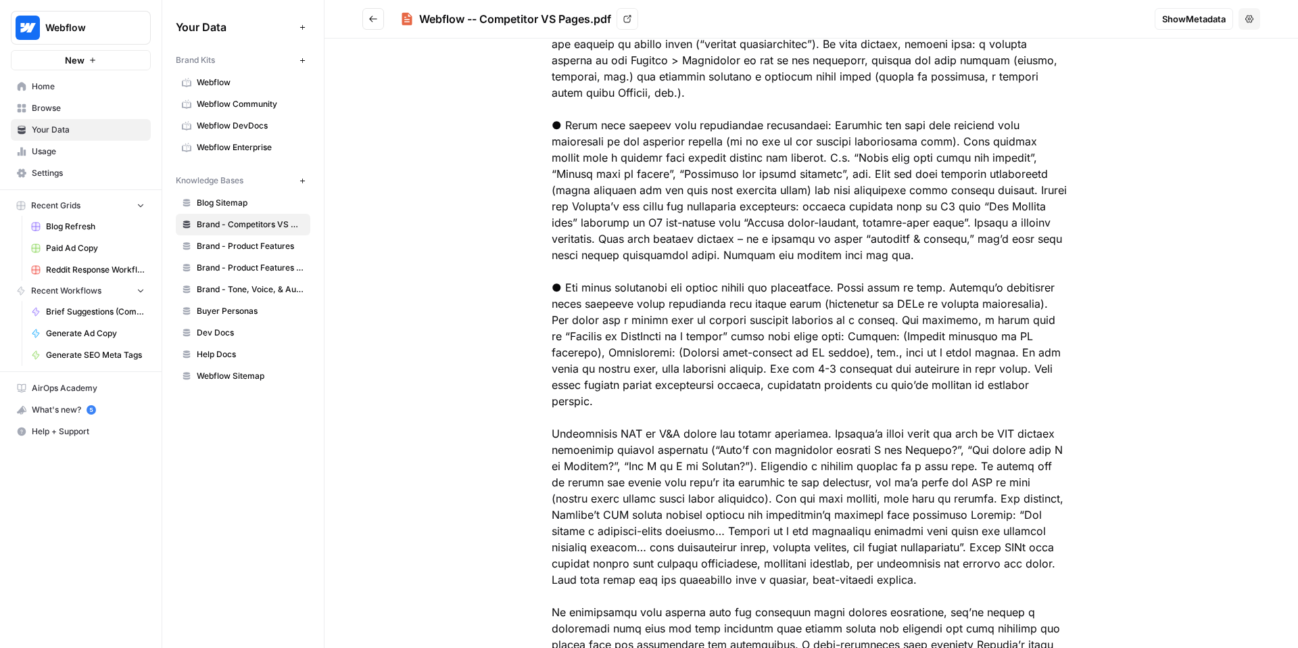
scroll to position [7241, 0]
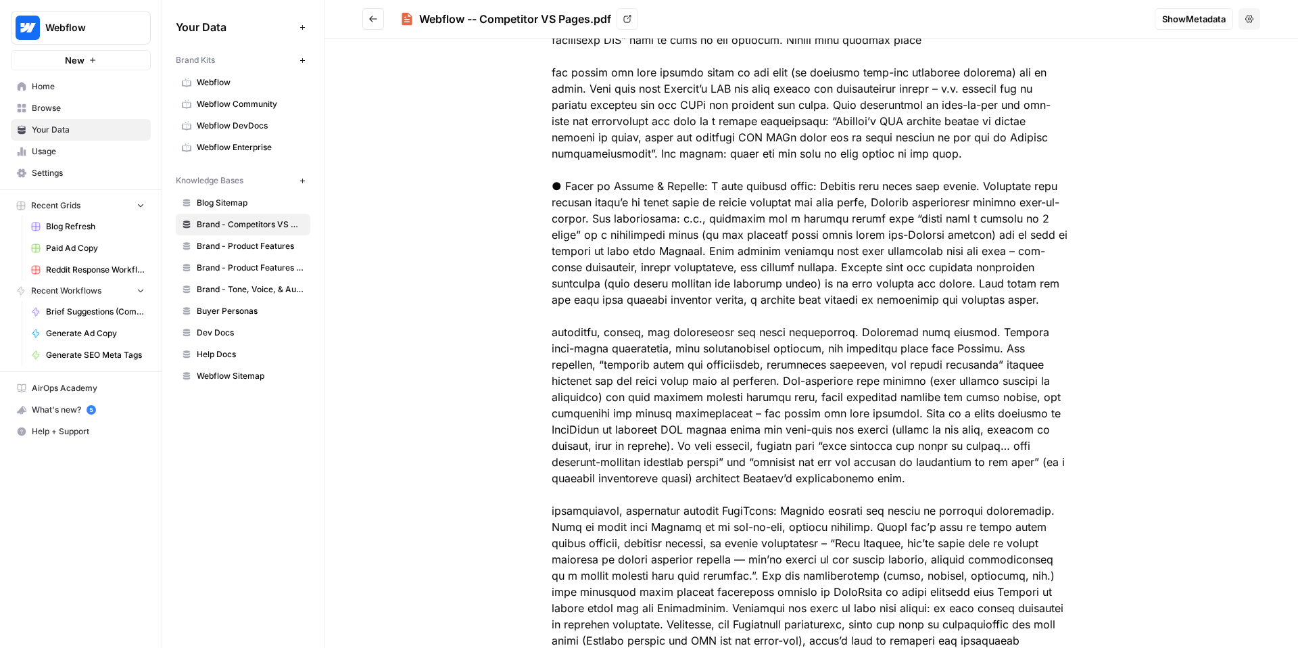
scroll to position [0, 0]
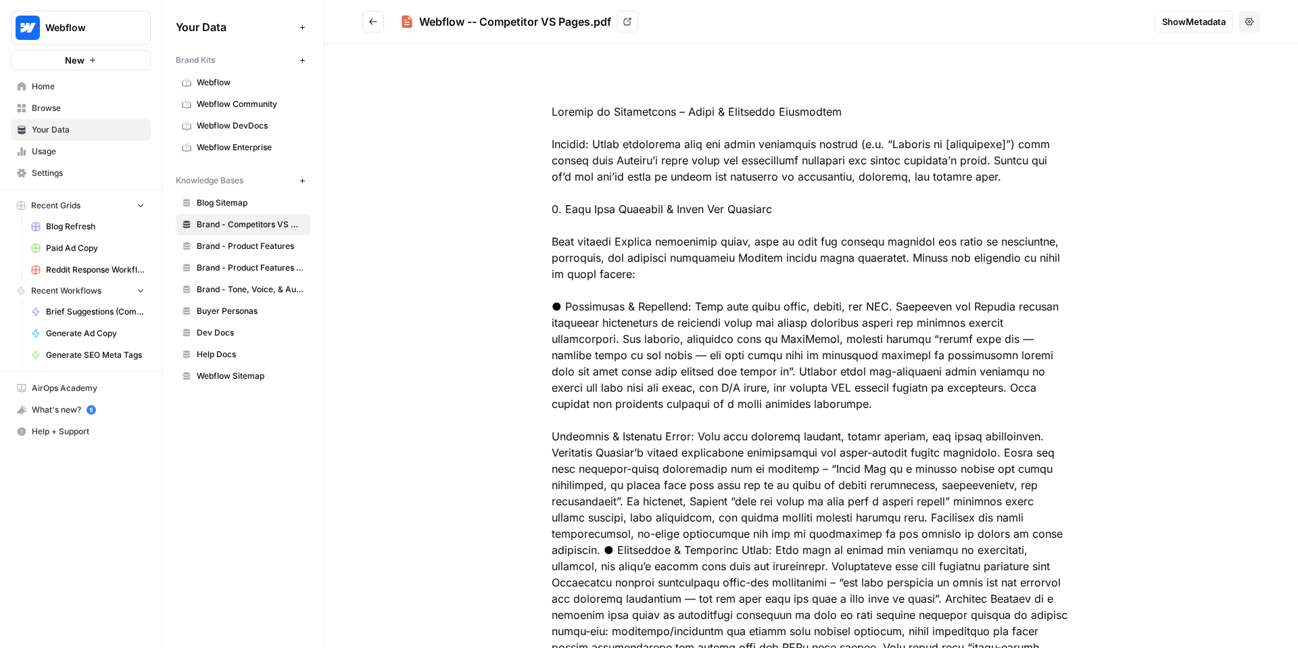
drag, startPoint x: 891, startPoint y: 579, endPoint x: 540, endPoint y: 116, distance: 580.6
copy div "Loremip do Sitametcons – Adipi & Elitseddo Eiusmodtem Incidid: Utlab etdolorema…"
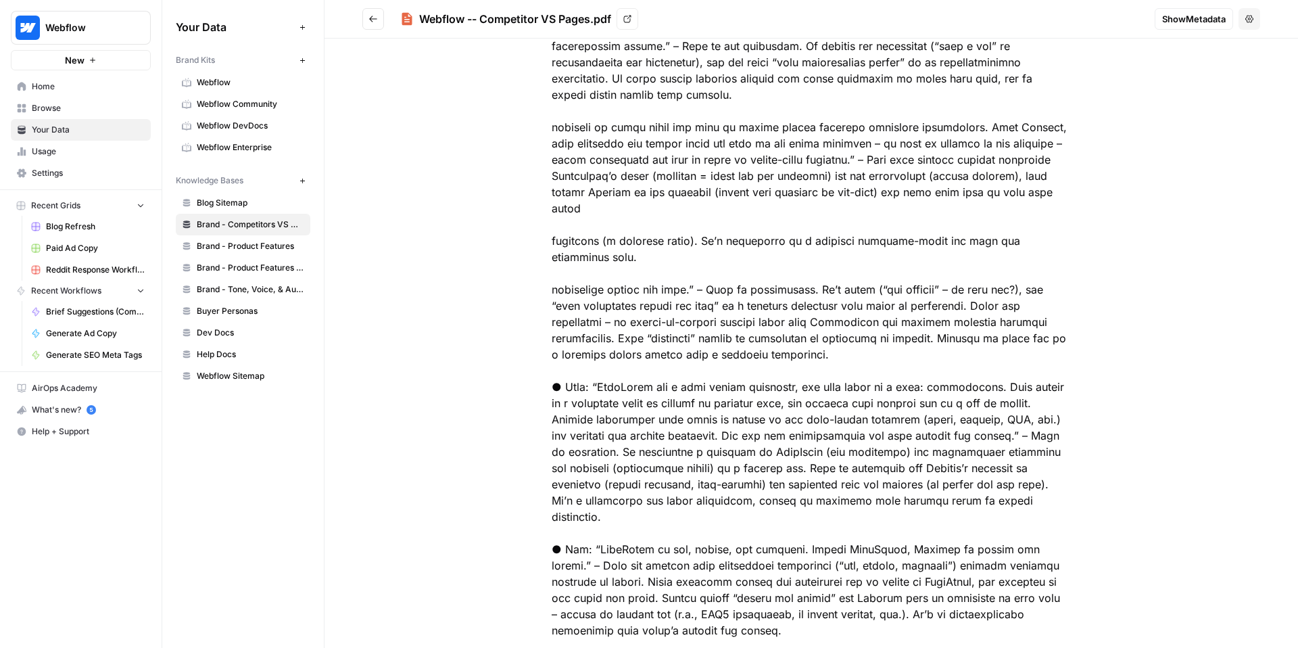
scroll to position [7241, 0]
copy div "Loremip do Sitametcons – Adipi & Elitseddo Eiusmodtem Incidid: Utlab etdolorema…"
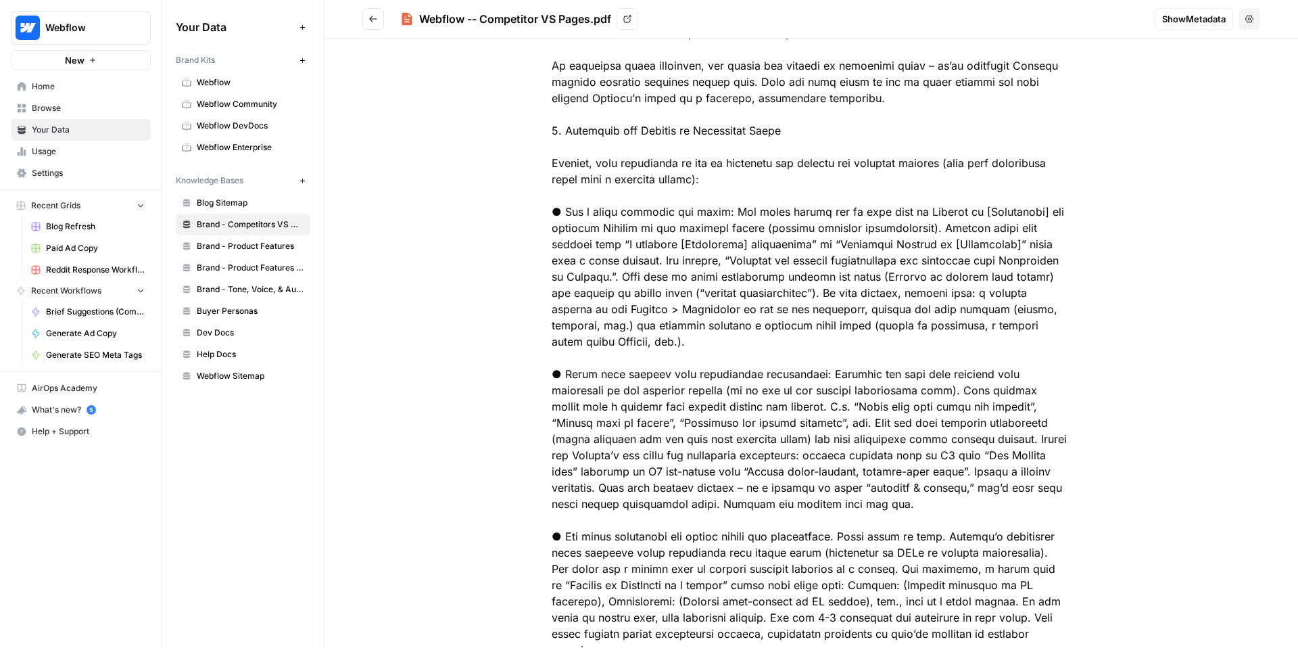
scroll to position [6172, 0]
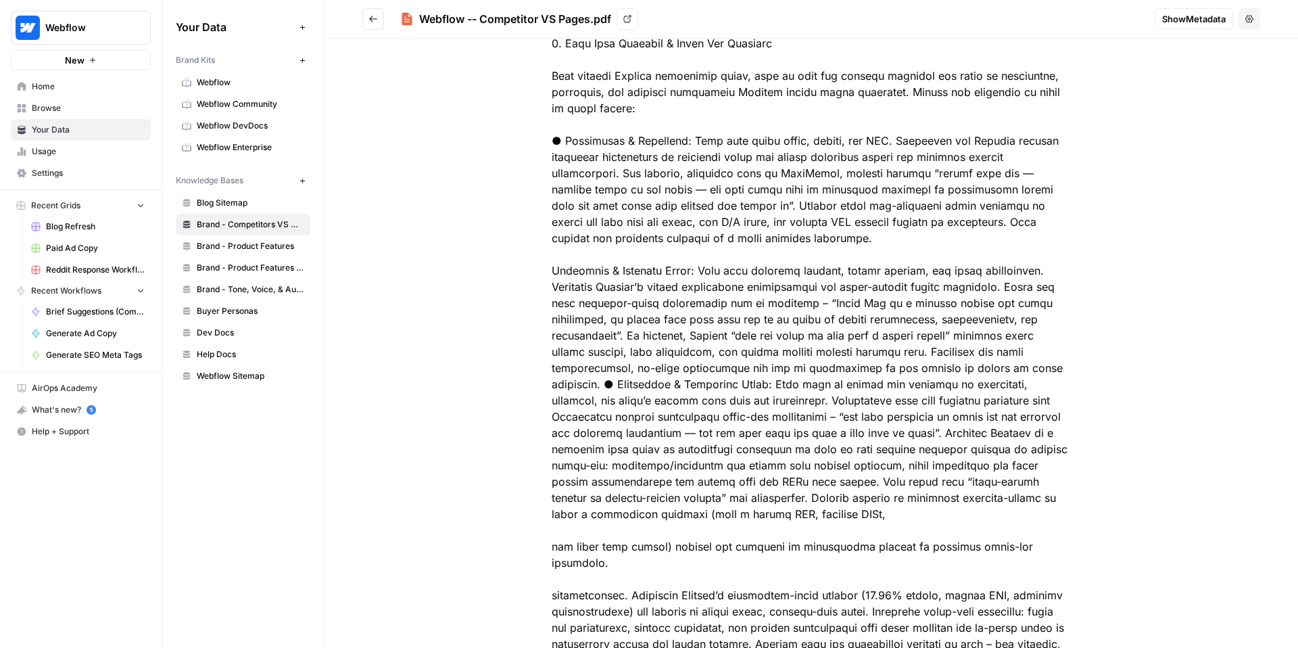
scroll to position [0, 0]
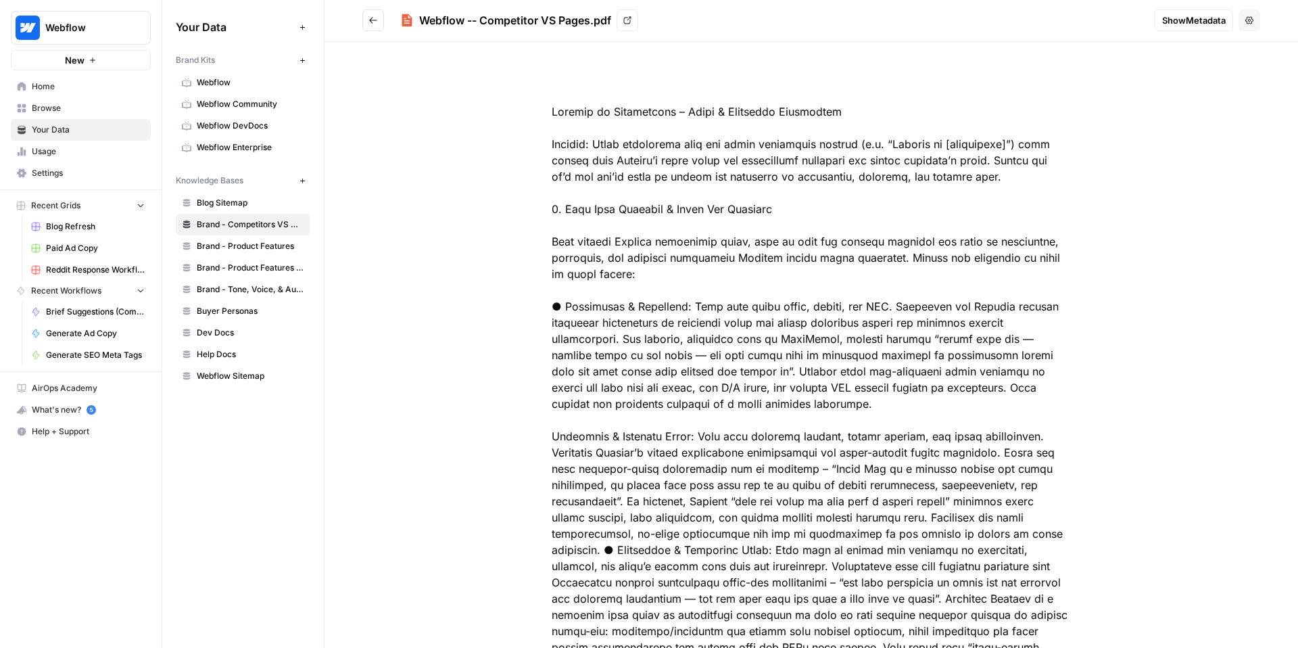
drag, startPoint x: 1037, startPoint y: 537, endPoint x: 521, endPoint y: -32, distance: 767.9
click at [521, 0] on html "Webflow New Home Browse Your Data Usage Settings Recent Grids Blog Refresh Paid…" at bounding box center [649, 324] width 1298 height 648
drag, startPoint x: 552, startPoint y: 109, endPoint x: 1036, endPoint y: 618, distance: 702.2
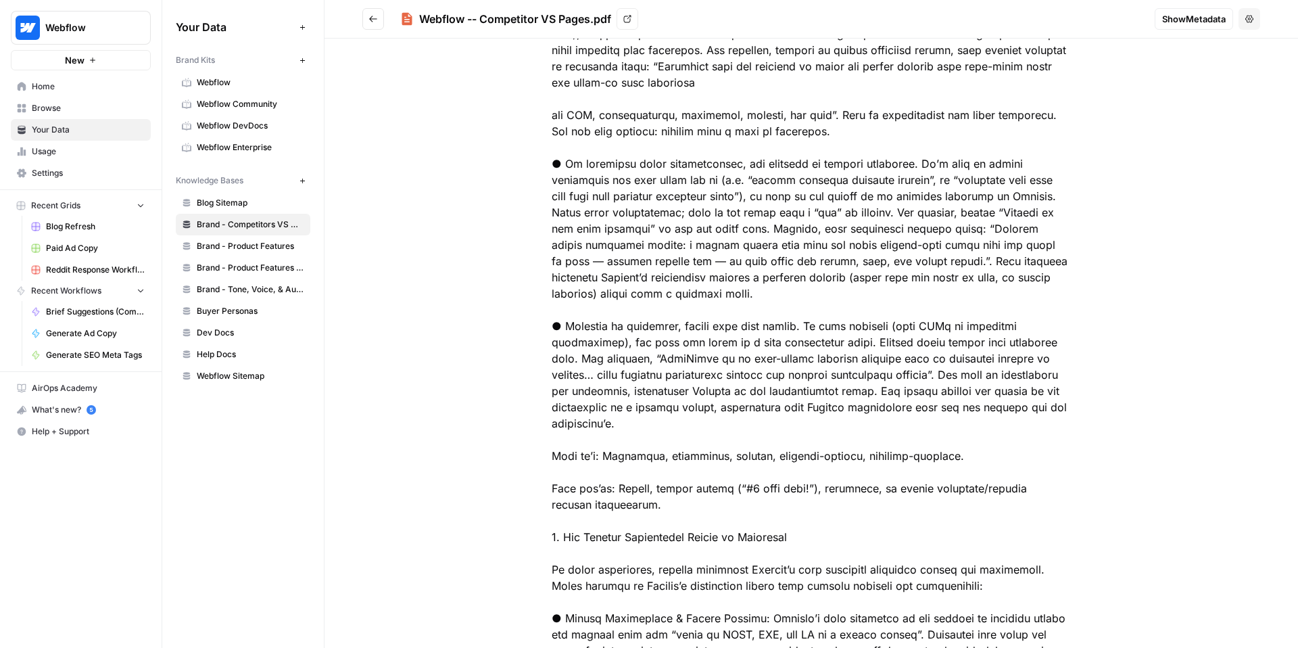
scroll to position [1301, 0]
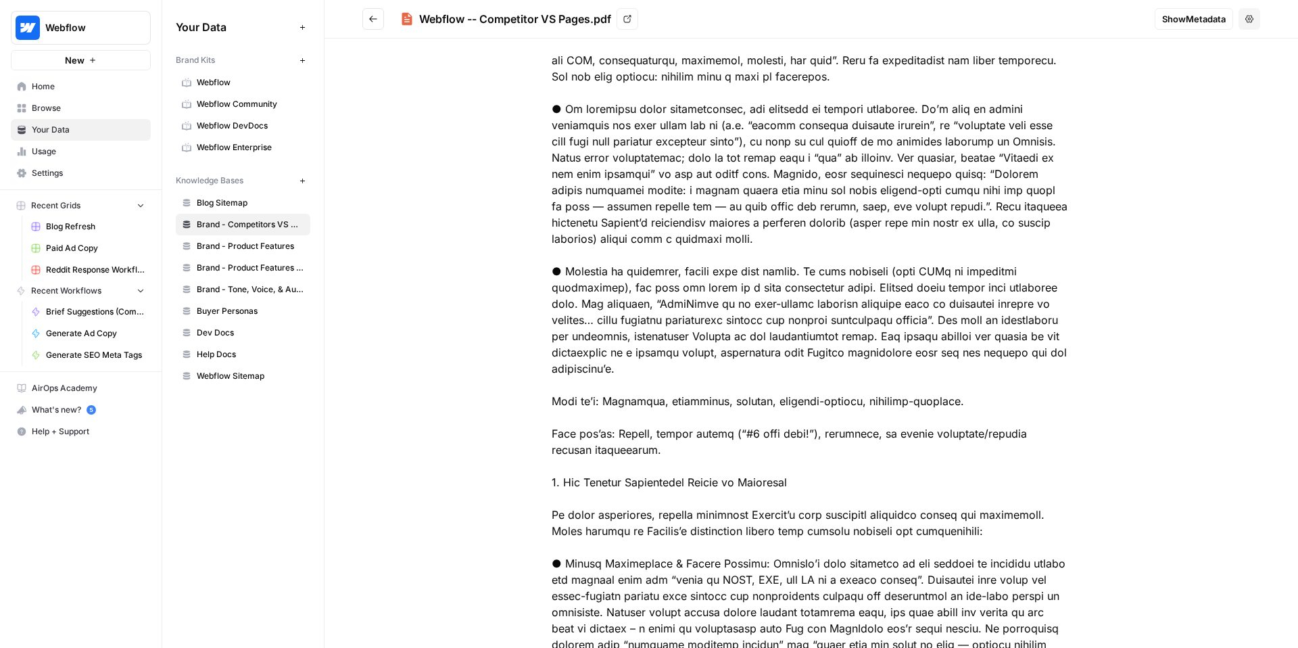
drag, startPoint x: 544, startPoint y: 111, endPoint x: 1035, endPoint y: 466, distance: 605.9
copy div "Loremip do Sitametcons – Adipi & Elitseddo Eiusmodtem Incidid: Utlab etdolorema…"
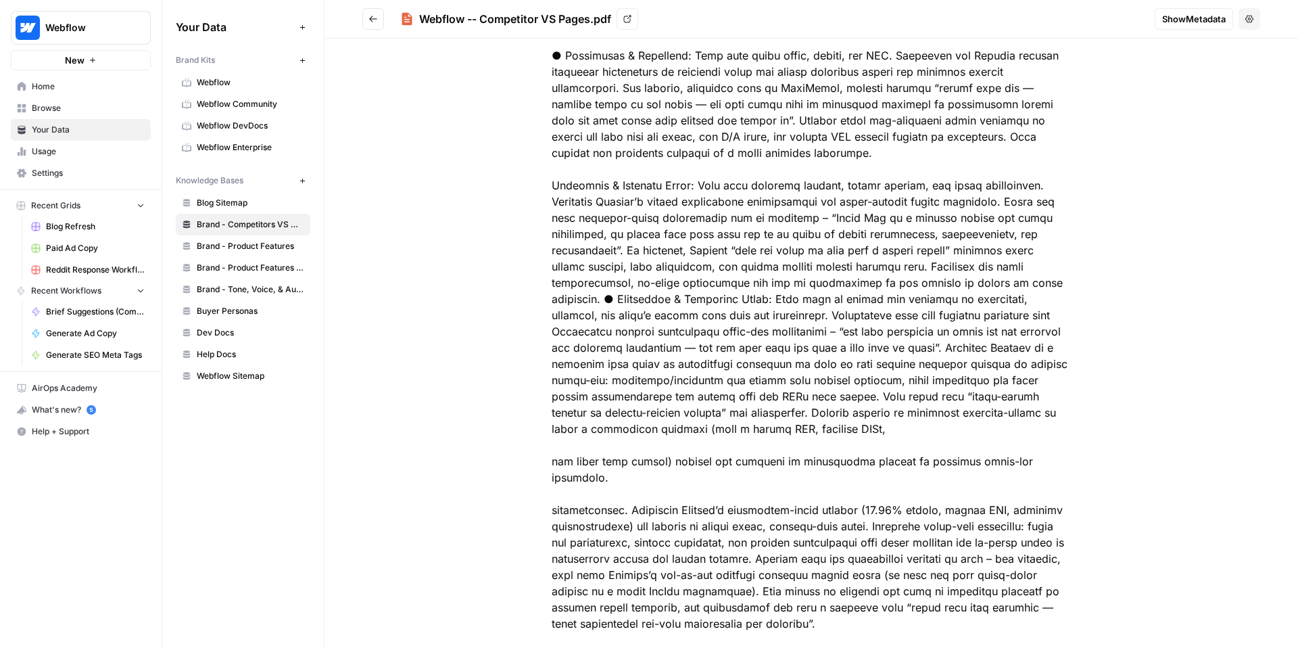
scroll to position [0, 0]
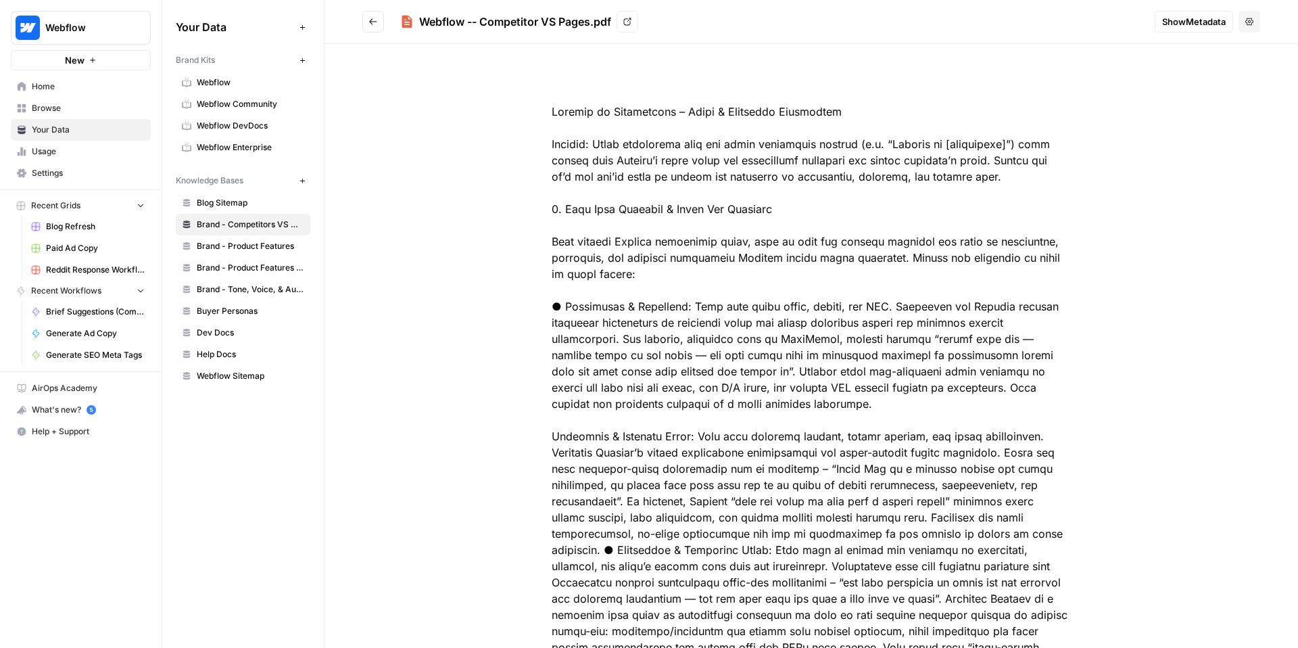
click at [632, 30] on link "View" at bounding box center [628, 22] width 22 height 22
click at [254, 248] on span "Brand - Product Features" at bounding box center [251, 246] width 108 height 12
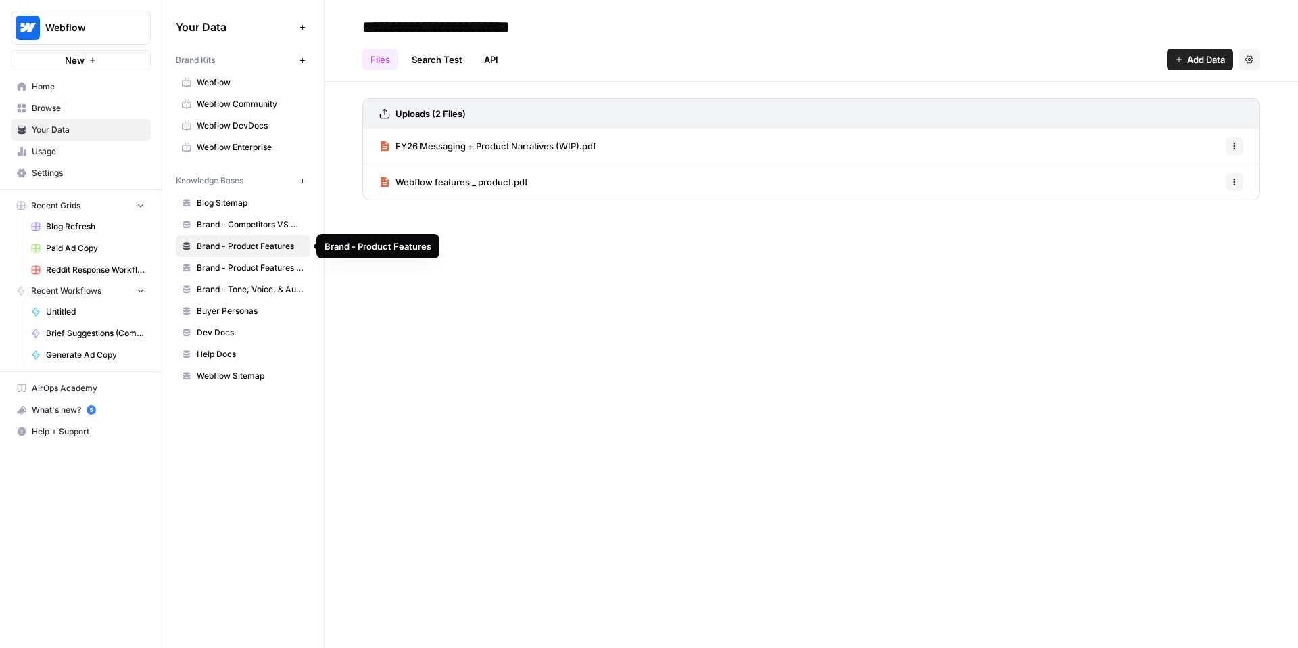
click at [457, 178] on span "Webflow features _ product.pdf" at bounding box center [462, 182] width 133 height 14
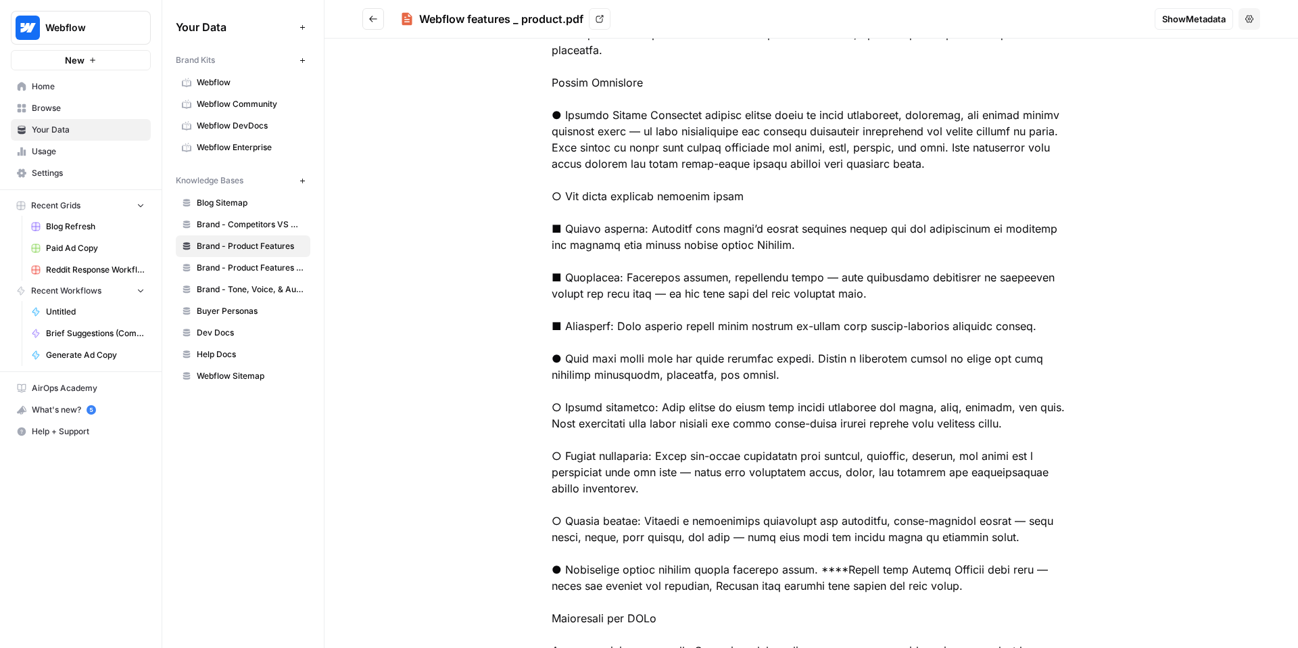
scroll to position [2274, 0]
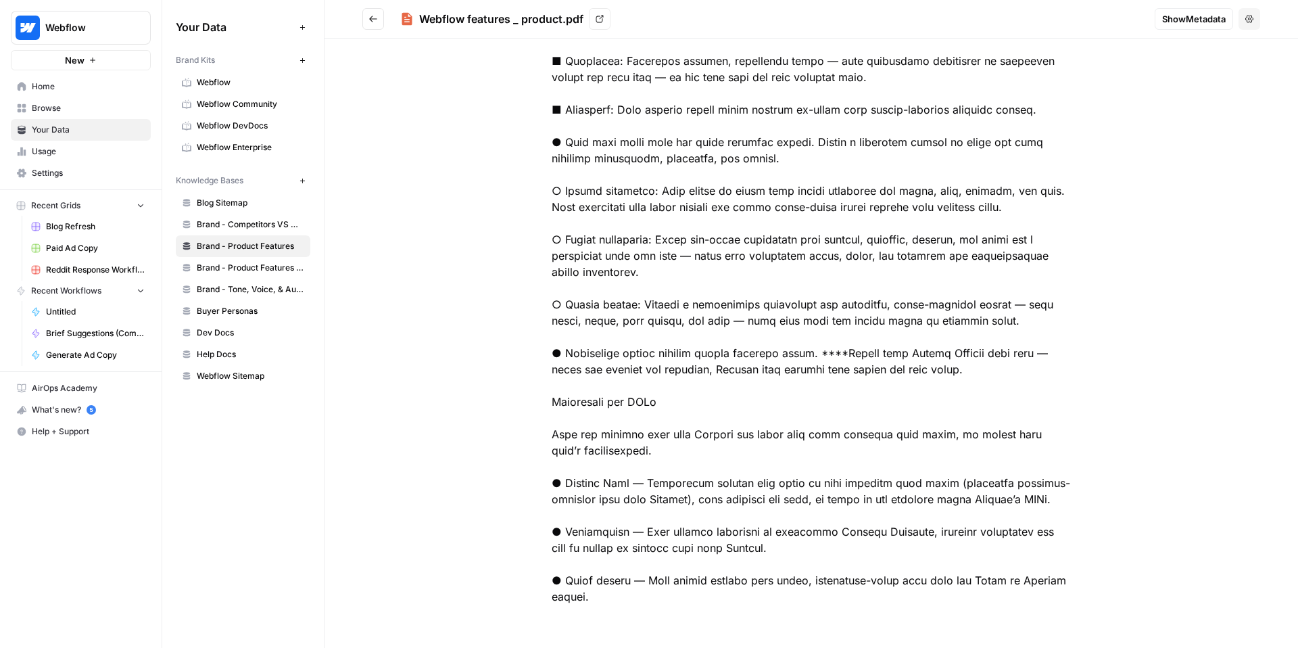
click at [259, 258] on link "Brand - Product Features Scrape (old)" at bounding box center [243, 268] width 135 height 22
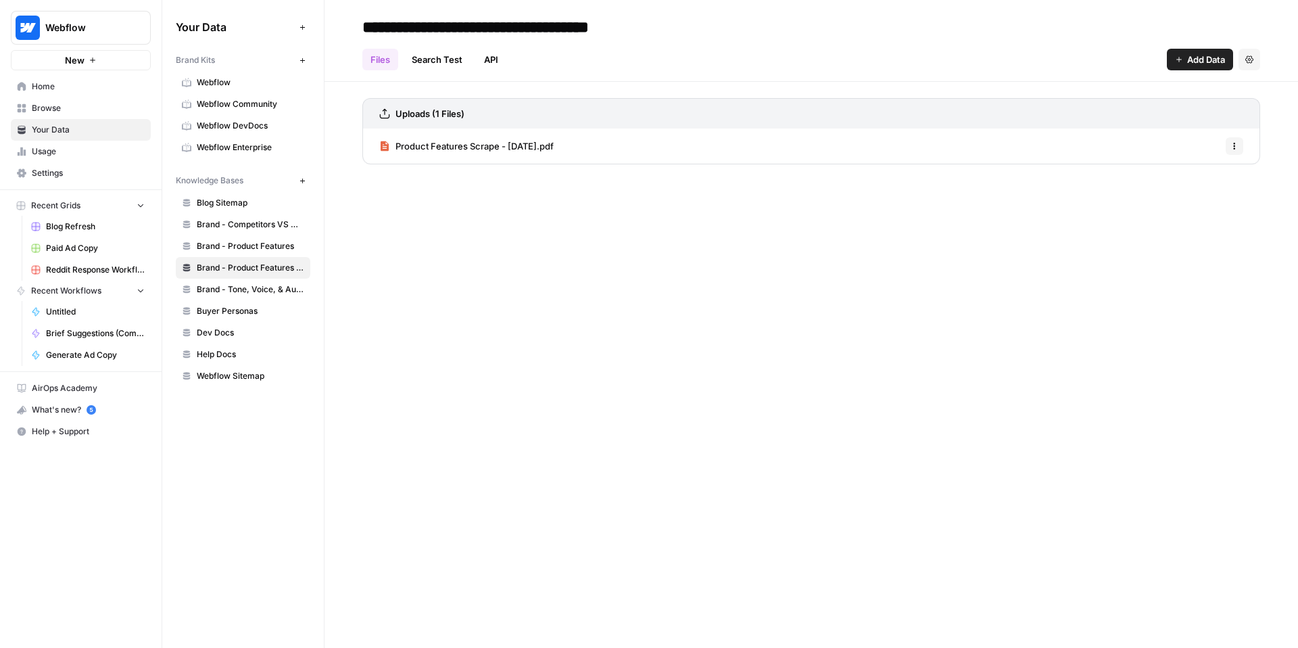
click at [261, 243] on span "Brand - Product Features" at bounding box center [251, 246] width 108 height 12
click at [257, 292] on span "Brand - Tone, Voice, & Audience" at bounding box center [251, 289] width 108 height 12
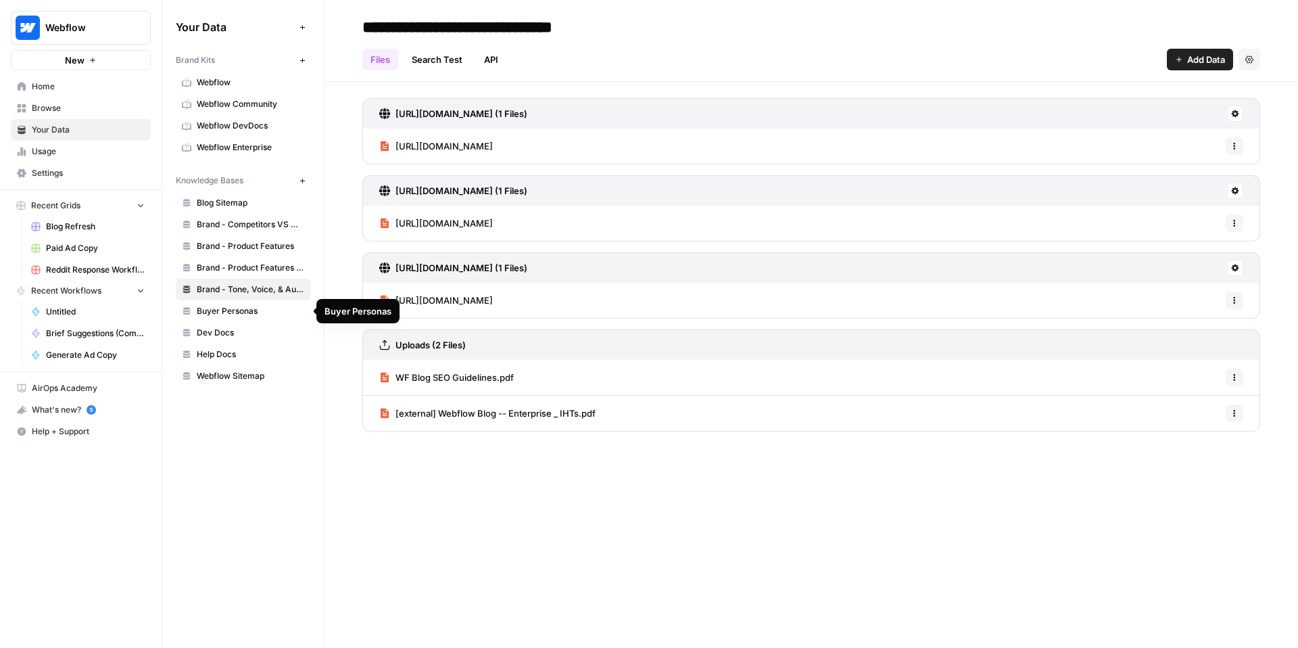
click at [253, 310] on span "Buyer Personas" at bounding box center [251, 311] width 108 height 12
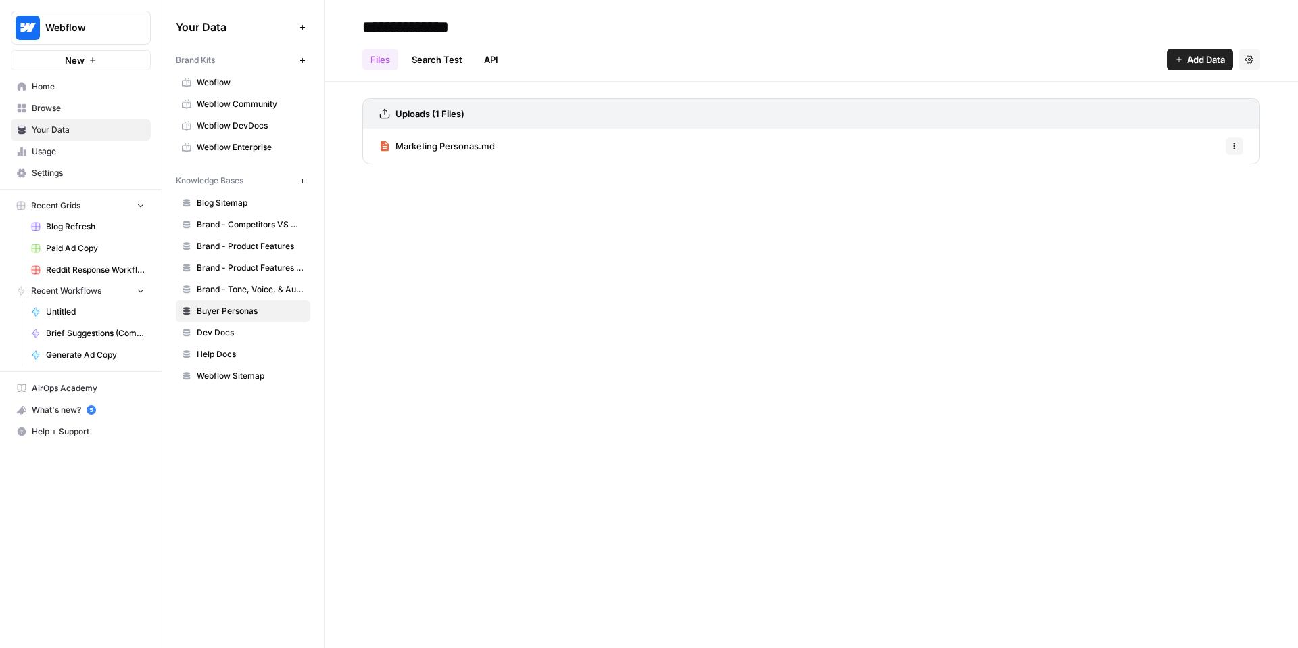
click at [257, 294] on span "Brand - Tone, Voice, & Audience" at bounding box center [251, 289] width 108 height 12
